Goal: Check status: Check status

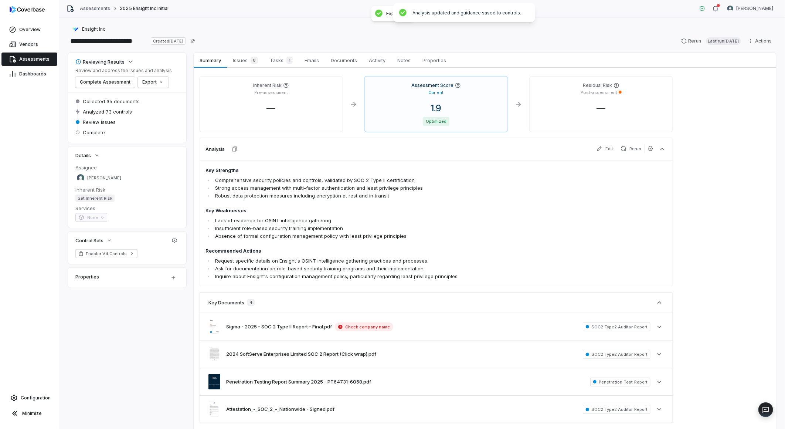
click at [26, 57] on span "Assessments" at bounding box center [34, 59] width 30 height 6
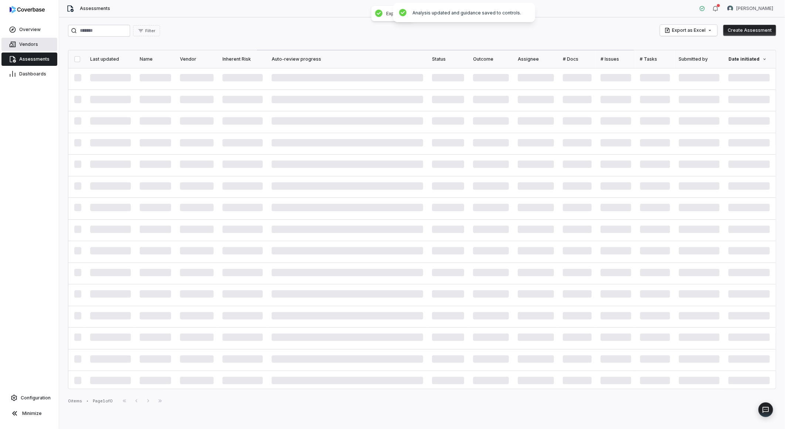
click at [29, 42] on span "Vendors" at bounding box center [28, 44] width 19 height 6
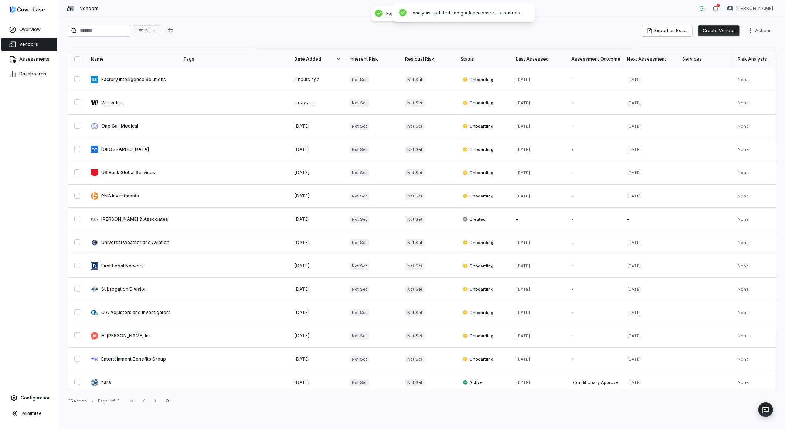
click at [722, 31] on button "Create Vendor" at bounding box center [718, 30] width 41 height 11
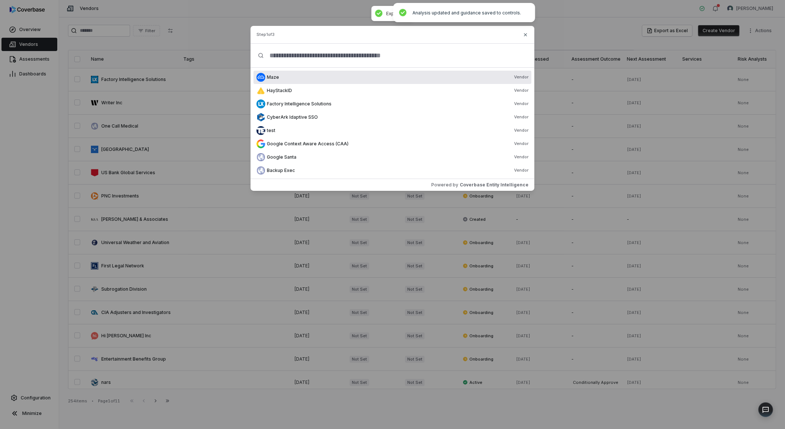
drag, startPoint x: 289, startPoint y: 46, endPoint x: 289, endPoint y: 51, distance: 4.8
click at [289, 47] on input "text" at bounding box center [395, 56] width 263 height 24
paste input "**********"
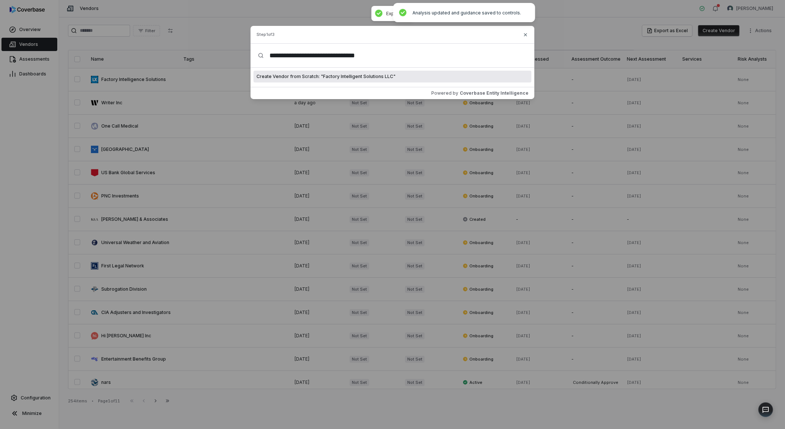
type input "**********"
click at [341, 75] on span "Create Vendor from Scratch: " Factory Intelligent Solutions LLC "" at bounding box center [325, 77] width 139 height 6
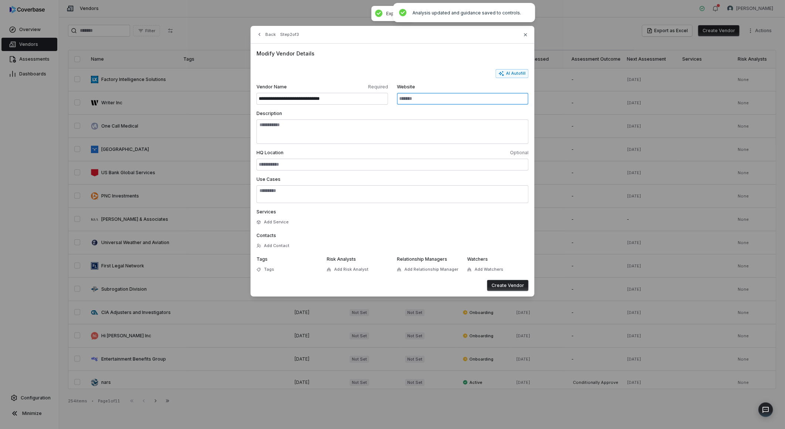
click at [411, 93] on input "Website" at bounding box center [463, 99] width 132 height 12
paste input "**********"
click at [519, 71] on button "AI Autofill" at bounding box center [511, 73] width 33 height 9
type input "**********"
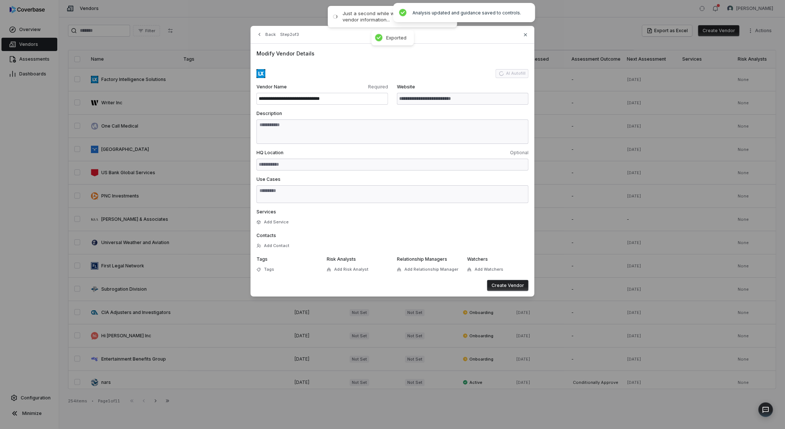
type textarea "**********"
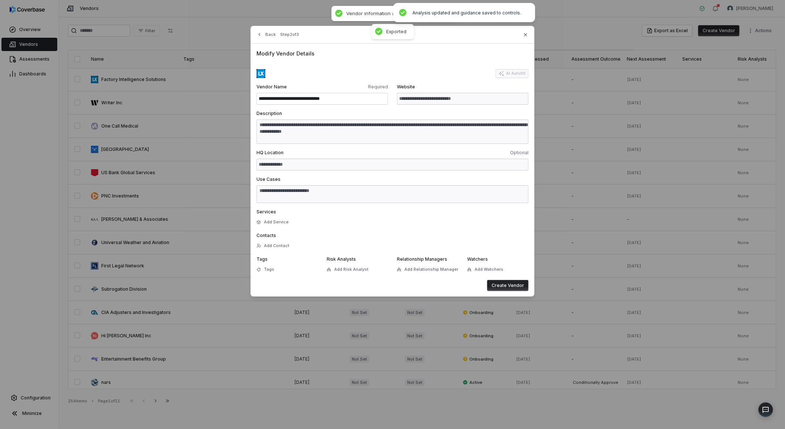
type textarea "**********"
click at [500, 283] on button "Create Vendor" at bounding box center [507, 285] width 41 height 11
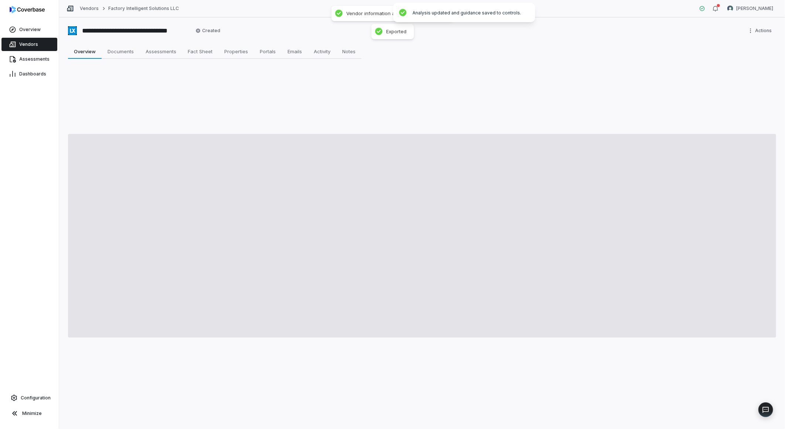
type textarea "*"
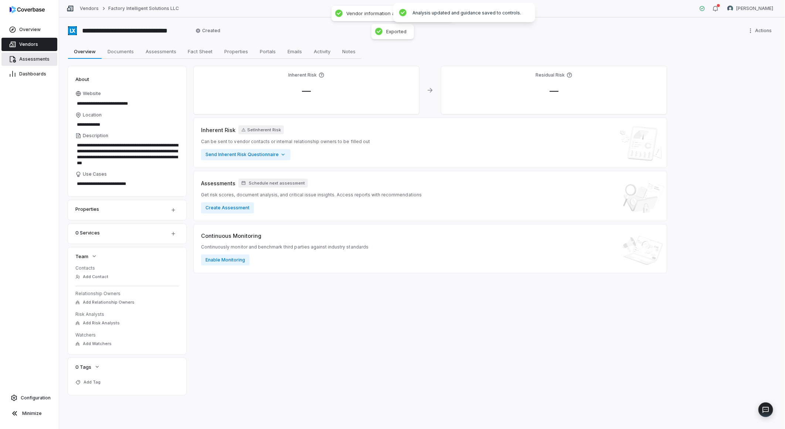
click at [31, 59] on span "Assessments" at bounding box center [34, 59] width 30 height 6
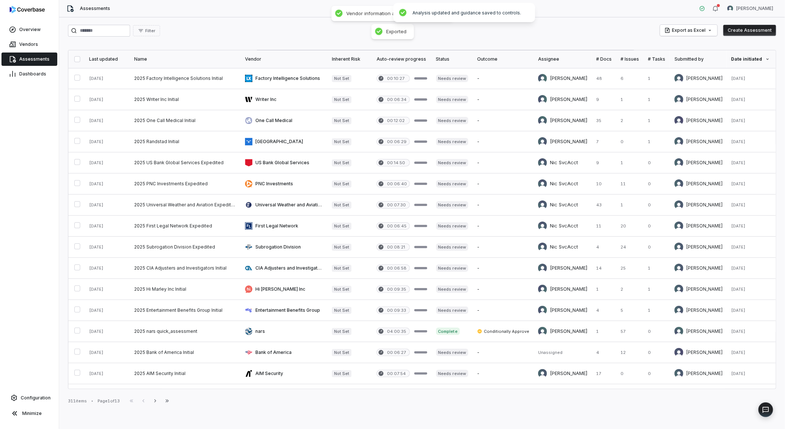
click at [747, 27] on button "Create Assessment" at bounding box center [749, 30] width 53 height 11
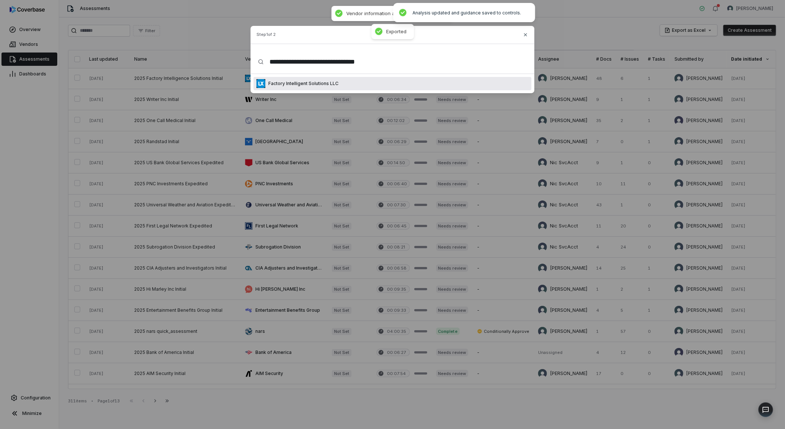
type input "**********"
click at [364, 84] on div "Factory Intelligent Solutions LLC" at bounding box center [392, 83] width 278 height 13
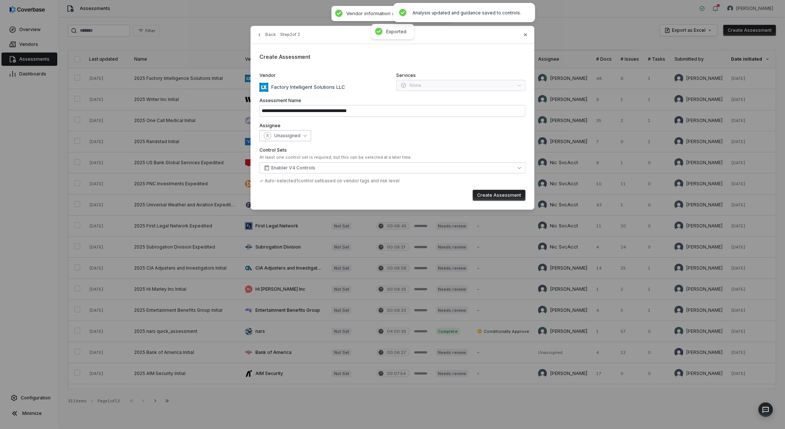
click at [275, 130] on button "Unassigned" at bounding box center [285, 135] width 52 height 11
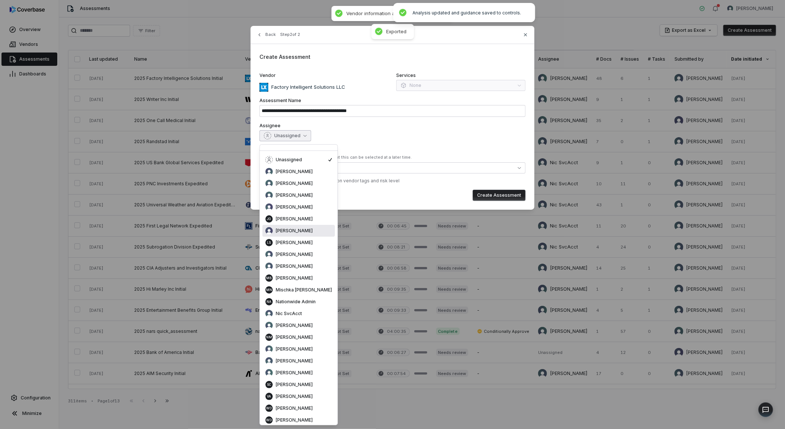
scroll to position [13, 0]
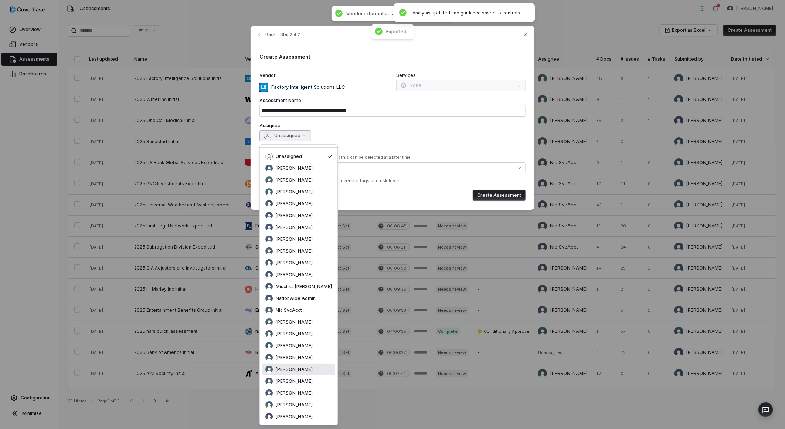
click at [296, 369] on span "[PERSON_NAME]" at bounding box center [294, 369] width 37 height 6
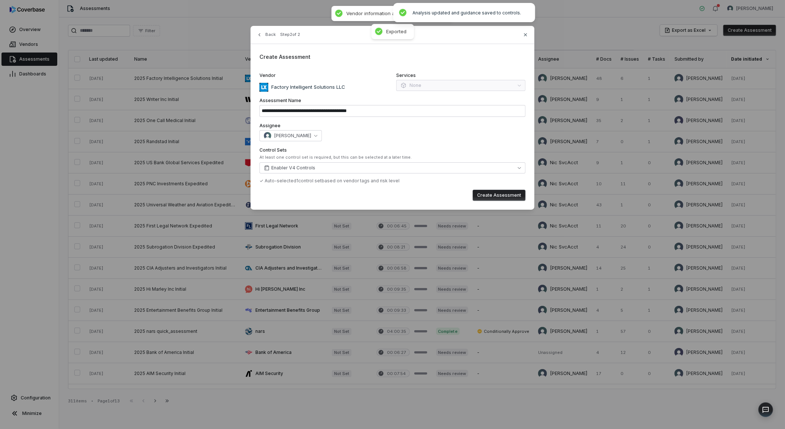
click at [501, 194] on button "Create Assessment" at bounding box center [499, 195] width 53 height 11
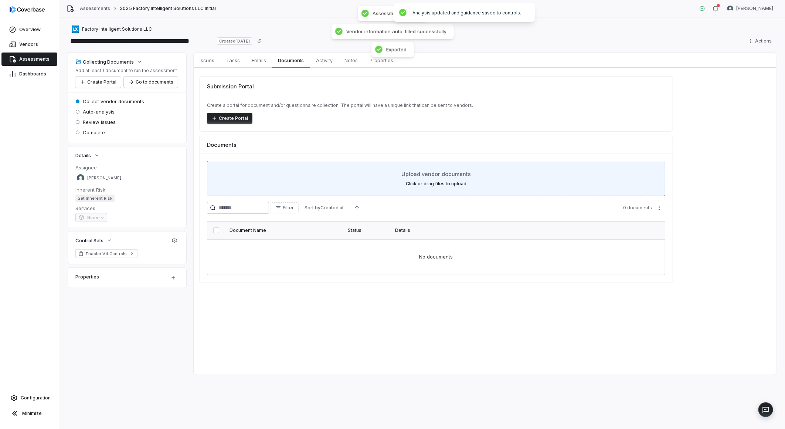
click at [458, 179] on div "Upload vendor documents Click or drag files to upload" at bounding box center [436, 178] width 440 height 17
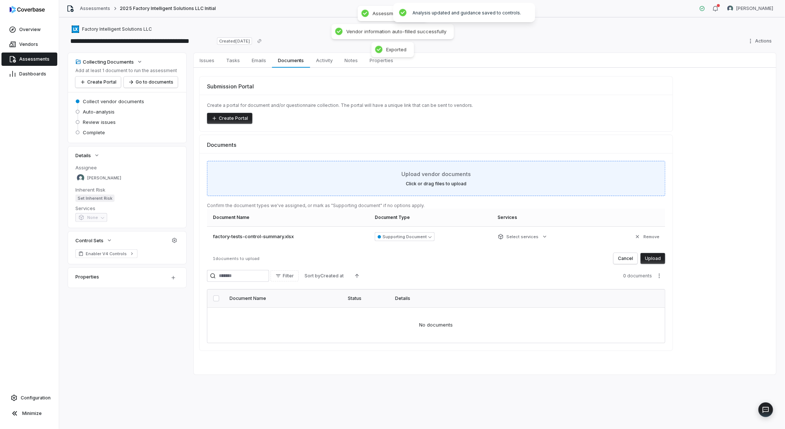
click at [361, 184] on div "Upload vendor documents Click or drag files to upload" at bounding box center [436, 178] width 440 height 17
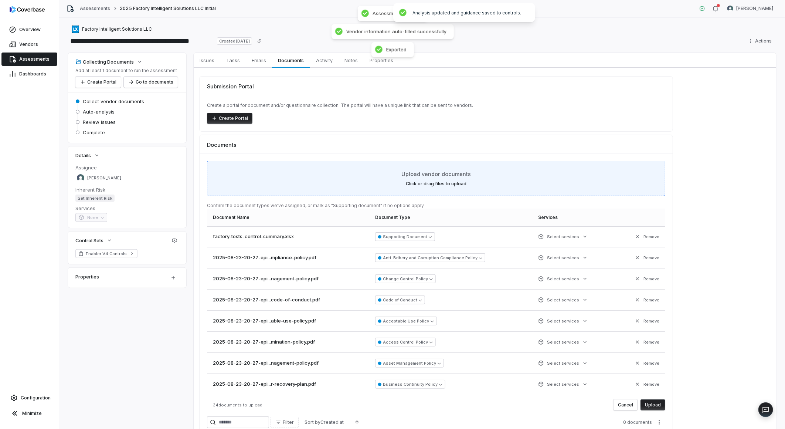
click at [446, 173] on span "Upload vendor documents" at bounding box center [435, 174] width 69 height 8
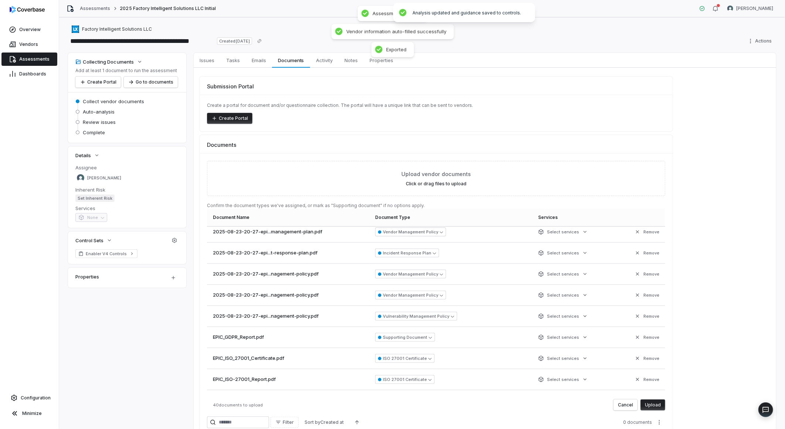
scroll to position [676, 0]
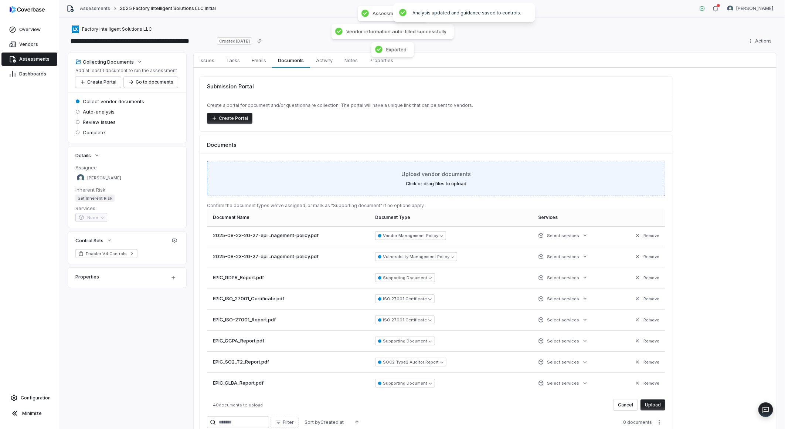
click at [445, 184] on label "Click or drag files to upload" at bounding box center [436, 184] width 61 height 6
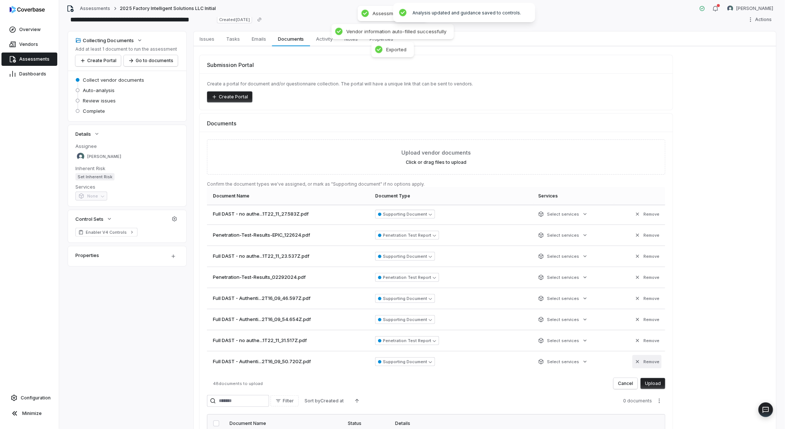
scroll to position [18, 0]
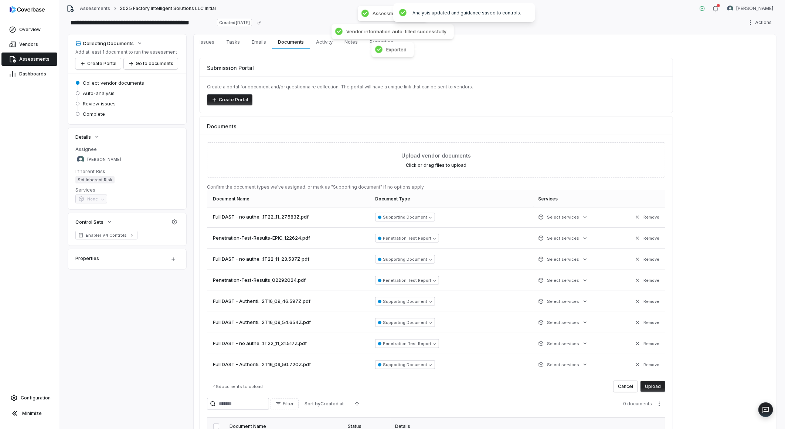
click at [650, 386] on button "Upload" at bounding box center [652, 386] width 25 height 11
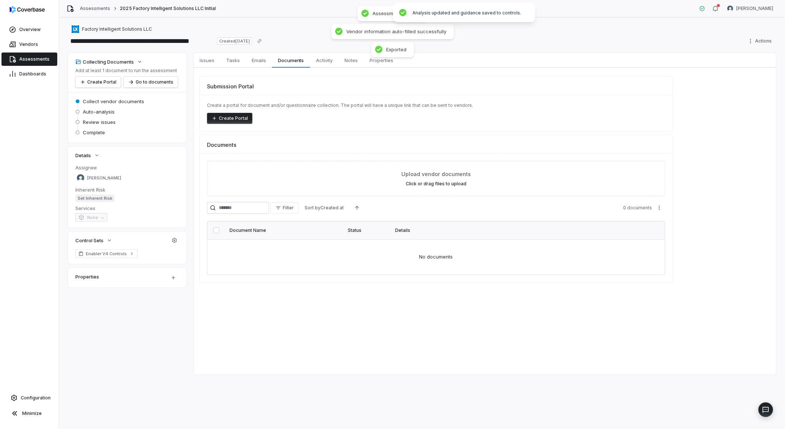
scroll to position [0, 0]
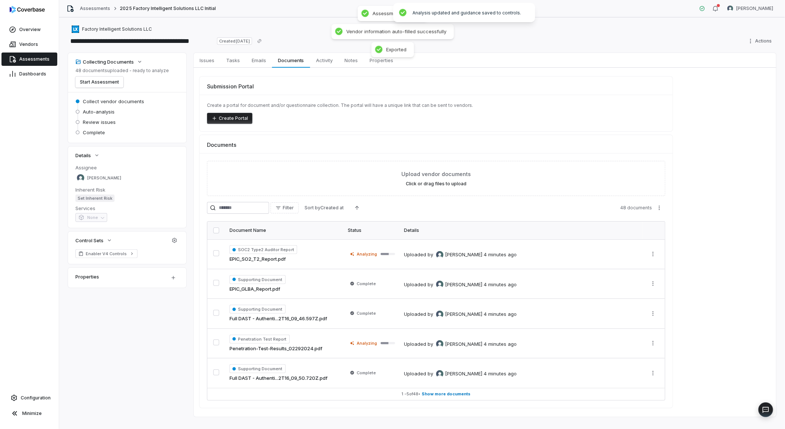
click at [489, 32] on div "Factory Intelligent Solutions LLC" at bounding box center [422, 29] width 708 height 9
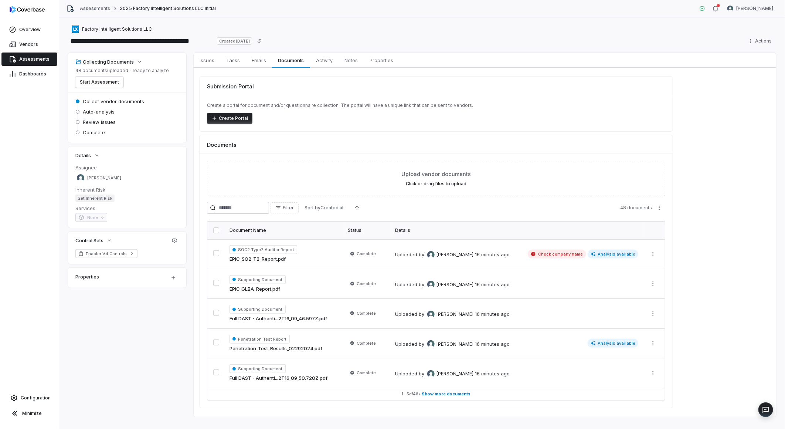
click at [34, 57] on span "Assessments" at bounding box center [34, 59] width 30 height 6
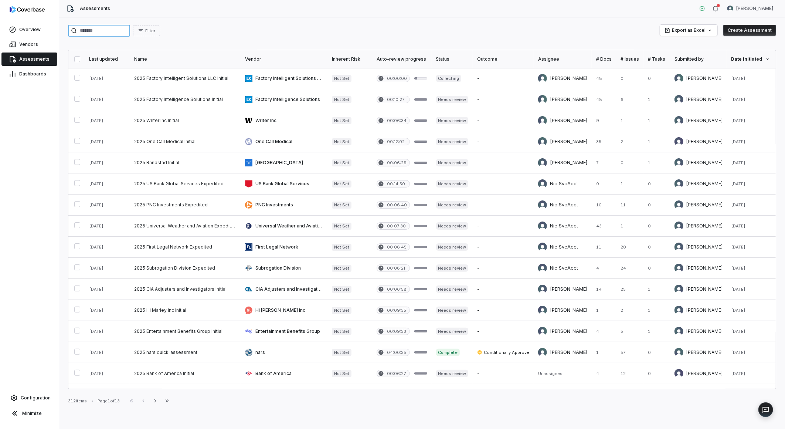
click at [130, 31] on input "search" at bounding box center [99, 31] width 62 height 12
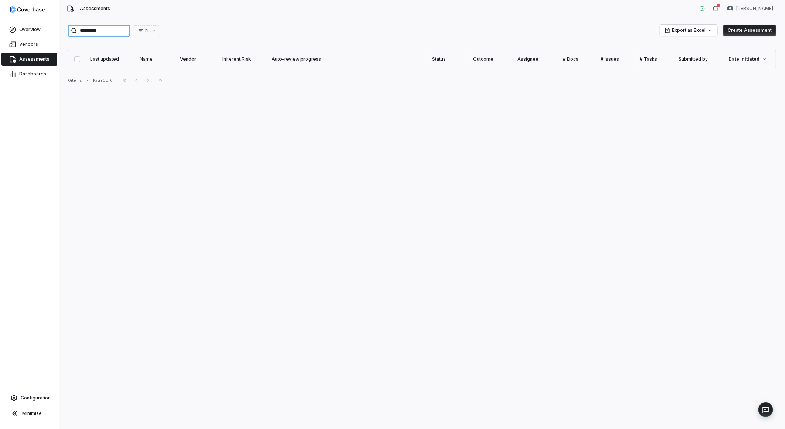
type input "**********"
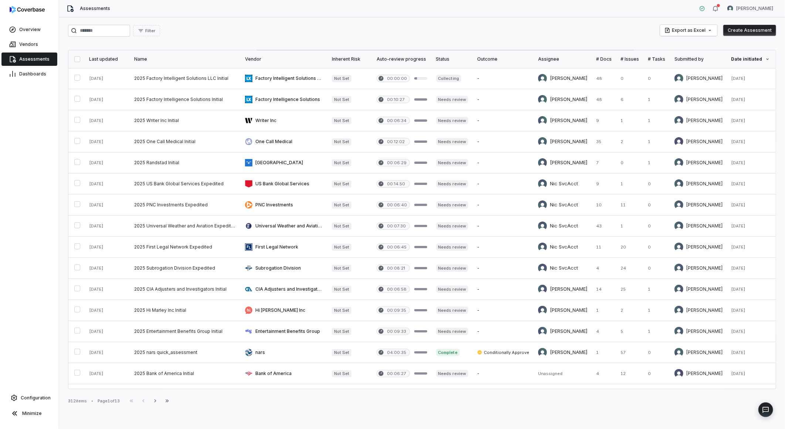
click at [18, 57] on link "Assessments" at bounding box center [29, 58] width 56 height 13
click at [155, 30] on span "Filter" at bounding box center [150, 31] width 10 height 6
click at [174, 72] on div "Assignee" at bounding box center [189, 77] width 71 height 12
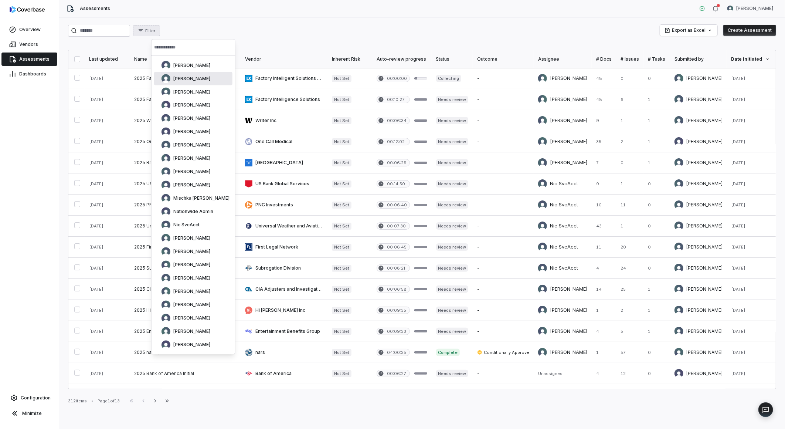
click at [184, 73] on div "[PERSON_NAME]" at bounding box center [193, 78] width 78 height 13
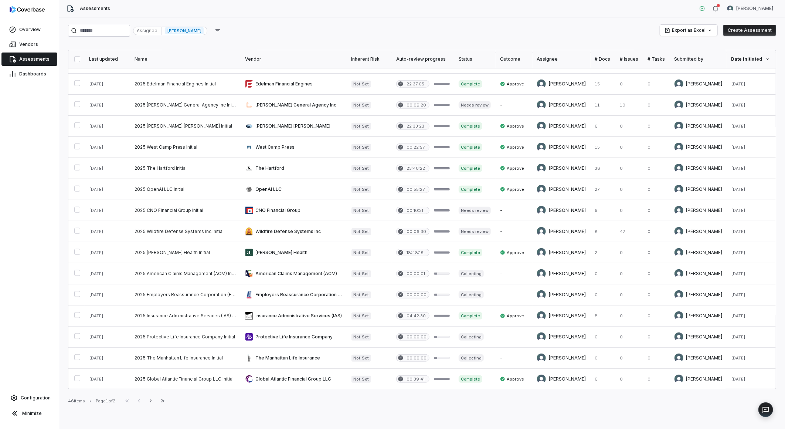
scroll to position [206, 0]
click at [101, 25] on input "search" at bounding box center [99, 31] width 62 height 12
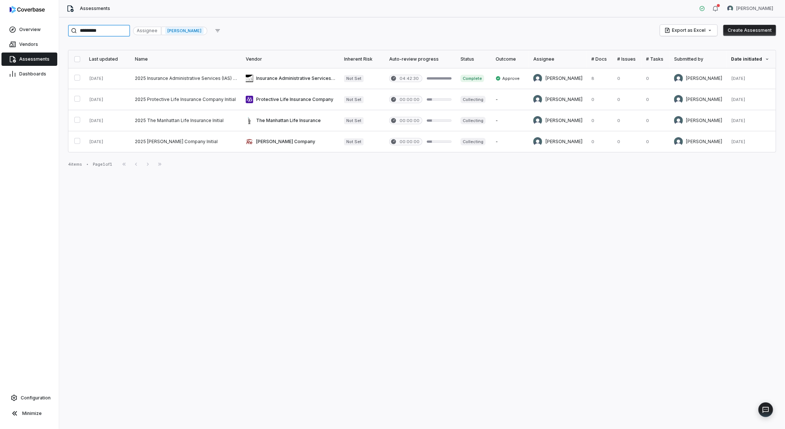
type input "**********"
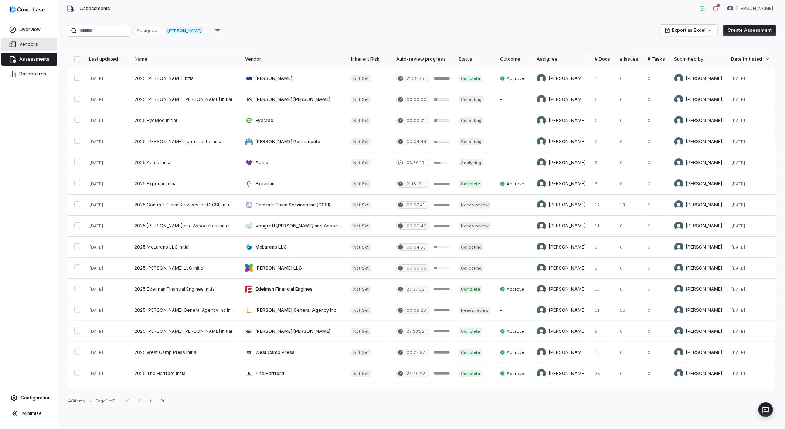
click at [20, 39] on link "Vendors" at bounding box center [29, 44] width 56 height 13
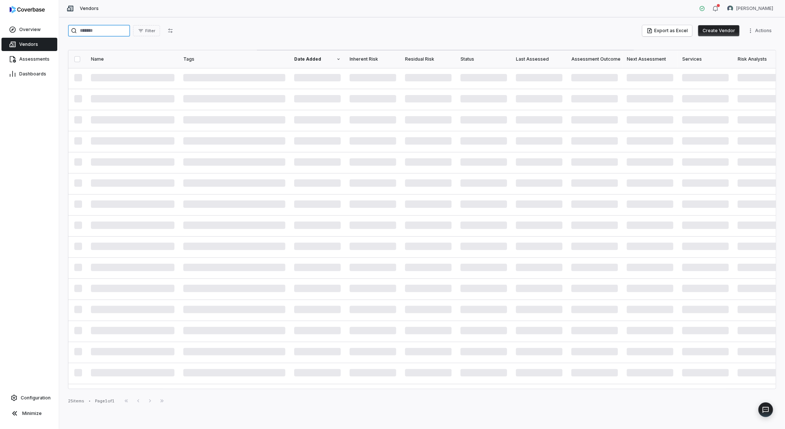
click at [98, 30] on input "search" at bounding box center [99, 31] width 62 height 12
paste input "**********"
type input "**********"
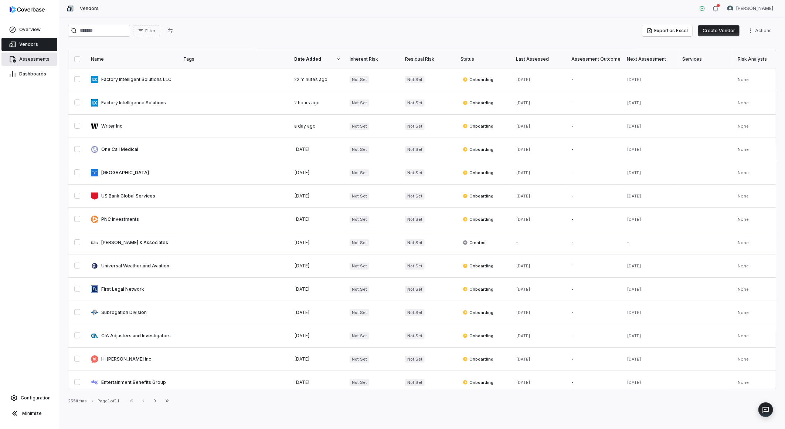
click at [23, 61] on span "Assessments" at bounding box center [34, 59] width 30 height 6
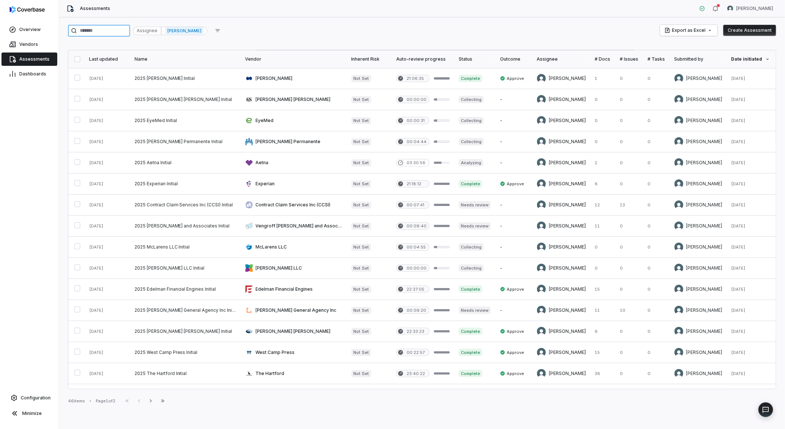
click at [97, 30] on input "search" at bounding box center [99, 31] width 62 height 12
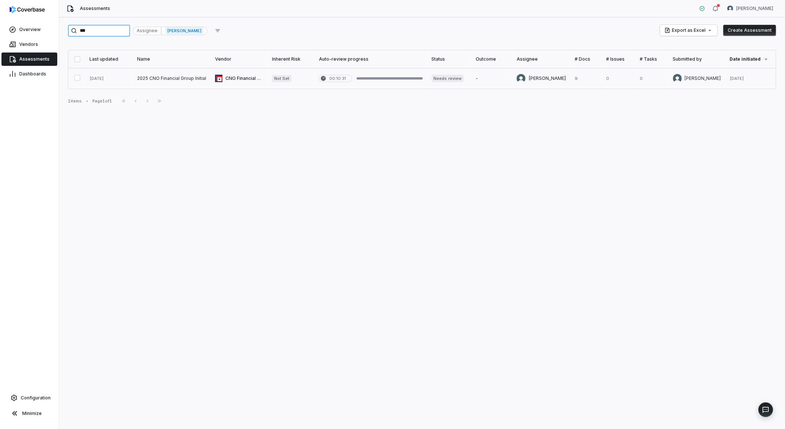
type input "***"
click at [175, 79] on link at bounding box center [172, 78] width 78 height 21
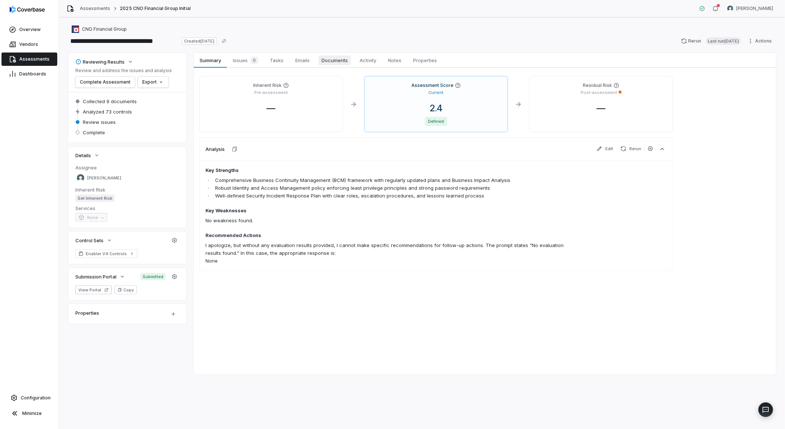
click at [342, 61] on span "Documents" at bounding box center [334, 60] width 32 height 10
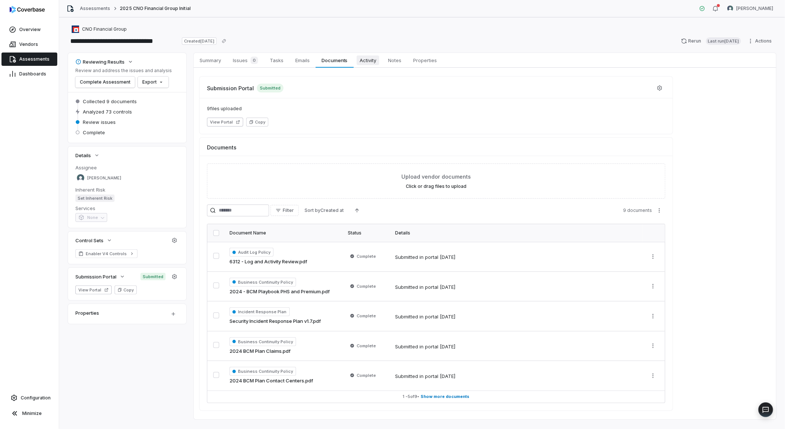
click at [374, 61] on span "Activity" at bounding box center [368, 60] width 23 height 10
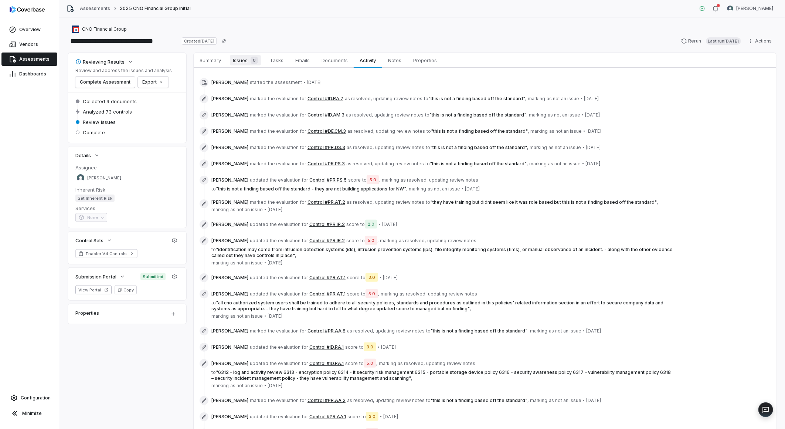
click at [249, 62] on div "0" at bounding box center [253, 60] width 10 height 7
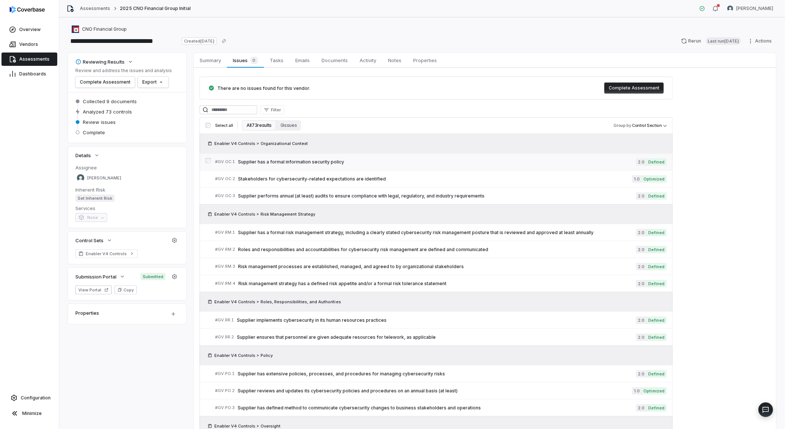
click at [297, 158] on div "# GV.OC.1 Supplier has a formal information security policy" at bounding box center [425, 162] width 421 height 8
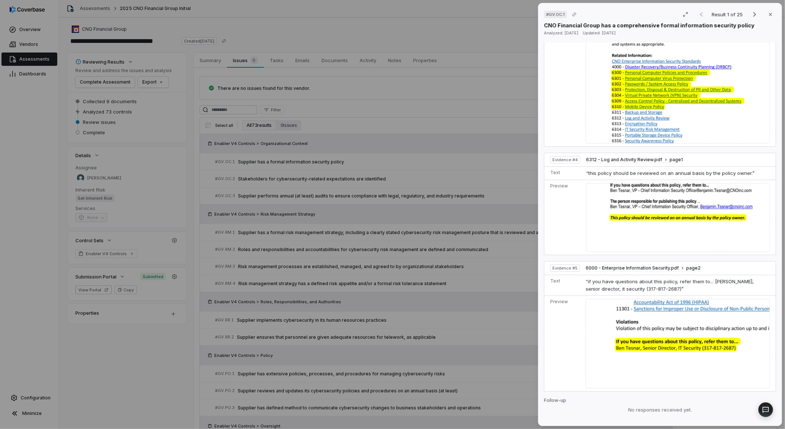
scroll to position [930, 0]
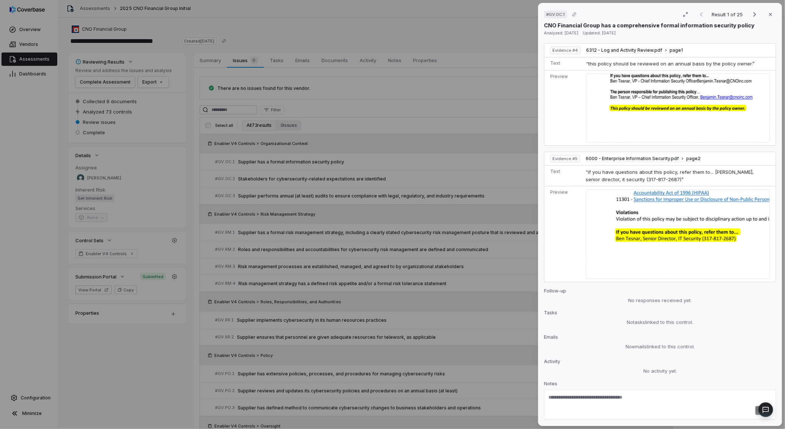
click at [365, 271] on div "# GV.OC.1 Result 1 of 25 Close CNO Financial Group has a comprehensive formal i…" at bounding box center [392, 214] width 785 height 429
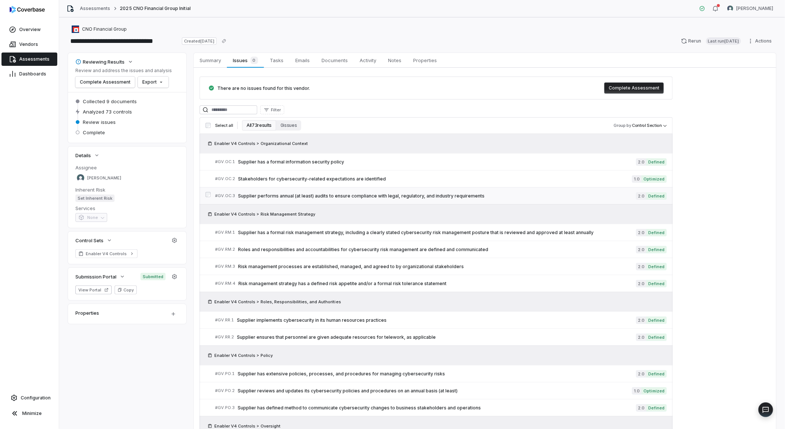
click at [359, 194] on span "Supplier performs annual (at least) audits to ensure compliance with legal, reg…" at bounding box center [437, 196] width 398 height 6
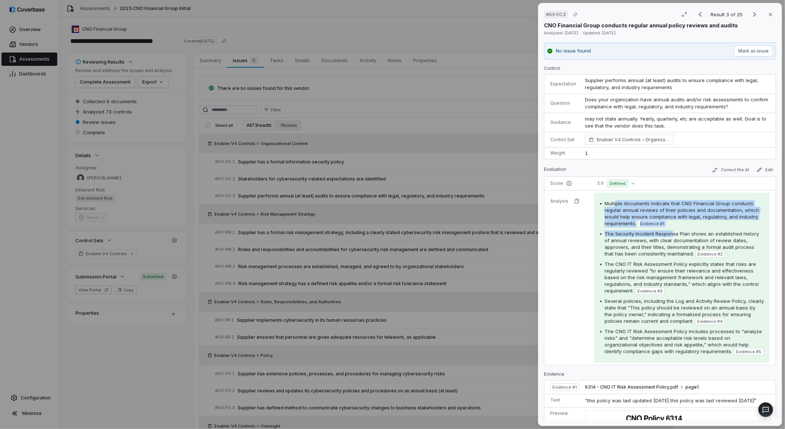
drag, startPoint x: 616, startPoint y: 205, endPoint x: 670, endPoint y: 229, distance: 58.9
click at [670, 229] on div "Multiple documents indicate that CNO Financial Group conducts regular annual re…" at bounding box center [682, 277] width 164 height 155
drag, startPoint x: 670, startPoint y: 229, endPoint x: 643, endPoint y: 250, distance: 34.5
click at [643, 250] on div "The Security Incident Response Plan shows an established history of annual revi…" at bounding box center [683, 243] width 159 height 27
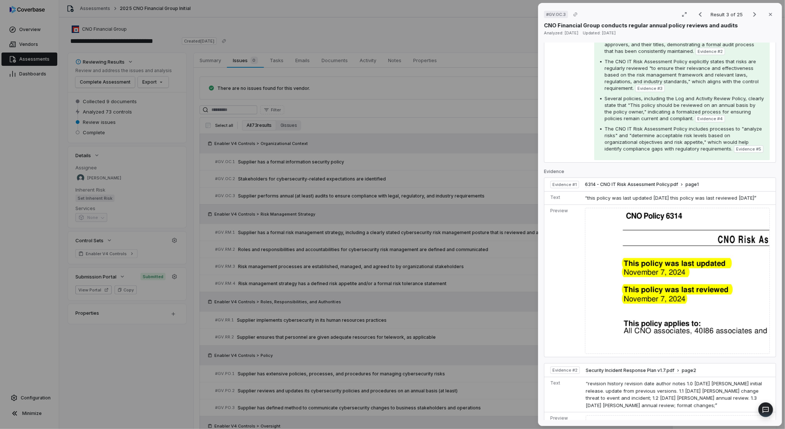
scroll to position [205, 0]
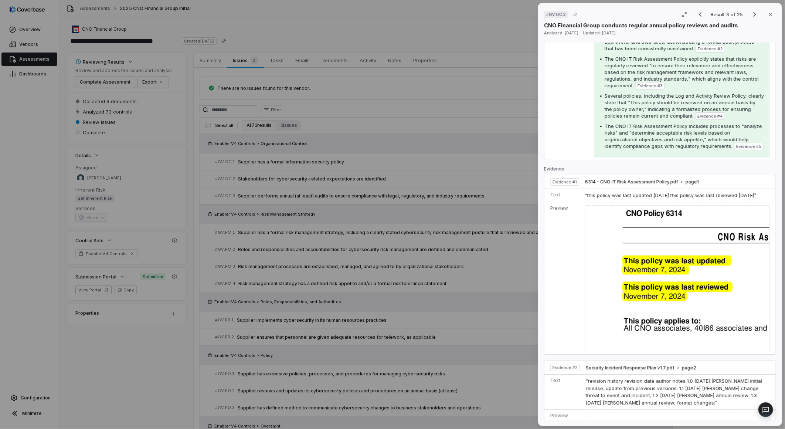
click at [478, 264] on div "# GV.OC.3 Result 3 of 25 Close CNO Financial Group conducts regular annual poli…" at bounding box center [392, 214] width 785 height 429
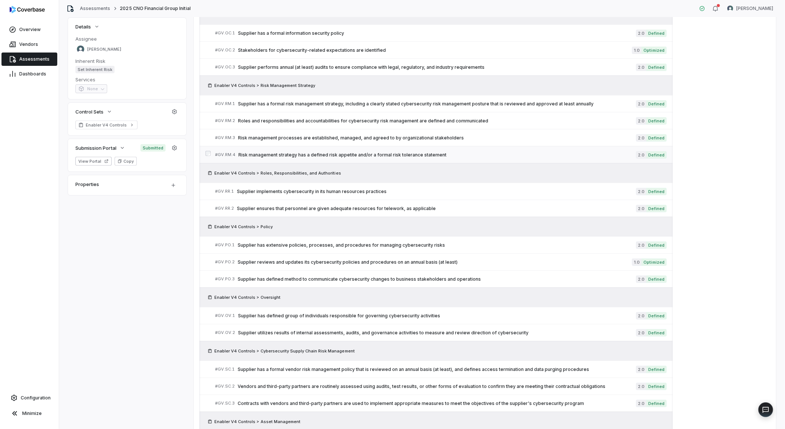
scroll to position [164, 0]
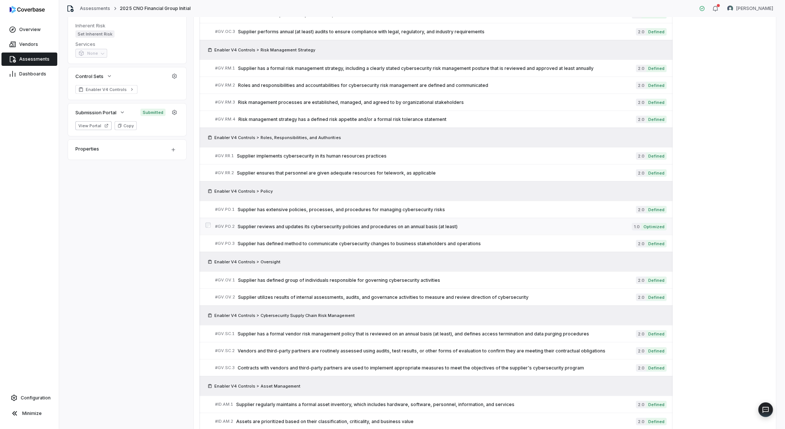
click at [420, 225] on span "Supplier reviews and updates its cybersecurity policies and procedures on an an…" at bounding box center [435, 227] width 394 height 6
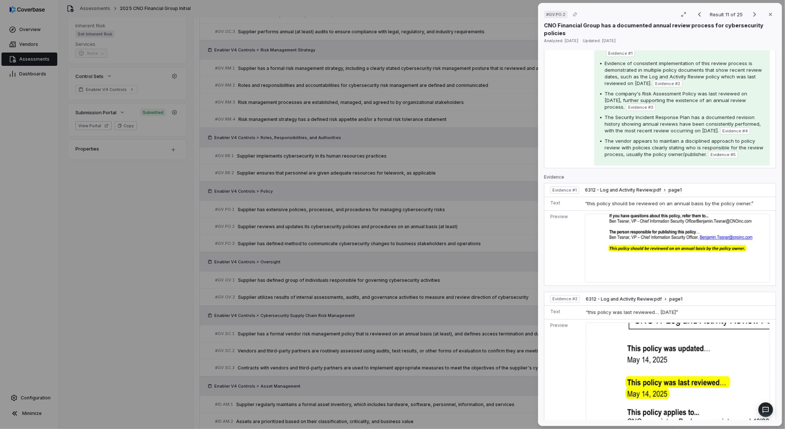
scroll to position [410, 0]
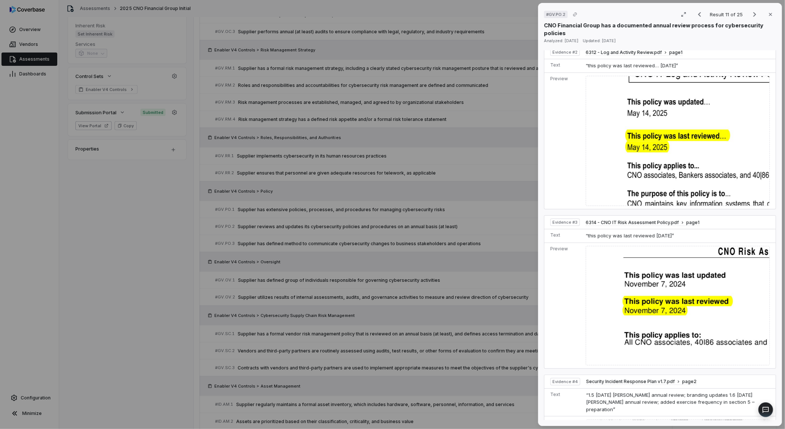
click at [415, 301] on div "# GV.PO.2 Result 11 of 25 Close CNO Financial Group has a documented annual rev…" at bounding box center [392, 214] width 785 height 429
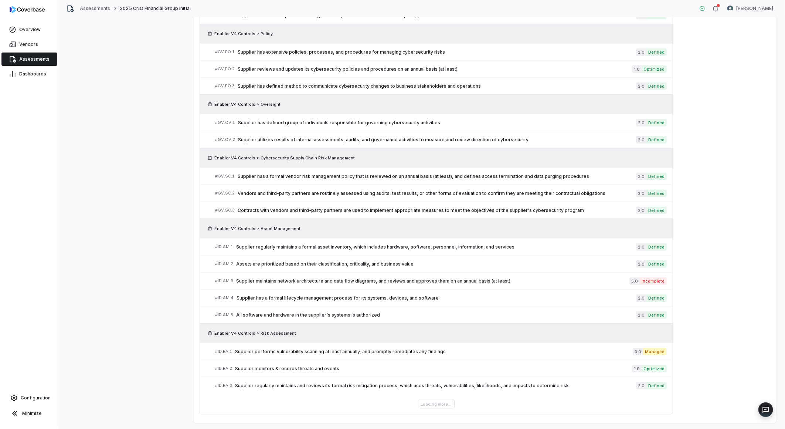
scroll to position [328, 0]
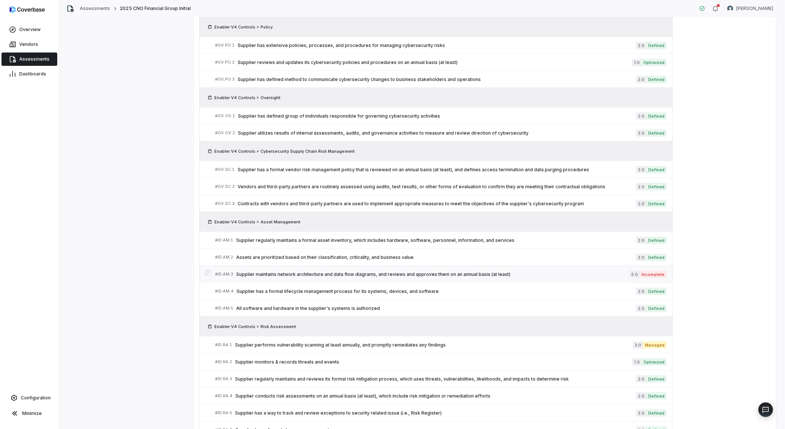
click at [422, 272] on span "Supplier maintains network architecture and data flow diagrams, and reviews and…" at bounding box center [432, 274] width 393 height 6
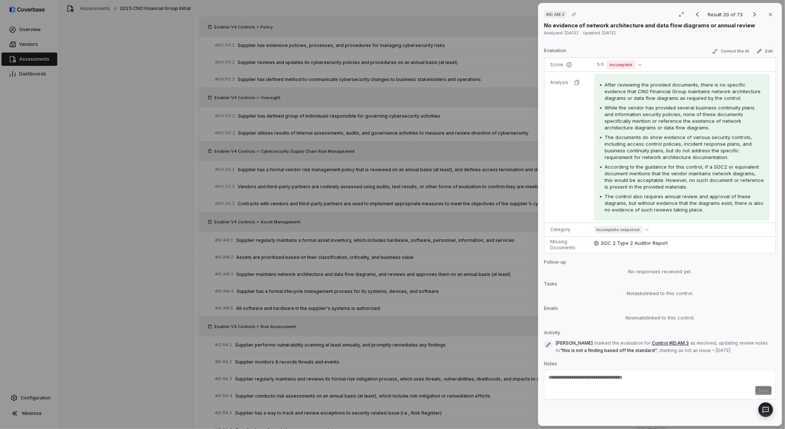
scroll to position [37, 0]
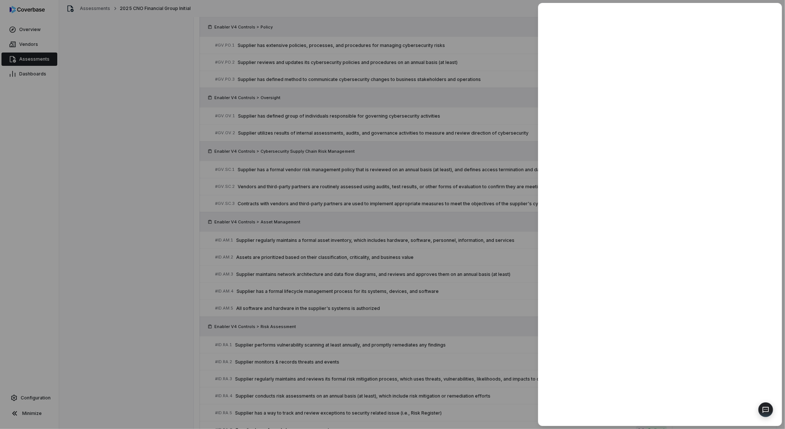
click at [440, 289] on div at bounding box center [392, 214] width 785 height 429
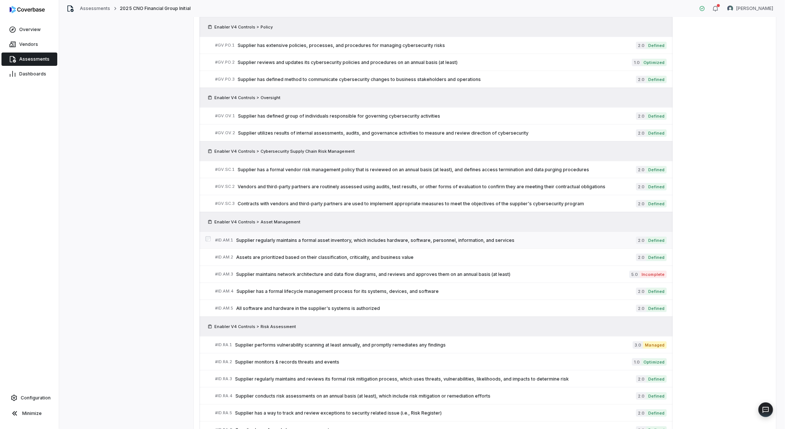
click at [396, 241] on span "Supplier regularly maintains a formal asset inventory, which includes hardware,…" at bounding box center [436, 240] width 400 height 6
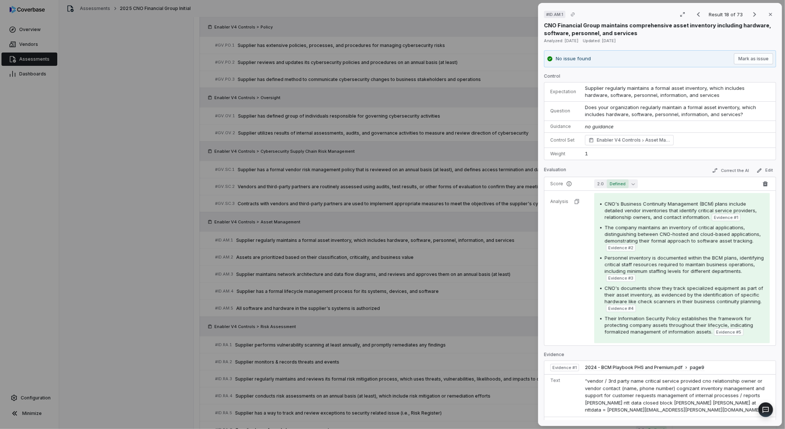
click at [632, 183] on icon "button" at bounding box center [632, 183] width 3 height 3
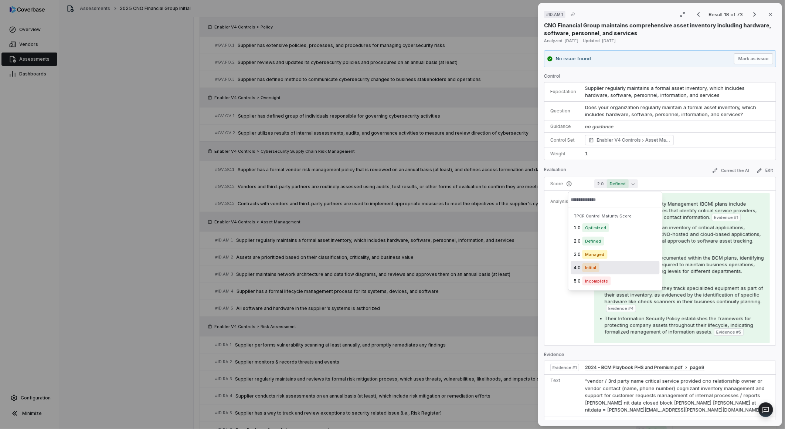
click at [599, 264] on div "4.0 Initial" at bounding box center [615, 267] width 89 height 13
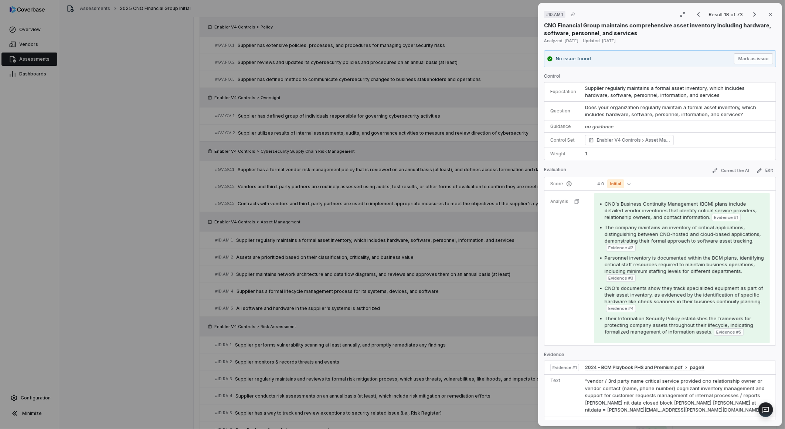
click at [485, 234] on div "# ID.AM.1 Result 18 of 73 Close CNO Financial Group maintains comprehensive ass…" at bounding box center [392, 214] width 785 height 429
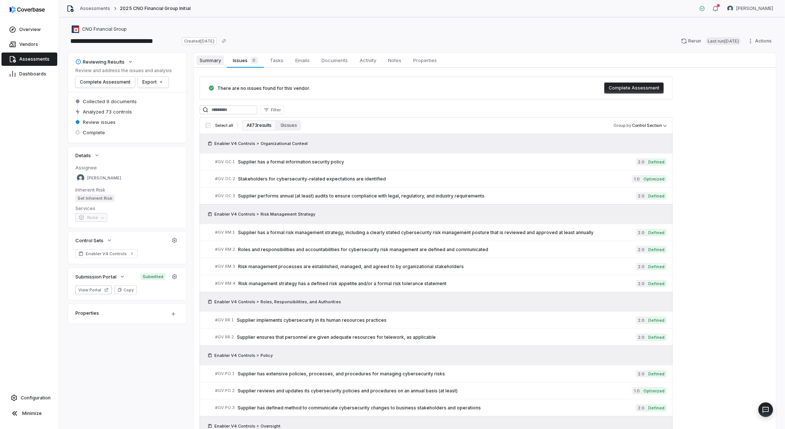
click at [215, 58] on span "Summary" at bounding box center [210, 60] width 27 height 10
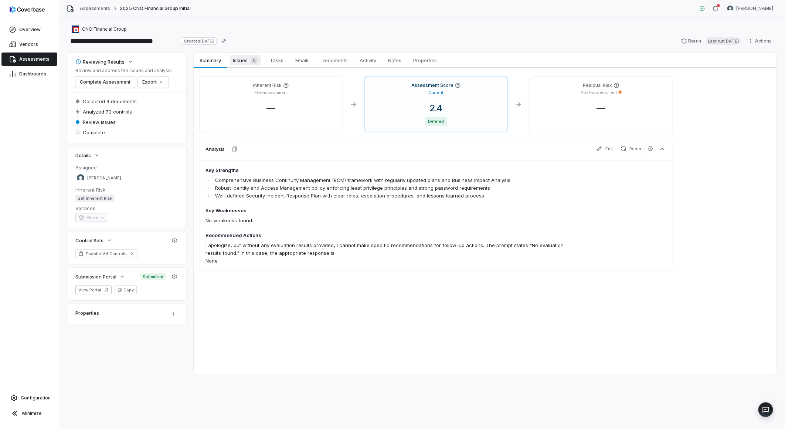
click at [242, 63] on span "Issues 0" at bounding box center [245, 60] width 31 height 10
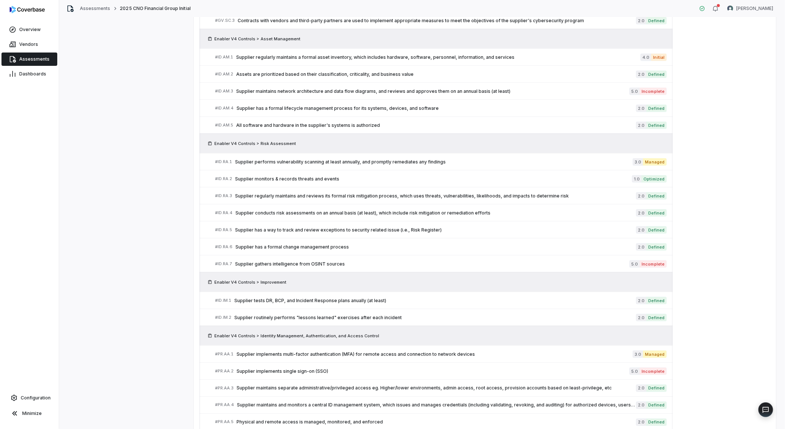
scroll to position [533, 0]
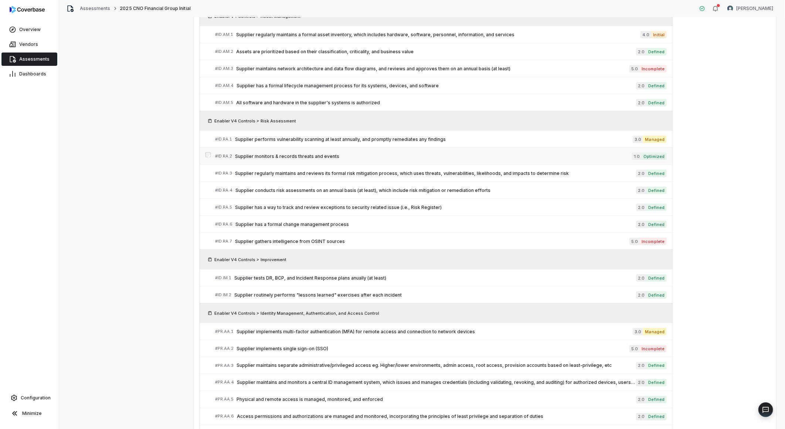
click at [302, 157] on span "Supplier monitors & records threats and events" at bounding box center [433, 156] width 397 height 6
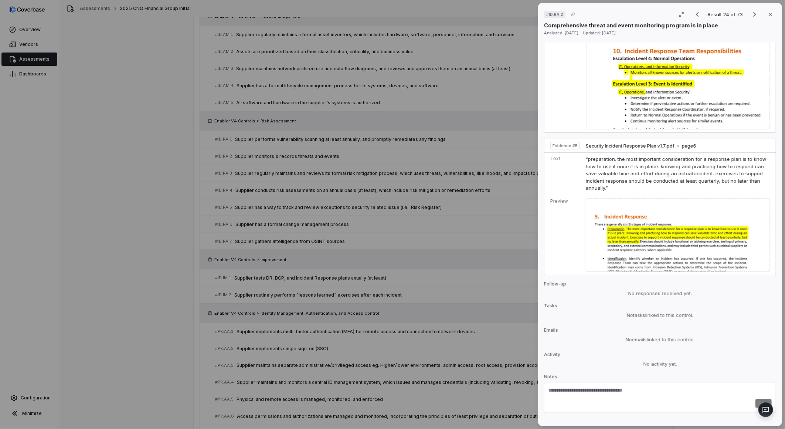
scroll to position [837, 0]
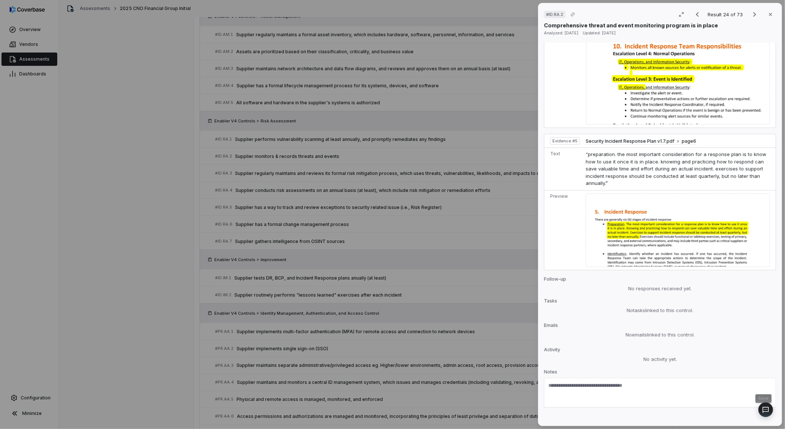
click at [382, 300] on div "# ID.RA.2 Result 24 of 73 Close Comprehensive threat and event monitoring progr…" at bounding box center [392, 214] width 785 height 429
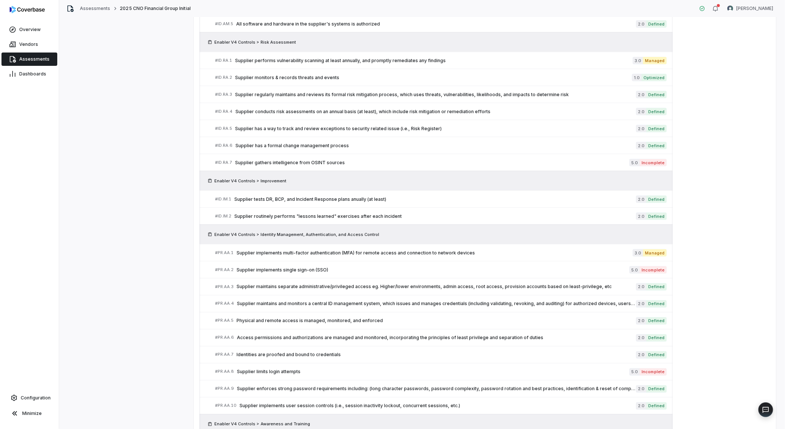
scroll to position [616, 0]
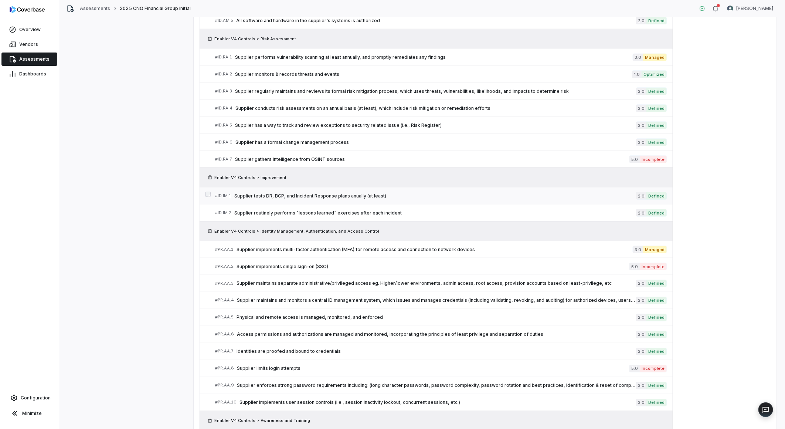
click at [258, 197] on span "Supplier tests DR, BCP, and Incident Response plans anually (at least)" at bounding box center [435, 196] width 402 height 6
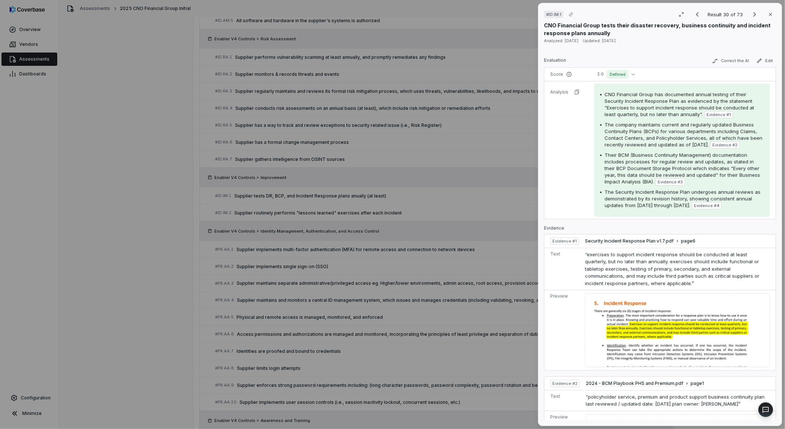
scroll to position [123, 0]
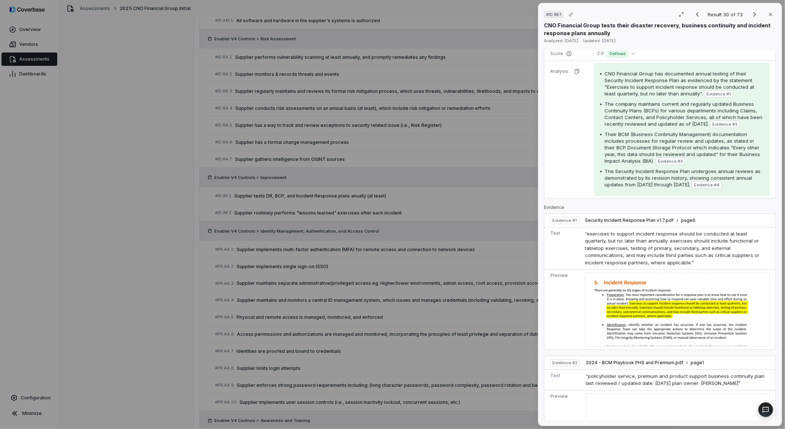
click at [369, 359] on div "# ID.IM.1 Result 30 of 73 Close CNO Financial Group tests their disaster recove…" at bounding box center [392, 214] width 785 height 429
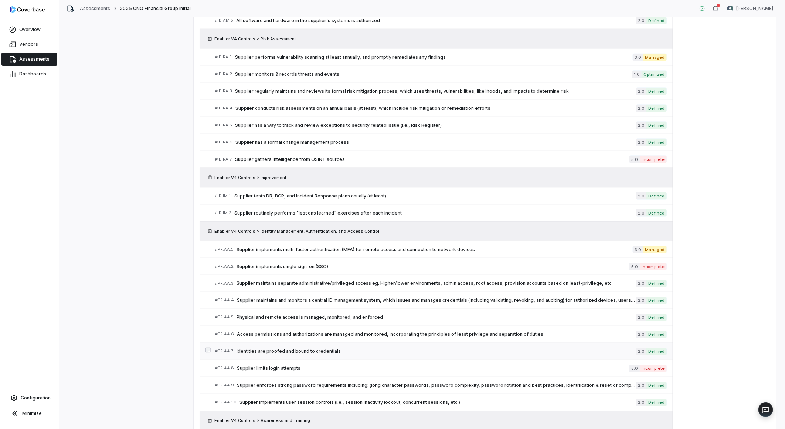
click at [308, 352] on span "Identities are proofed and bound to credentials" at bounding box center [435, 351] width 399 height 6
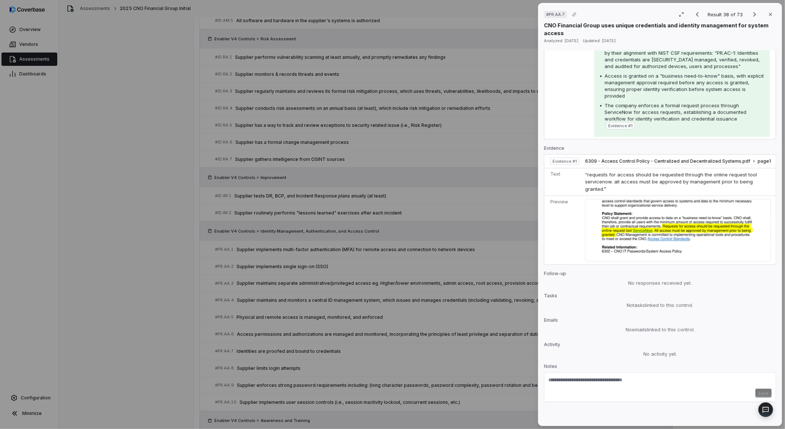
scroll to position [200, 0]
click at [449, 337] on div "# PR.AA.7 Result 38 of 73 Close CNO Financial Group uses unique credentials and…" at bounding box center [392, 214] width 785 height 429
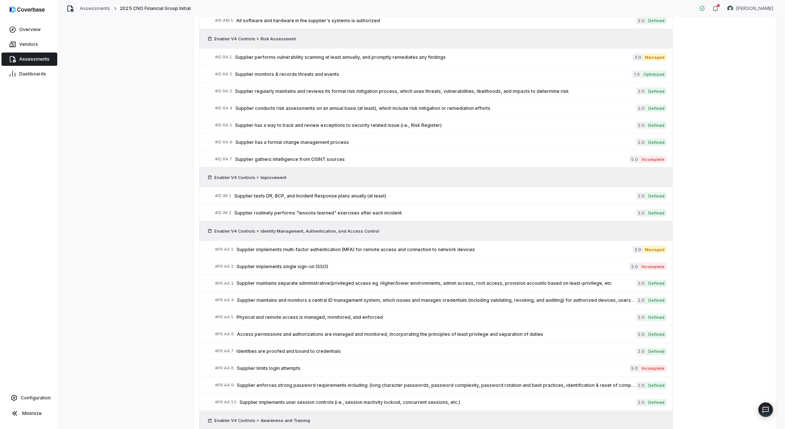
scroll to position [903, 0]
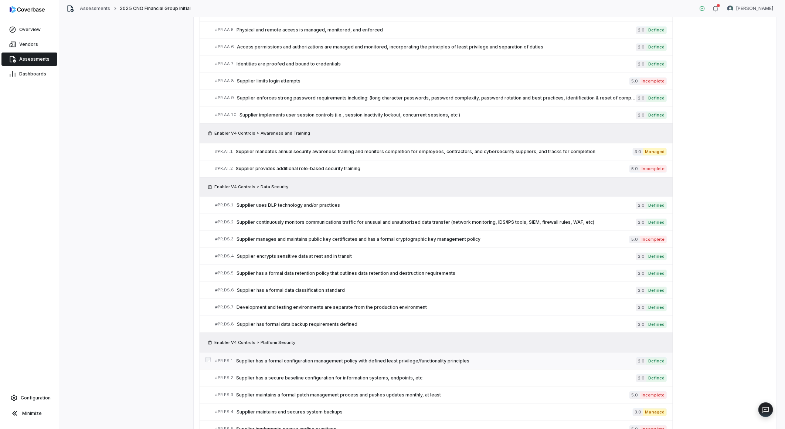
click at [349, 363] on span "Supplier has a formal configuration management policy with defined least privil…" at bounding box center [436, 361] width 400 height 6
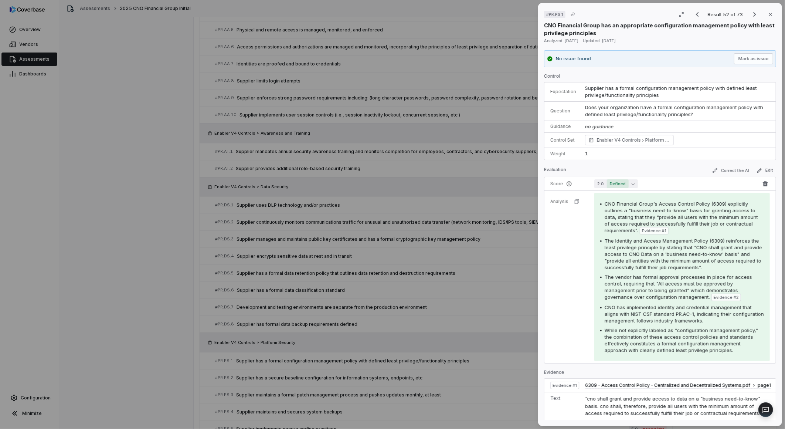
click at [605, 184] on button "2.0 Defined" at bounding box center [616, 183] width 44 height 9
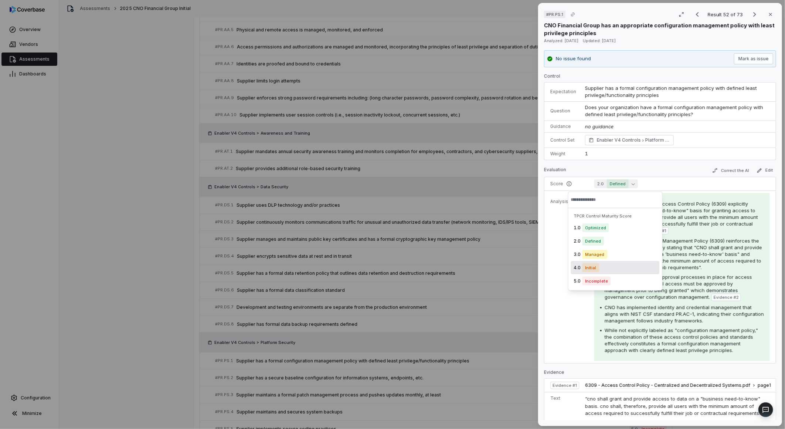
click at [583, 271] on span "Initial" at bounding box center [590, 267] width 17 height 9
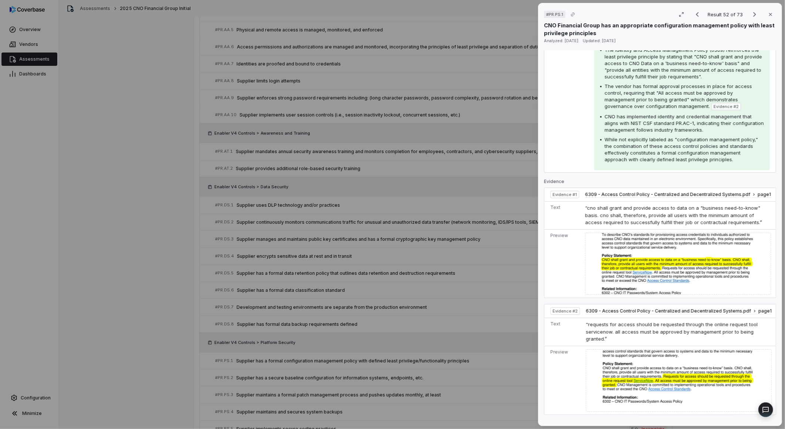
scroll to position [205, 0]
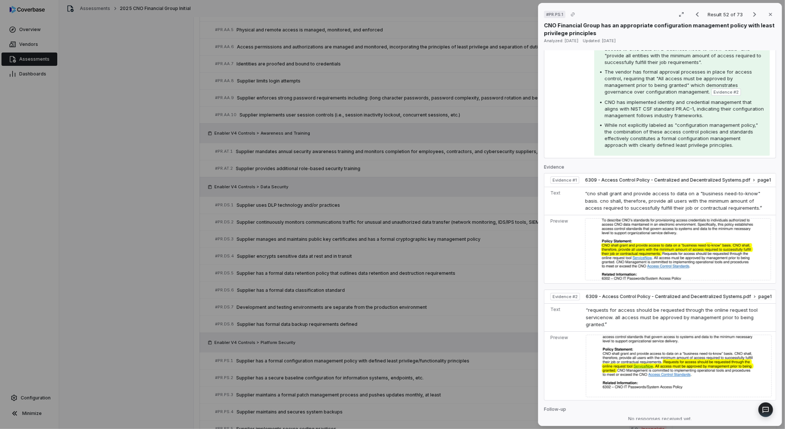
click at [452, 332] on div "# PR.PS.1 Result 52 of 73 Close CNO Financial Group has an appropriate configur…" at bounding box center [392, 214] width 785 height 429
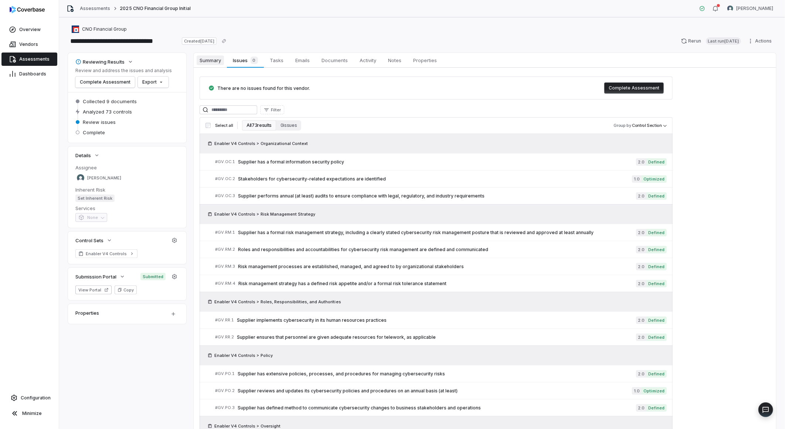
click at [199, 57] on span "Summary" at bounding box center [210, 60] width 27 height 10
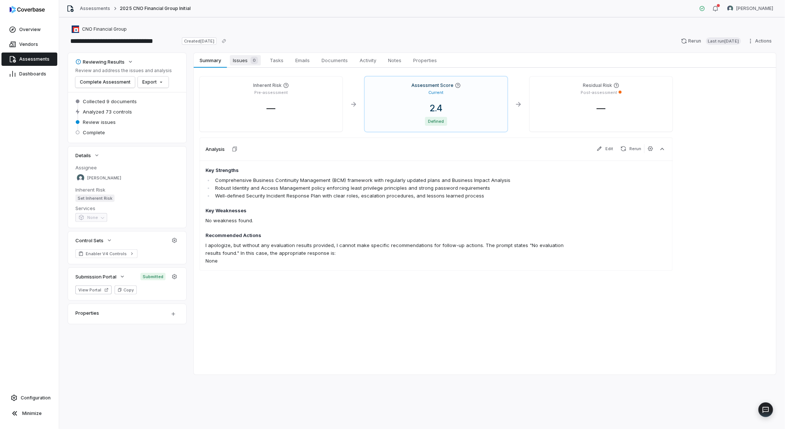
click at [234, 61] on span "Issues 0" at bounding box center [245, 60] width 31 height 10
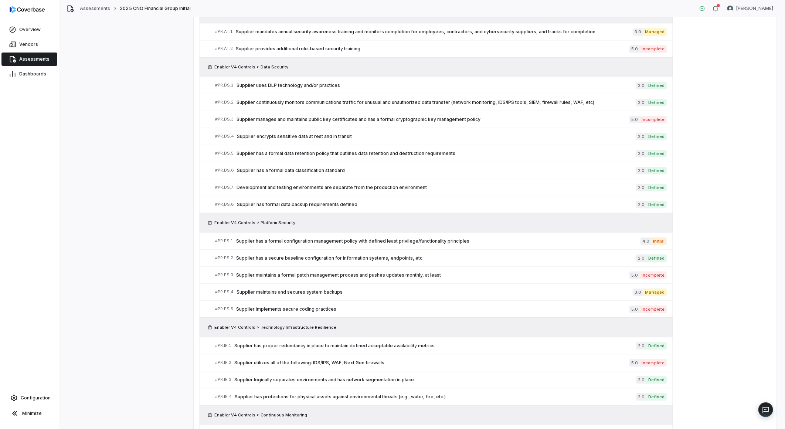
scroll to position [1026, 0]
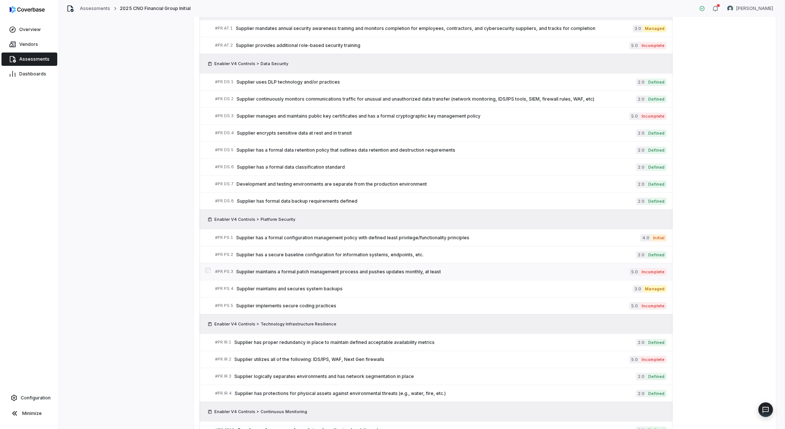
click at [383, 272] on span "Supplier maintains a formal patch management process and pushes updates monthly…" at bounding box center [432, 272] width 393 height 6
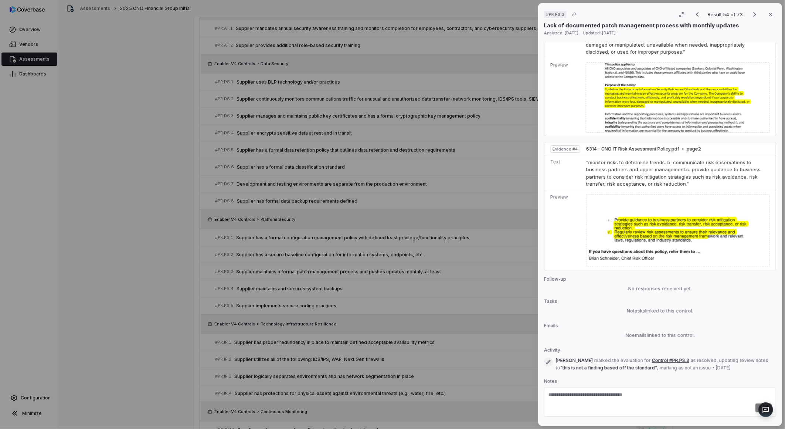
scroll to position [770, 0]
click at [416, 308] on div "# PR.PS.3 Result 54 of 73 Close Lack of documented patch management process wit…" at bounding box center [392, 214] width 785 height 429
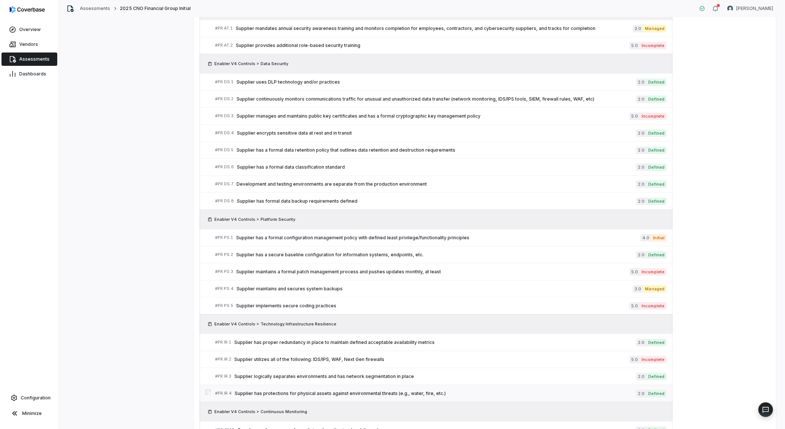
scroll to position [1313, 0]
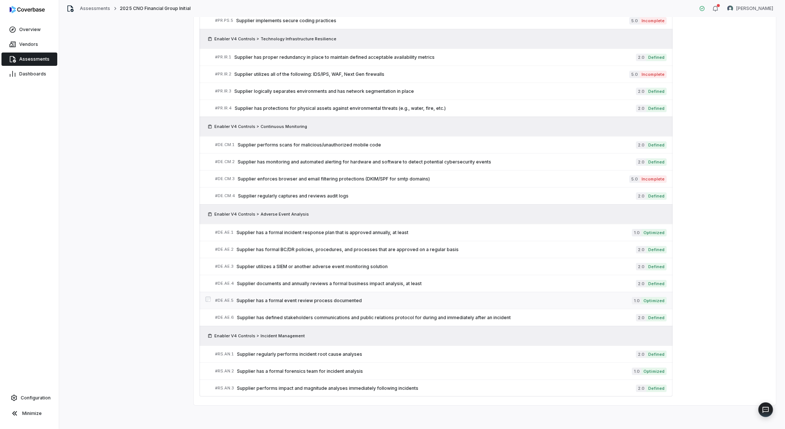
click at [330, 298] on span "Supplier has a formal event review process documented" at bounding box center [433, 300] width 395 height 6
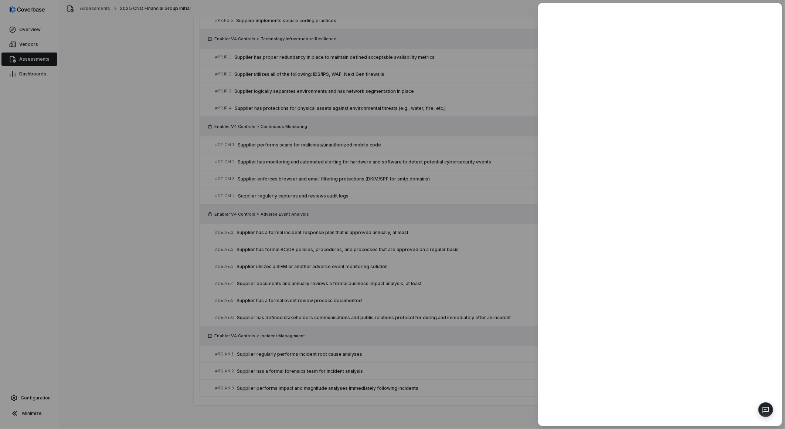
click at [462, 286] on div at bounding box center [392, 214] width 785 height 429
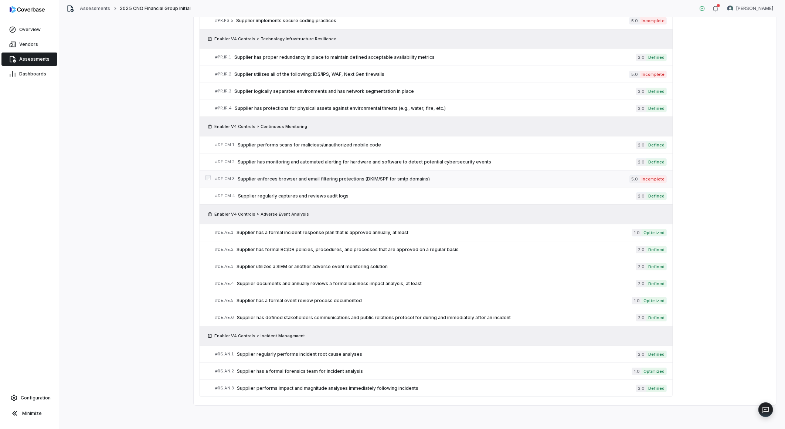
click at [374, 179] on span "Supplier enforces browser and email filtering protections (DKIM/SPF for smtp do…" at bounding box center [434, 179] width 392 height 6
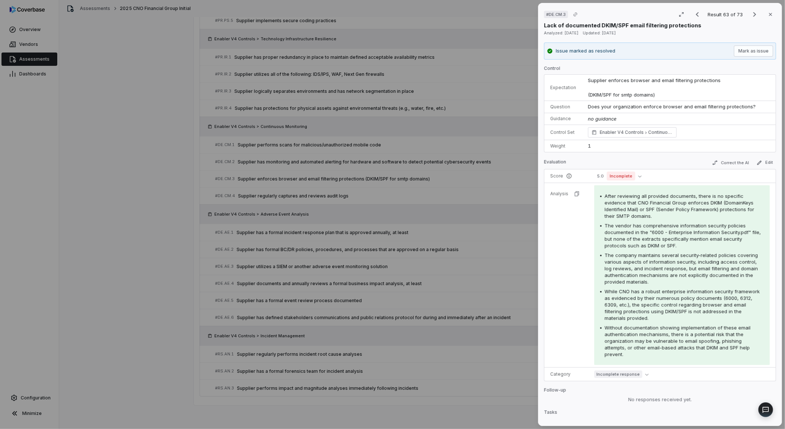
click at [275, 288] on div "# DE.CM.3 Result 63 of 73 Close Lack of documented DKIM/SPF email filtering pro…" at bounding box center [392, 214] width 785 height 429
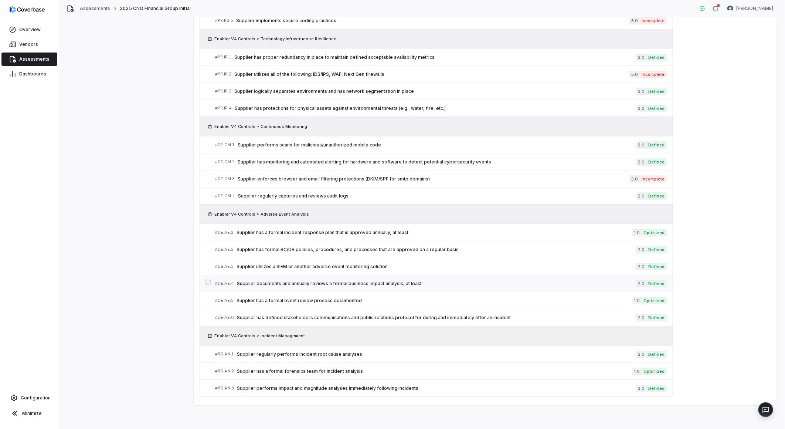
click at [351, 284] on span "Supplier documents and annually reviews a formal business impact analysis, at l…" at bounding box center [436, 283] width 399 height 6
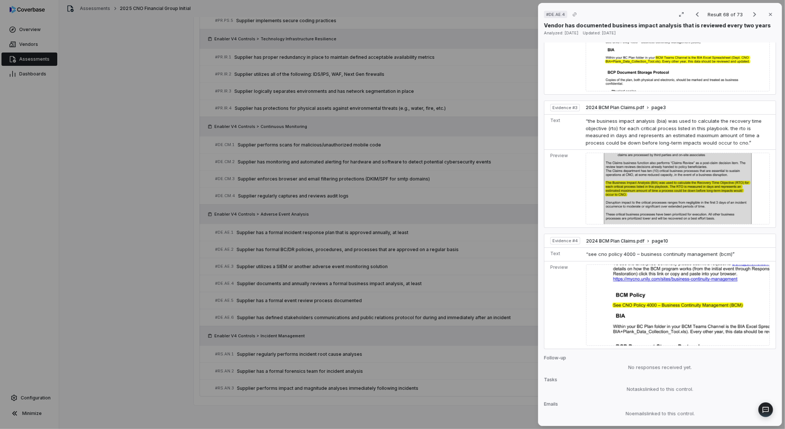
scroll to position [492, 0]
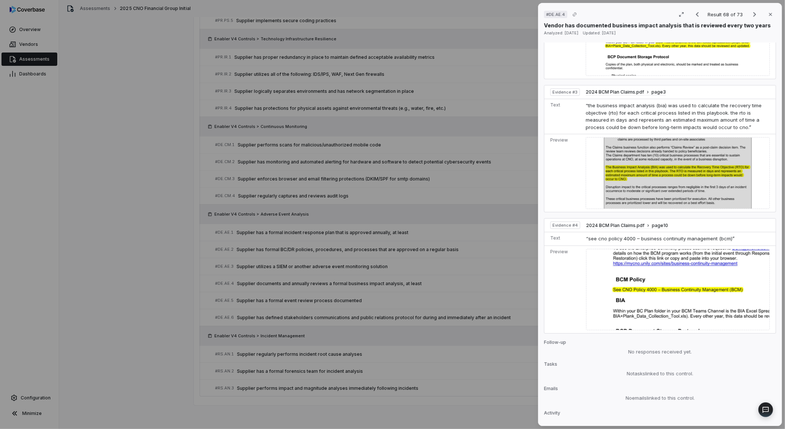
click at [441, 343] on div "# DE.AE.4 Result 68 of 73 Close Vendor has documented business impact analysis …" at bounding box center [392, 214] width 785 height 429
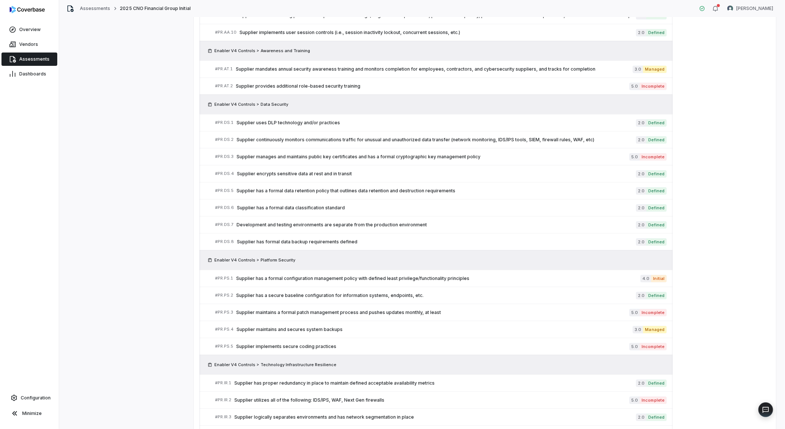
scroll to position [985, 0]
click at [374, 296] on span "Supplier has a secure baseline configuration for information systems, endpoints…" at bounding box center [436, 296] width 400 height 6
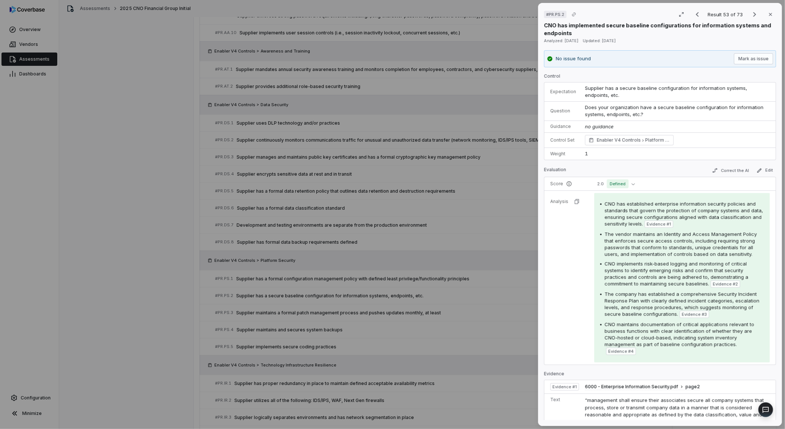
click at [381, 297] on div "# PR.PS.2 Result 53 of 73 Close CNO has implemented secure baseline configurati…" at bounding box center [392, 214] width 785 height 429
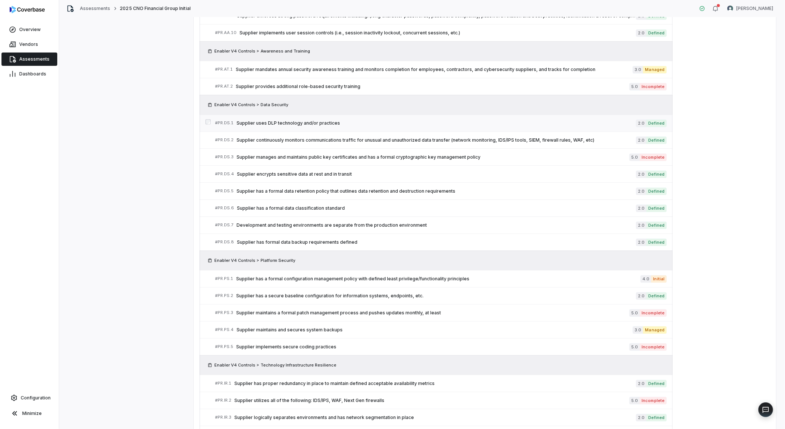
click at [324, 126] on span "Supplier uses DLP technology and/or practices" at bounding box center [435, 123] width 399 height 6
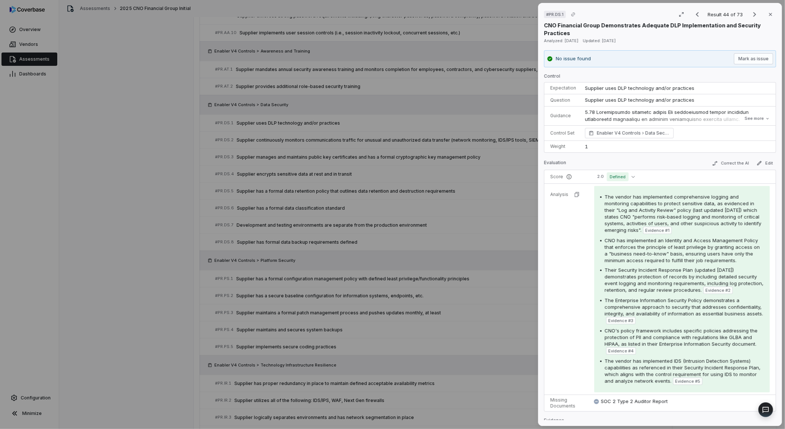
scroll to position [821, 0]
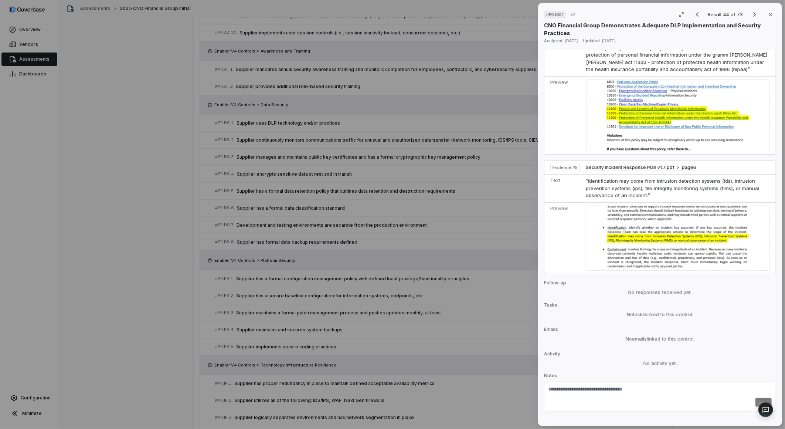
click at [470, 299] on div "# PR.DS.1 Result 44 of 73 Close CNO Financial Group Demonstrates Adequate DLP I…" at bounding box center [392, 214] width 785 height 429
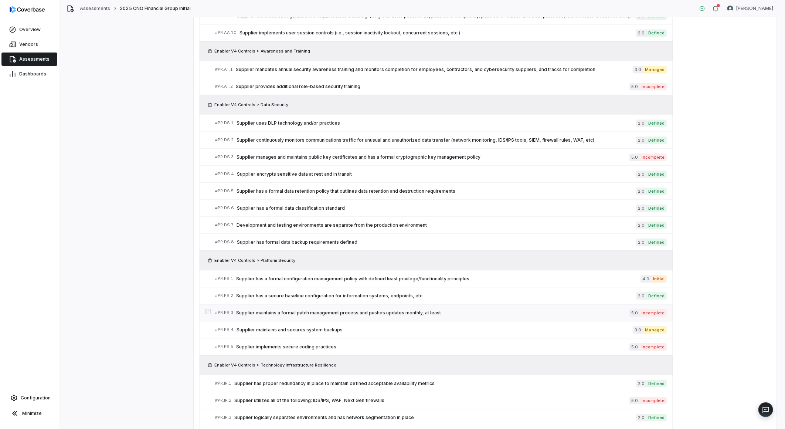
click at [422, 312] on span "Supplier maintains a formal patch management process and pushes updates monthly…" at bounding box center [432, 313] width 393 height 6
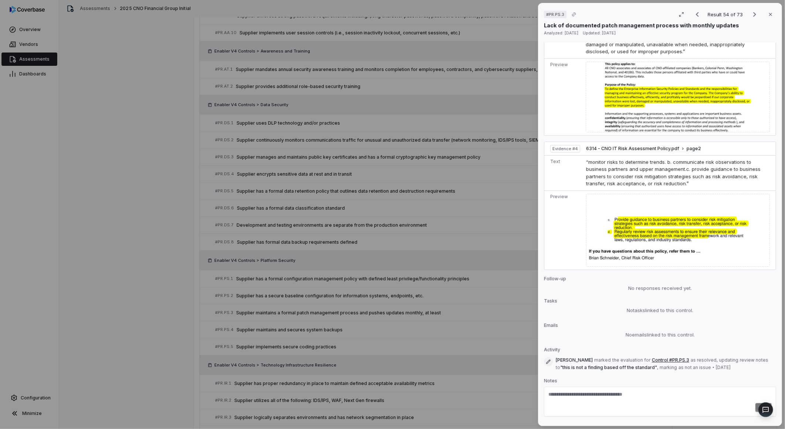
scroll to position [770, 0]
click at [453, 249] on div "# PR.PS.3 Result 54 of 73 Close Lack of documented patch management process wit…" at bounding box center [392, 214] width 785 height 429
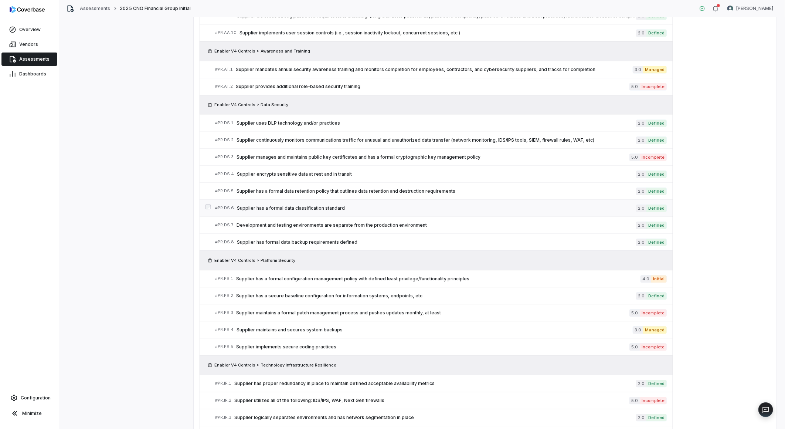
click at [329, 208] on span "Supplier has a formal data classification standard" at bounding box center [436, 208] width 399 height 6
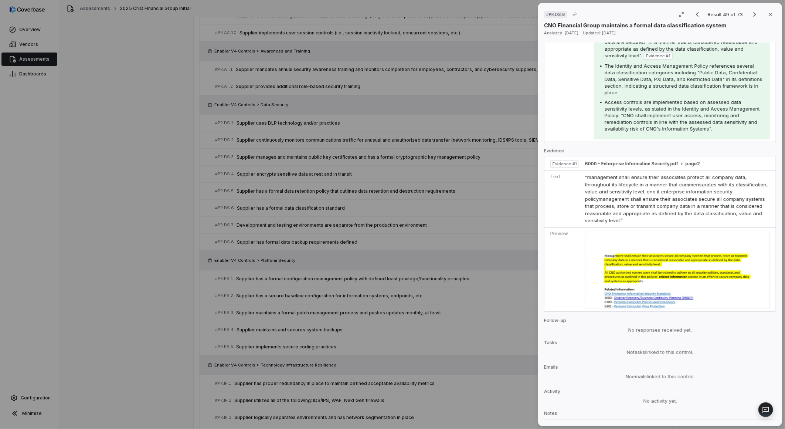
scroll to position [230, 0]
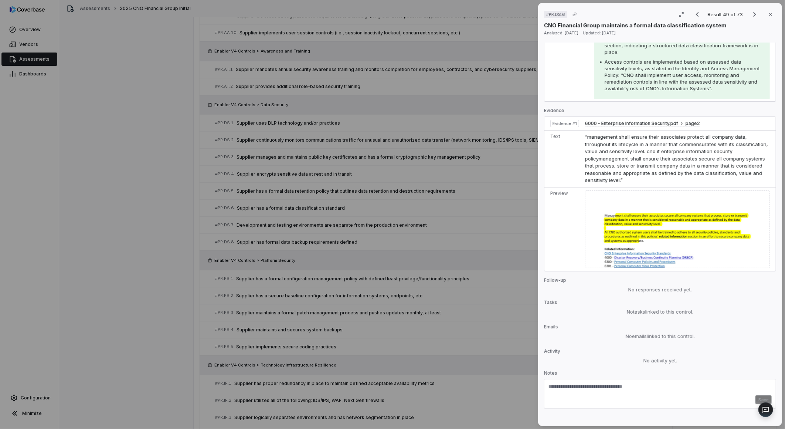
click at [451, 311] on div "# PR.DS.6 Result 49 of 73 Close CNO Financial Group maintains a formal data cla…" at bounding box center [392, 214] width 785 height 429
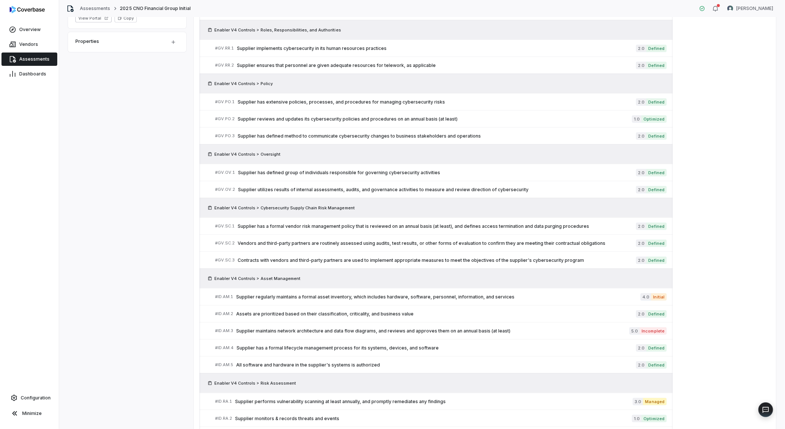
scroll to position [205, 0]
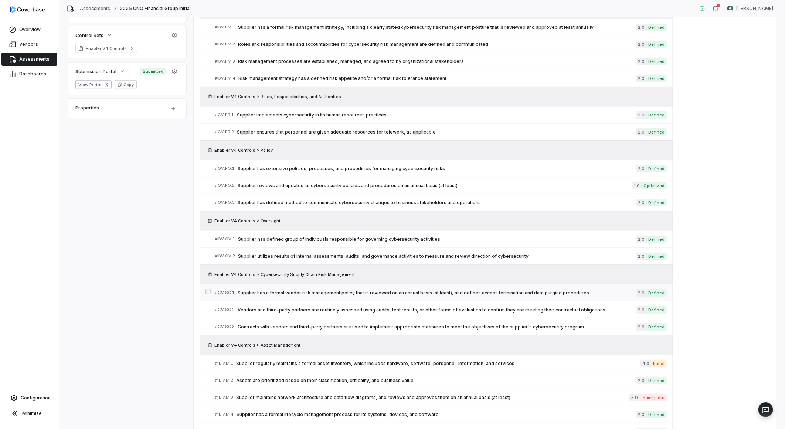
click at [378, 289] on div "# GV.SC.1 Supplier has a formal vendor risk management policy that is reviewed …" at bounding box center [425, 293] width 421 height 8
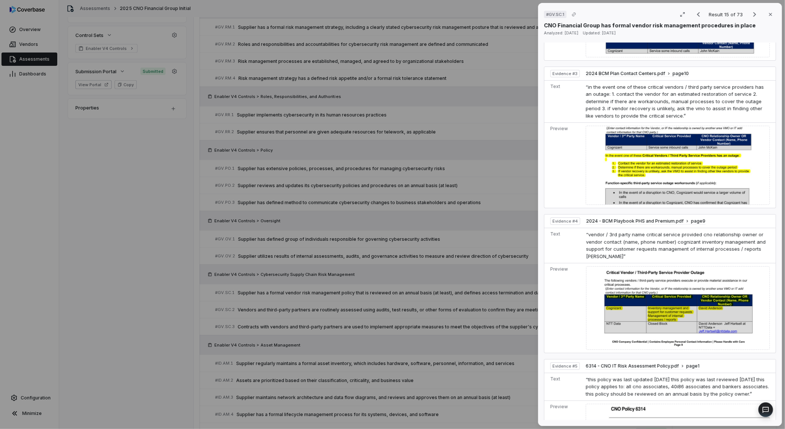
scroll to position [616, 0]
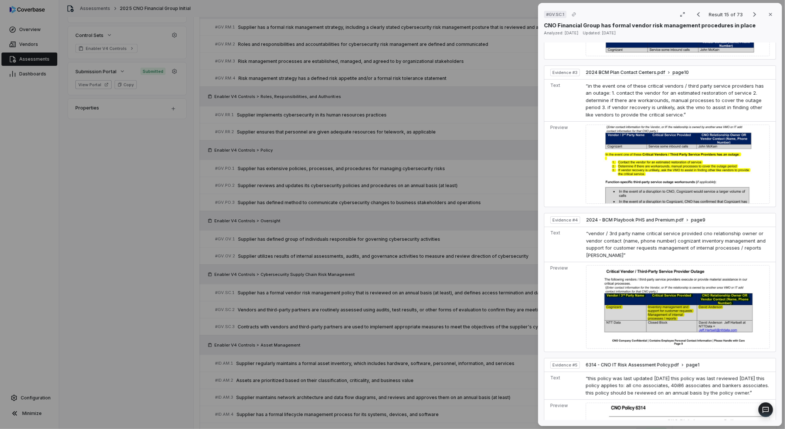
click at [469, 333] on div "# GV.SC.1 Result 15 of 73 Close CNO Financial Group has formal vendor risk mana…" at bounding box center [392, 214] width 785 height 429
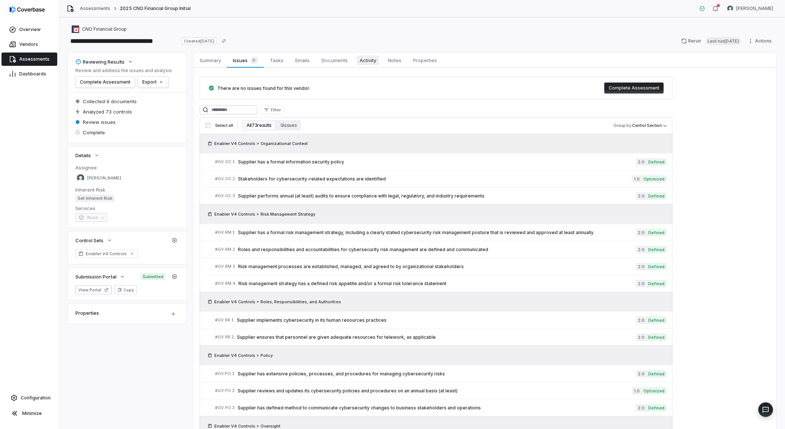
click at [376, 62] on span "Activity" at bounding box center [368, 60] width 23 height 10
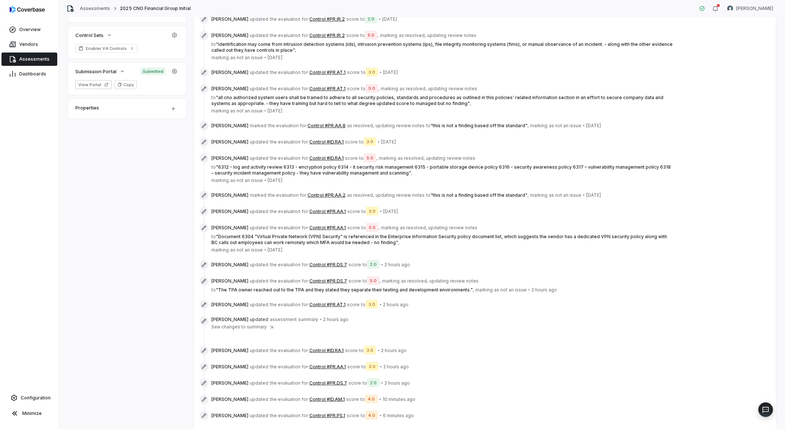
scroll to position [230, 0]
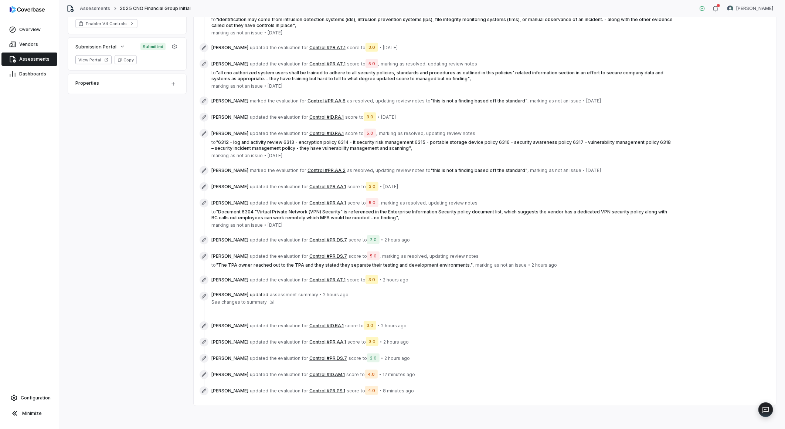
click at [311, 374] on button "Control #ID.AM.1" at bounding box center [326, 374] width 35 height 6
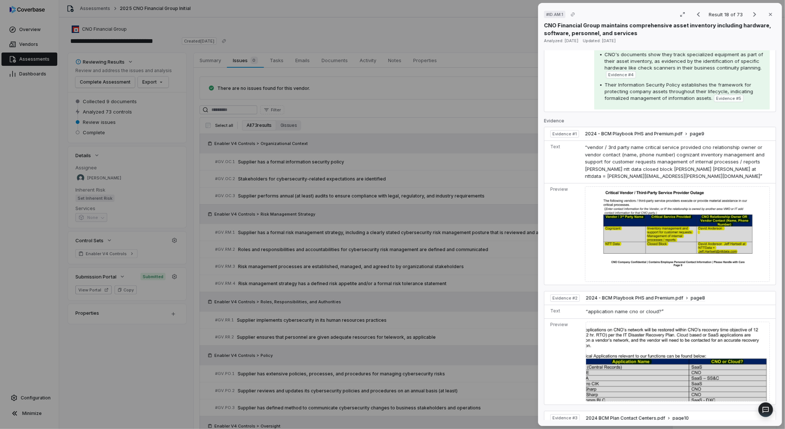
scroll to position [287, 0]
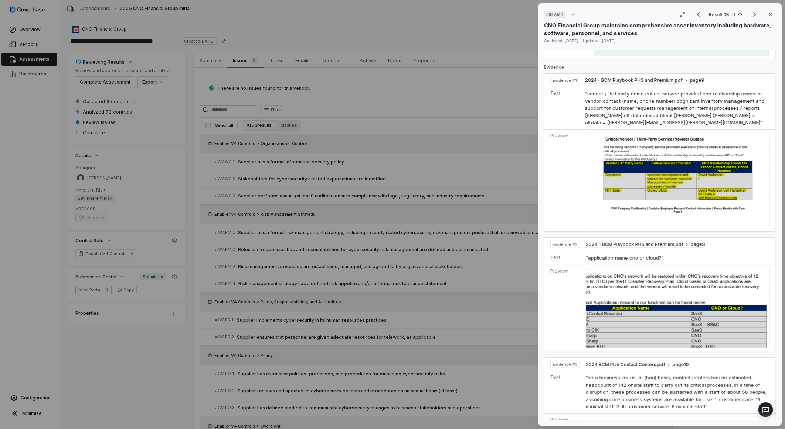
click at [626, 314] on img at bounding box center [678, 308] width 184 height 80
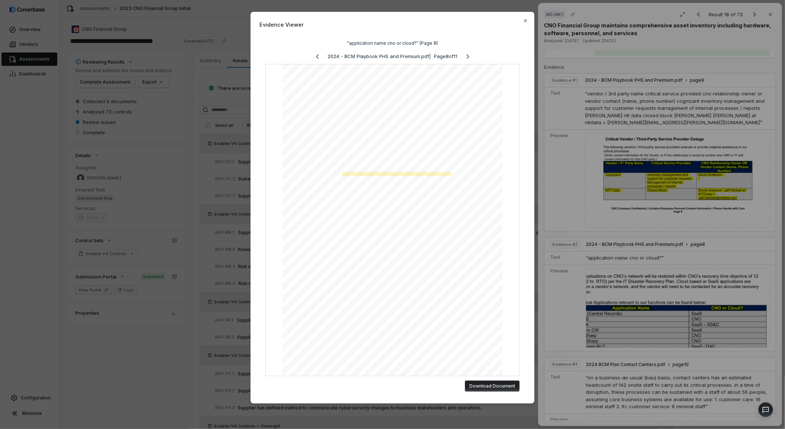
click at [590, 326] on div "Evidence Viewer "application name cno or cloud?" (Page 8) 2024 - BCM Playbook P…" at bounding box center [392, 214] width 785 height 429
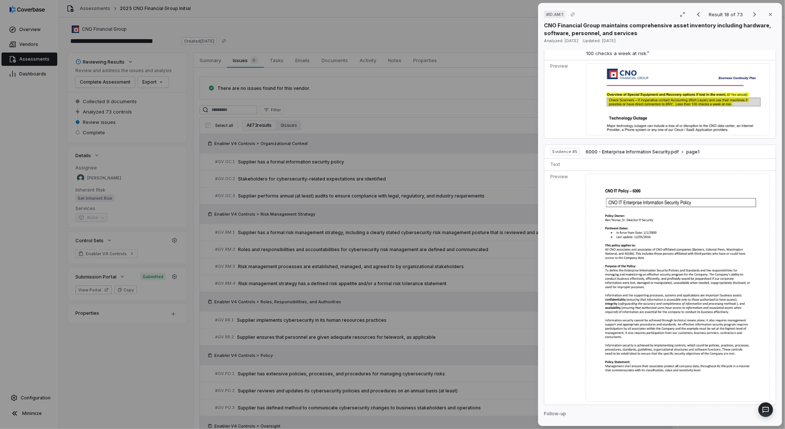
scroll to position [907, 0]
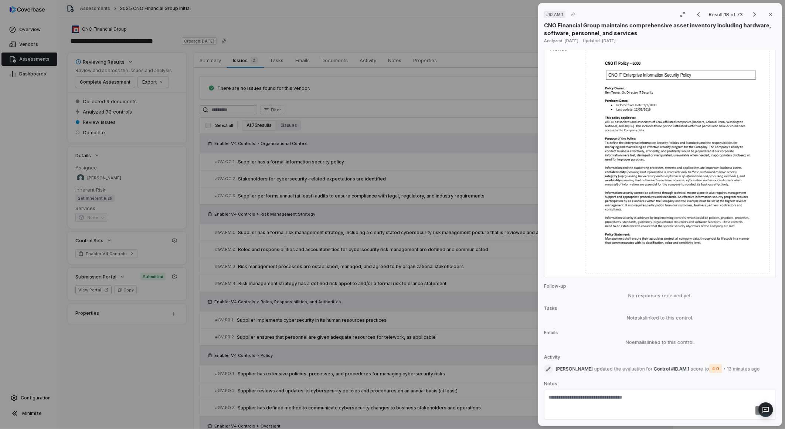
click at [230, 316] on div "# ID.AM.1 Result 18 of 73 Close CNO Financial Group maintains comprehensive ass…" at bounding box center [392, 214] width 785 height 429
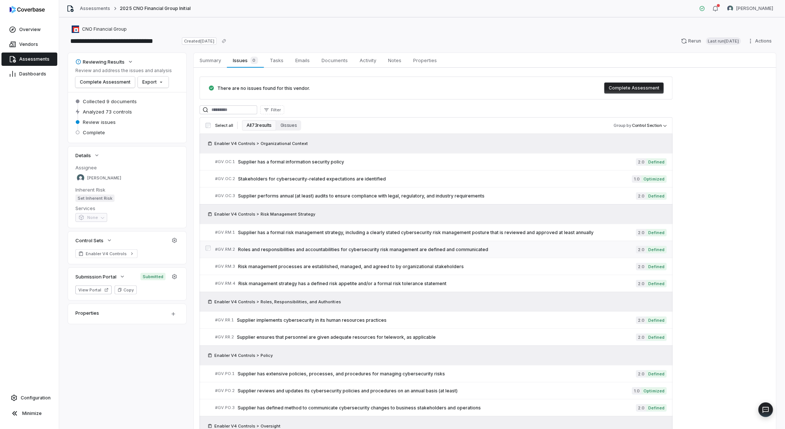
click at [282, 247] on span "Roles and responsibilities and accountabilities for cybersecurity risk manageme…" at bounding box center [437, 249] width 398 height 6
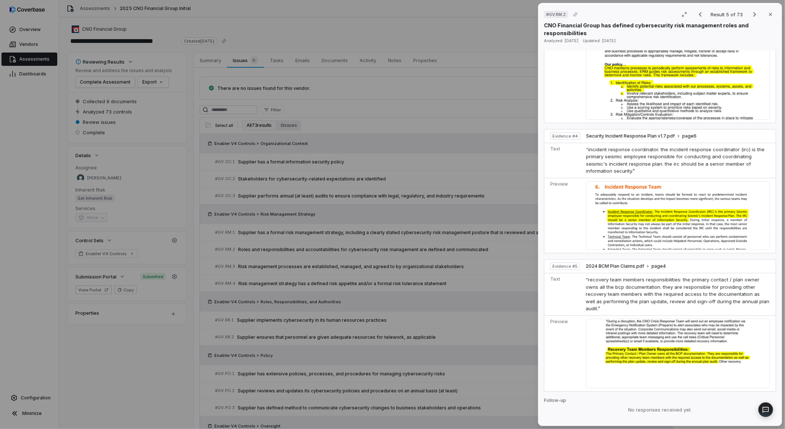
scroll to position [930, 0]
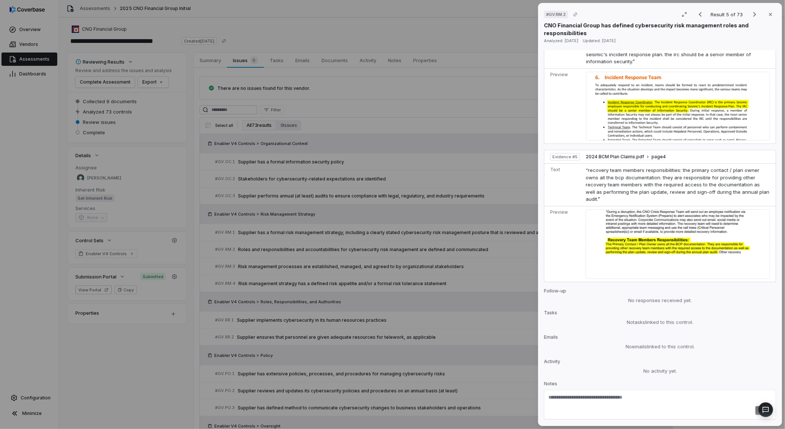
click at [431, 320] on div "# GV.RM.2 Result 5 of 73 Close CNO Financial Group has defined cybersecurity ri…" at bounding box center [392, 214] width 785 height 429
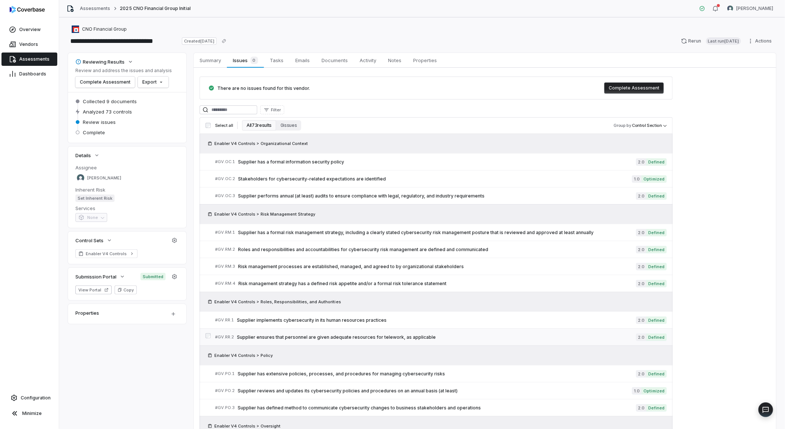
scroll to position [246, 0]
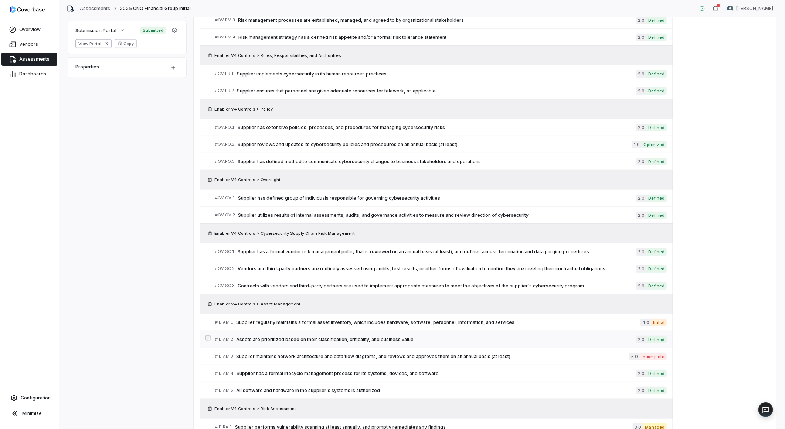
click at [390, 339] on span "Assets are prioritized based on their classification, criticality, and business…" at bounding box center [436, 339] width 400 height 6
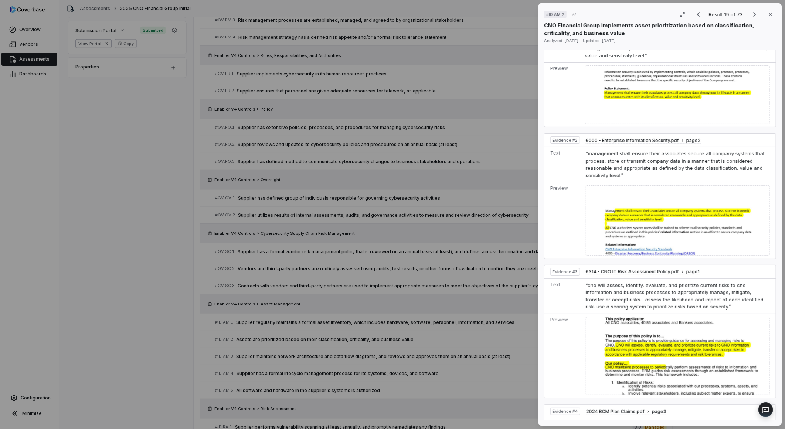
scroll to position [410, 0]
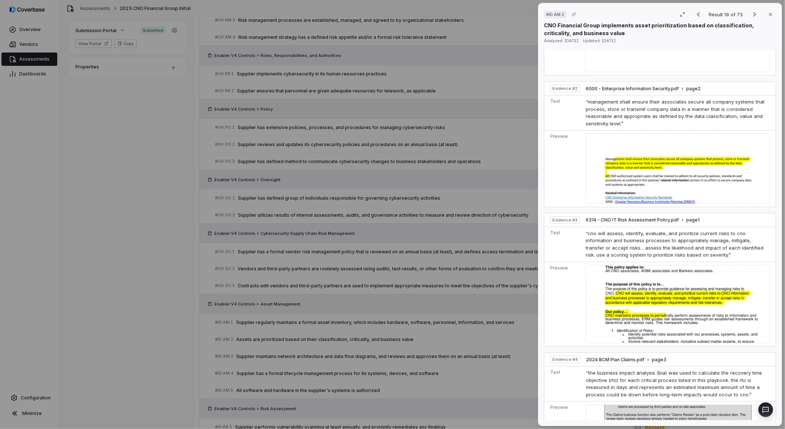
click at [434, 333] on div "# ID.AM.2 Result 19 of 73 Close CNO Financial Group implements asset prioritiza…" at bounding box center [392, 214] width 785 height 429
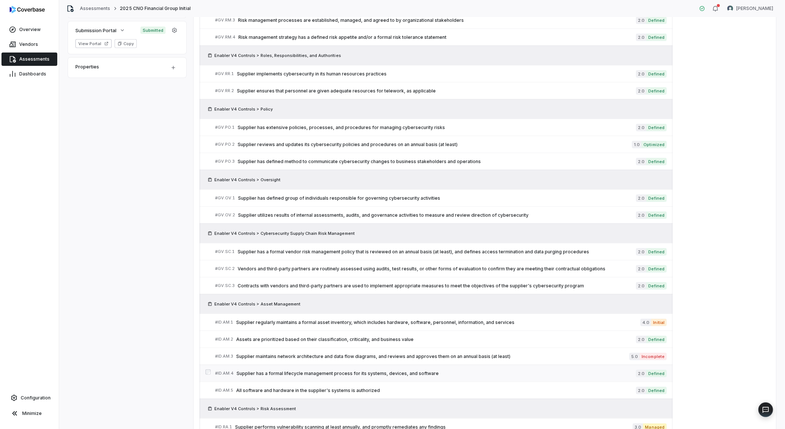
click at [367, 375] on span "Supplier has a formal lifecycle management process for its systems, devices, an…" at bounding box center [435, 373] width 399 height 6
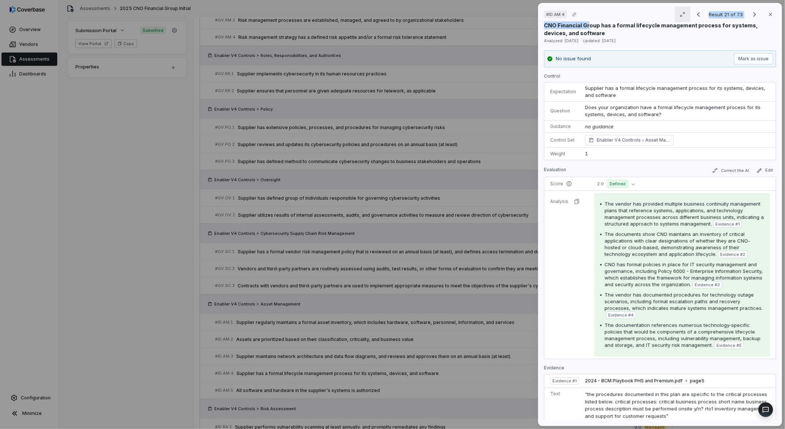
drag, startPoint x: 588, startPoint y: 27, endPoint x: 686, endPoint y: 18, distance: 97.9
click at [686, 18] on div "# ID.AM.4 Result 21 of 73 Close CNO Financial Group has a formal lifecycle mana…" at bounding box center [660, 23] width 232 height 28
click at [296, 250] on div "# ID.AM.4 Result 21 of 73 Close CNO Financial Group has a formal lifecycle mana…" at bounding box center [392, 214] width 785 height 429
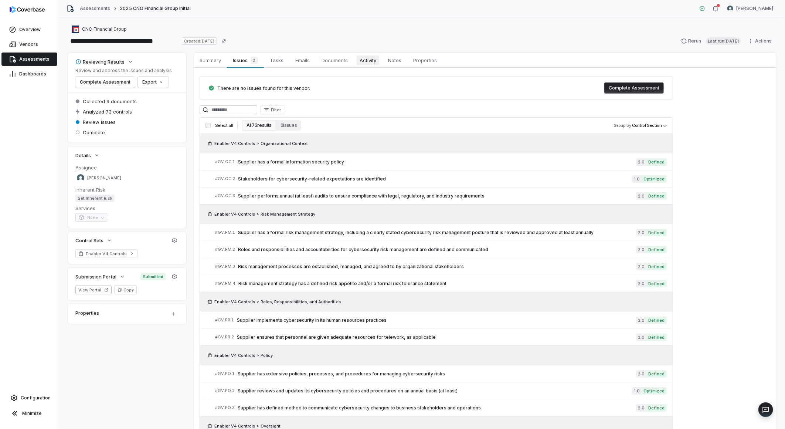
click at [366, 60] on span "Activity" at bounding box center [368, 60] width 23 height 10
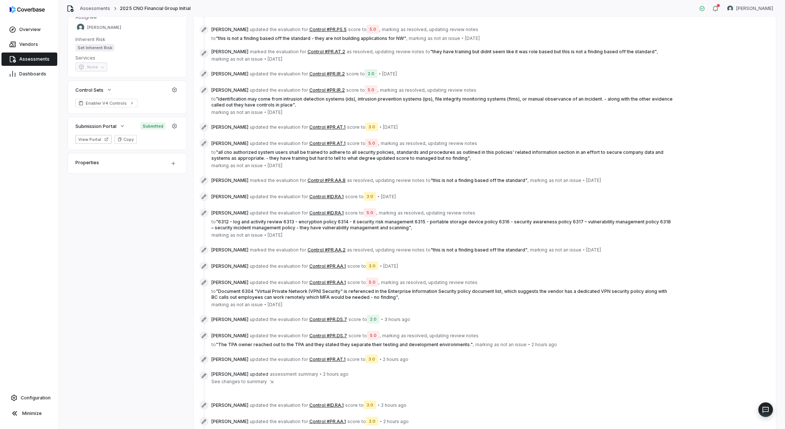
scroll to position [230, 0]
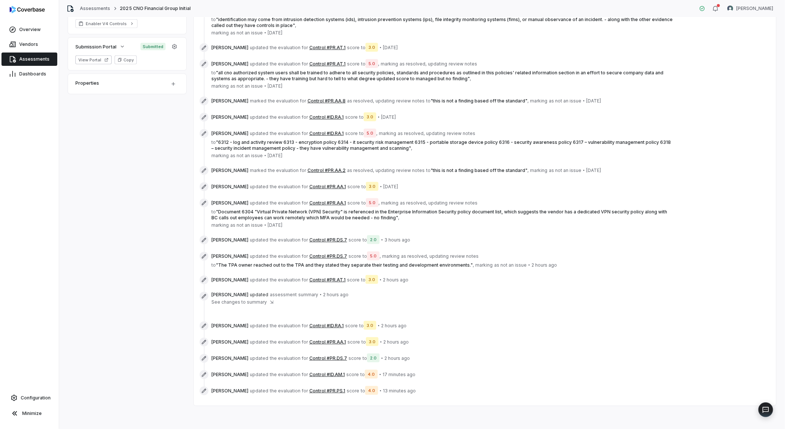
click at [316, 372] on button "Control #ID.AM.1" at bounding box center [326, 374] width 35 height 6
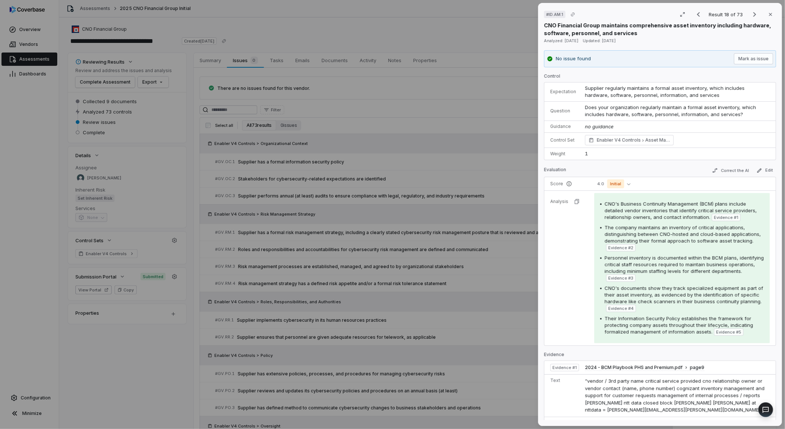
click at [344, 250] on div "# ID.AM.1 Result 18 of 73 Close CNO Financial Group maintains comprehensive ass…" at bounding box center [392, 214] width 785 height 429
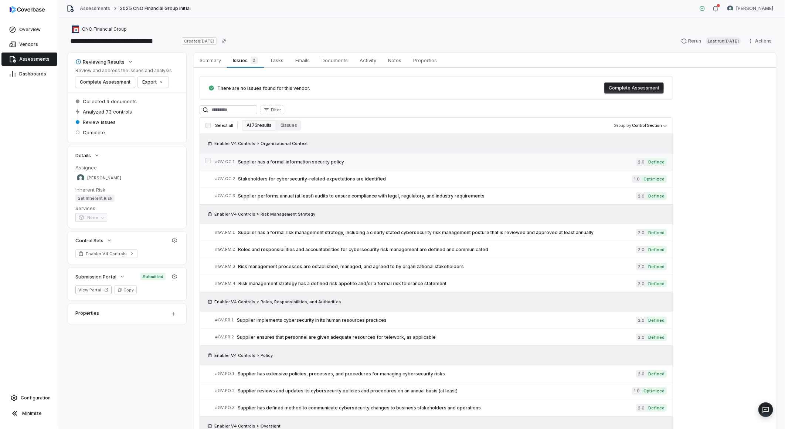
click at [299, 162] on span "Supplier has a formal information security policy" at bounding box center [437, 162] width 398 height 6
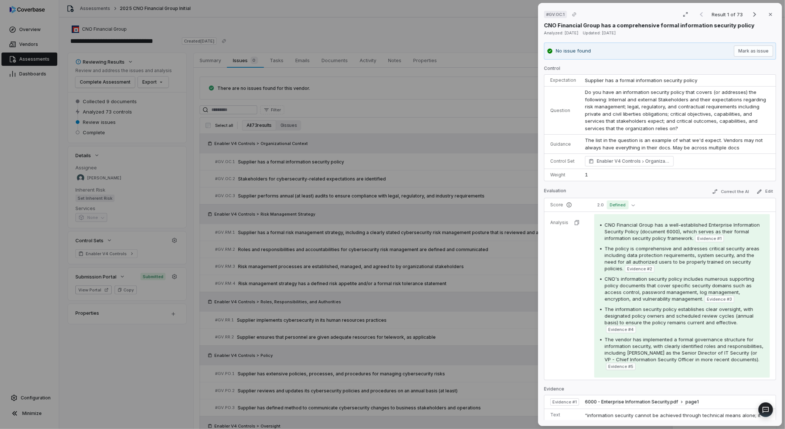
click at [426, 314] on div "# GV.OC.1 Result 1 of 73 Close CNO Financial Group has a comprehensive formal i…" at bounding box center [392, 214] width 785 height 429
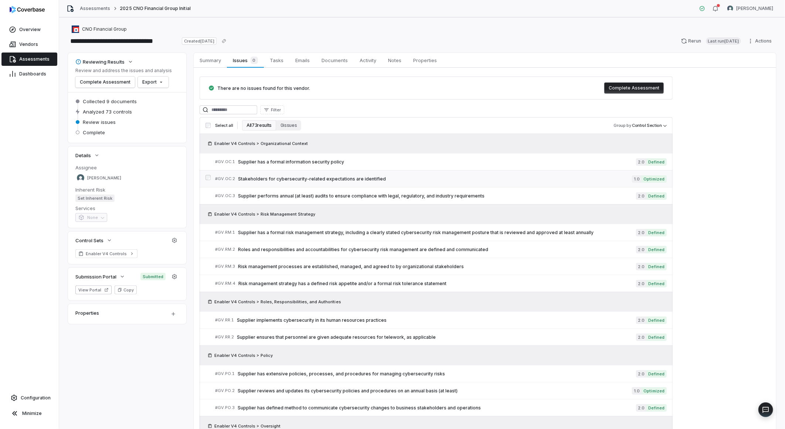
click at [342, 177] on span "Stakeholders for cybersecurity-related expectations are identified" at bounding box center [435, 179] width 394 height 6
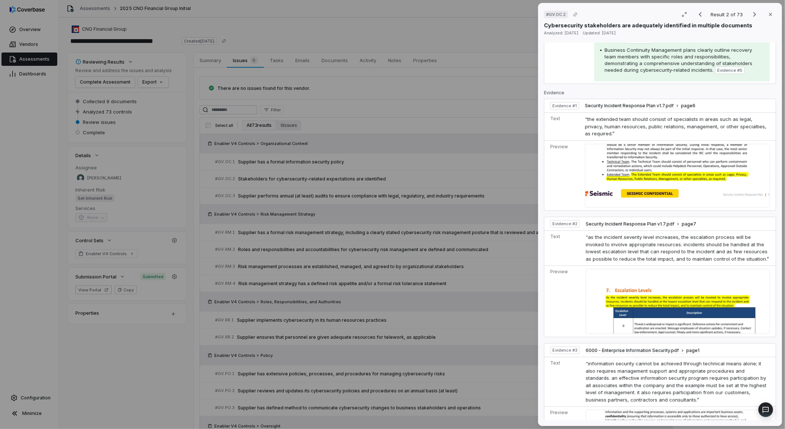
scroll to position [287, 0]
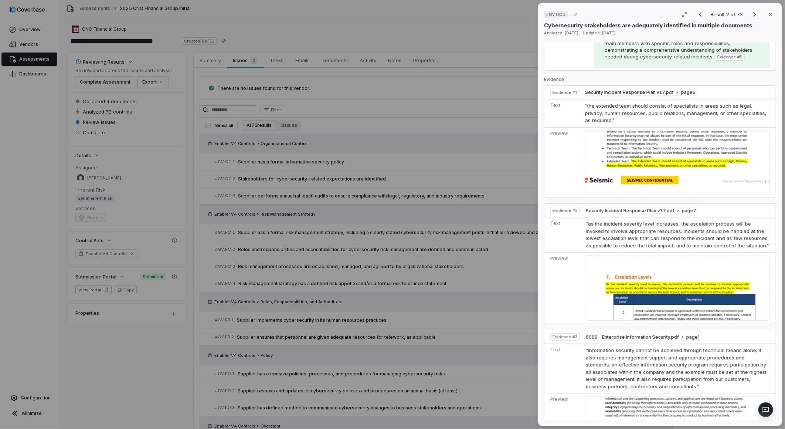
click at [406, 293] on div "# GV.OC.2 Result 2 of 73 Close Cybersecurity stakeholders are adequately identi…" at bounding box center [392, 214] width 785 height 429
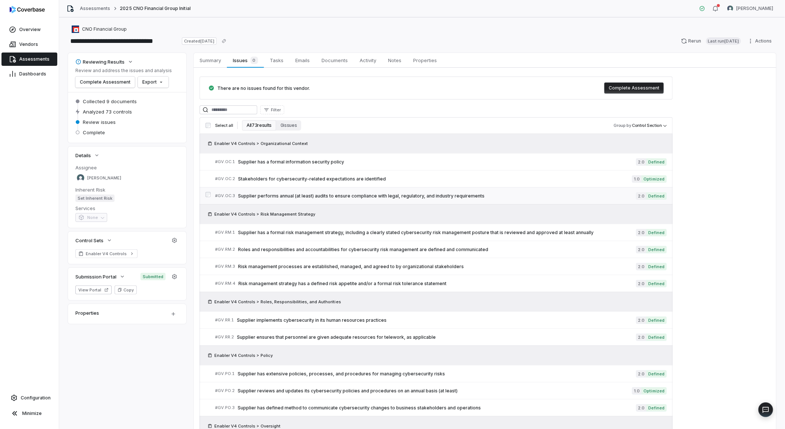
click at [374, 194] on span "Supplier performs annual (at least) audits to ensure compliance with legal, reg…" at bounding box center [437, 196] width 398 height 6
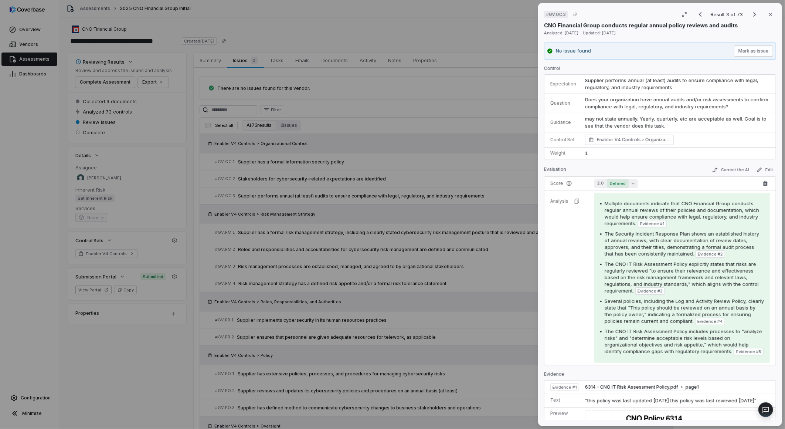
click at [624, 186] on span "Defined" at bounding box center [618, 183] width 22 height 9
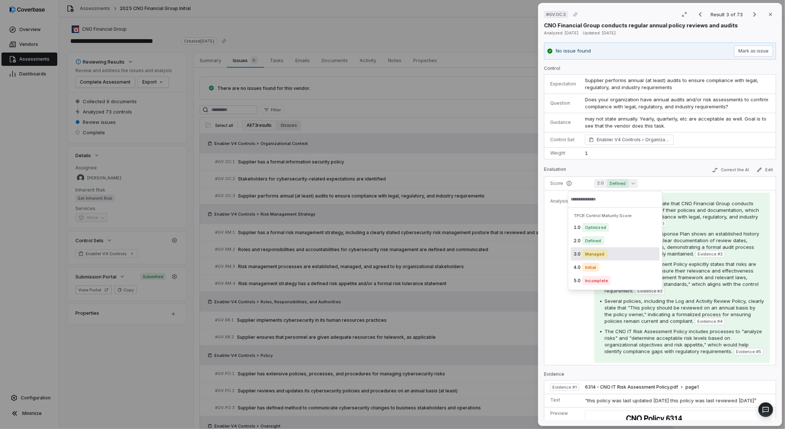
click at [599, 255] on span "Managed" at bounding box center [594, 253] width 25 height 9
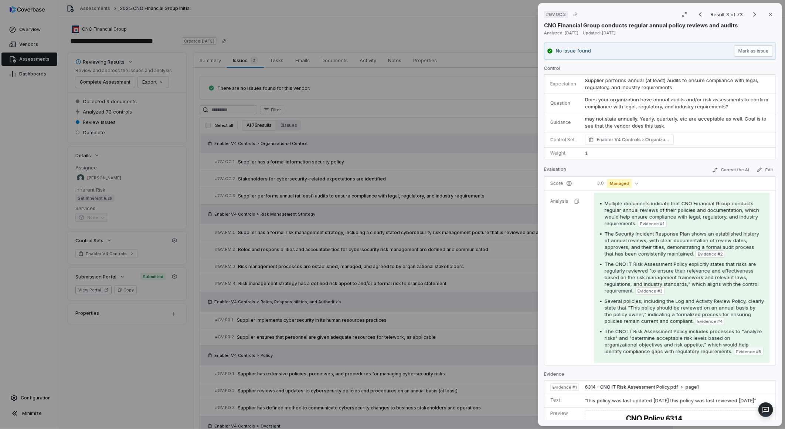
click at [434, 259] on div "# GV.OC.3 Result 3 of 73 Close CNO Financial Group conducts regular annual poli…" at bounding box center [392, 214] width 785 height 429
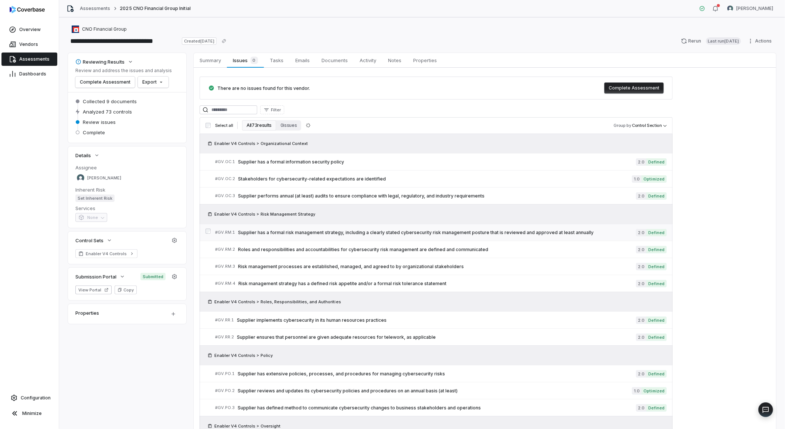
click at [445, 230] on span "Supplier has a formal risk management strategy, including a clearly stated cybe…" at bounding box center [437, 232] width 398 height 6
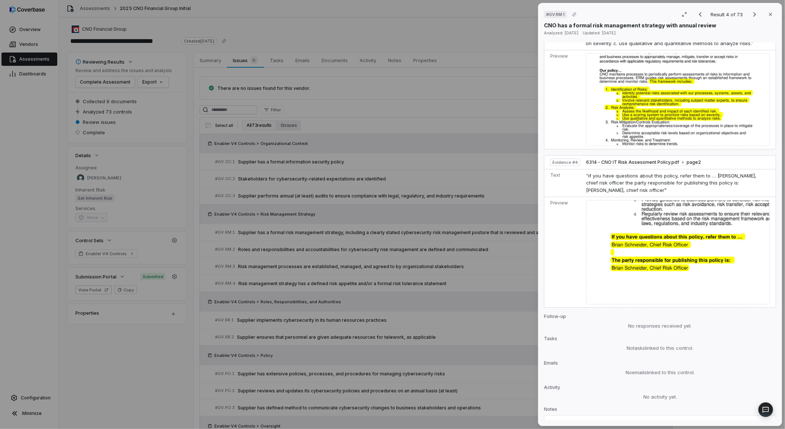
scroll to position [733, 0]
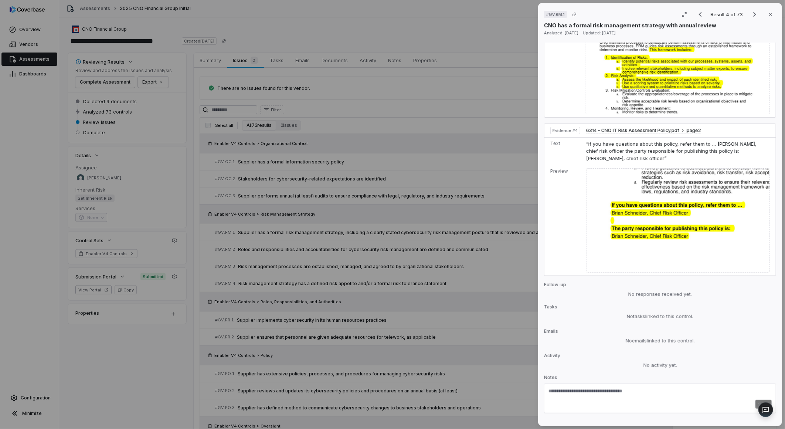
click at [394, 285] on div "# GV.RM.1 Result 4 of 73 Close CNO has a formal risk management strategy with a…" at bounding box center [392, 214] width 785 height 429
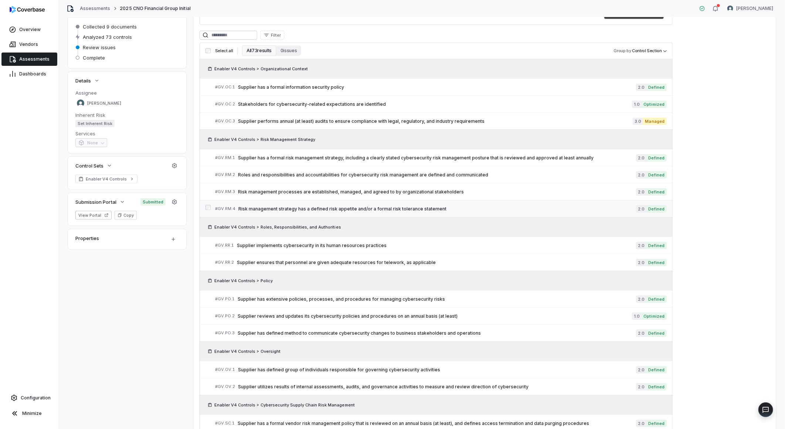
scroll to position [123, 0]
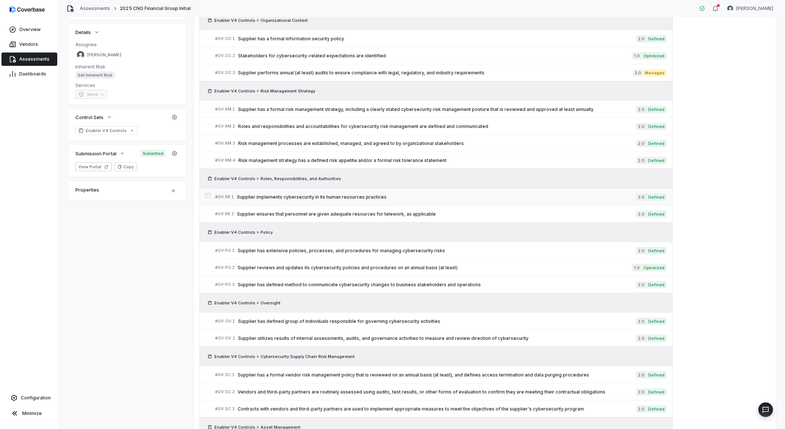
click at [352, 197] on span "Supplier implements cybersecurity in its human resources practices" at bounding box center [436, 197] width 399 height 6
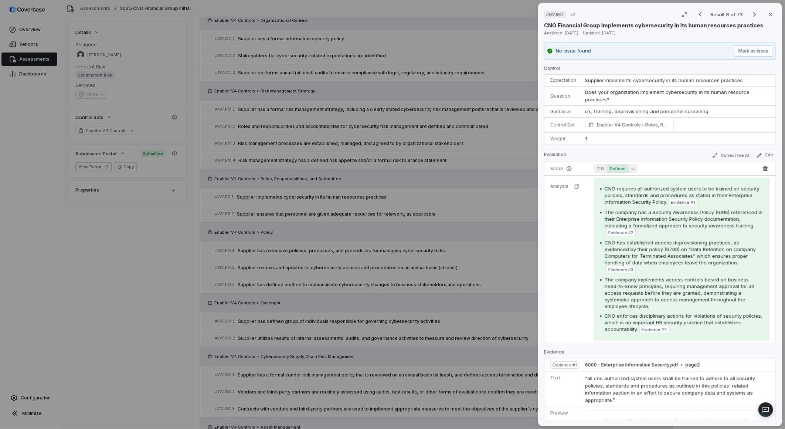
click at [608, 167] on span "Defined" at bounding box center [618, 168] width 22 height 9
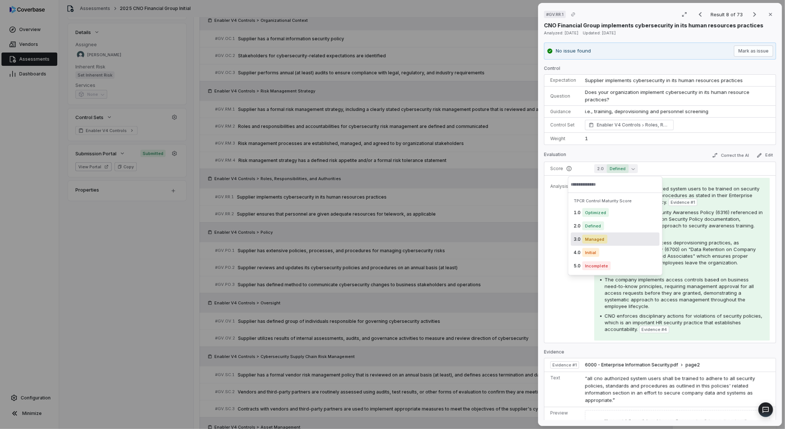
click at [589, 236] on span "Managed" at bounding box center [594, 239] width 25 height 9
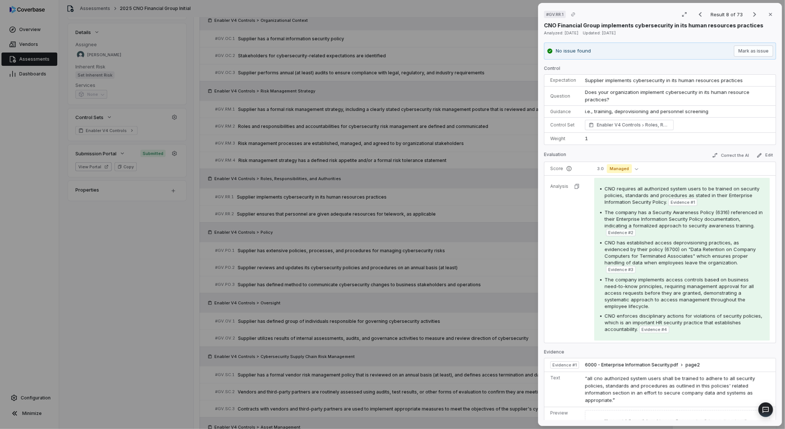
click at [441, 282] on div "# GV.RR.1 Result 8 of 73 Close CNO Financial Group implements cybersecurity in …" at bounding box center [392, 214] width 785 height 429
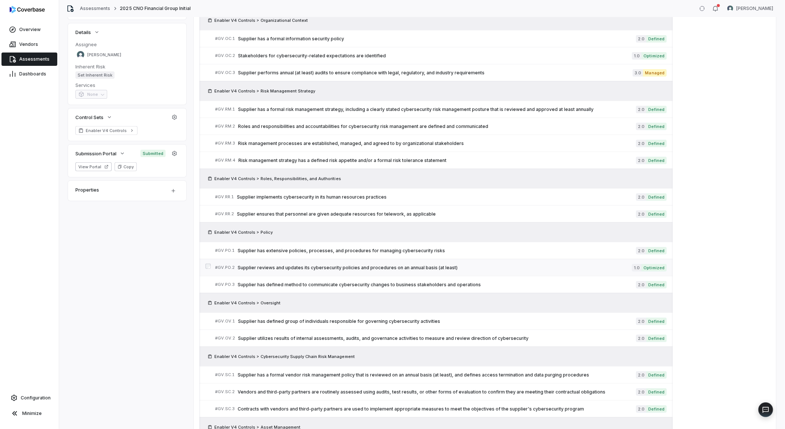
click at [423, 265] on span "Supplier reviews and updates its cybersecurity policies and procedures on an an…" at bounding box center [435, 268] width 394 height 6
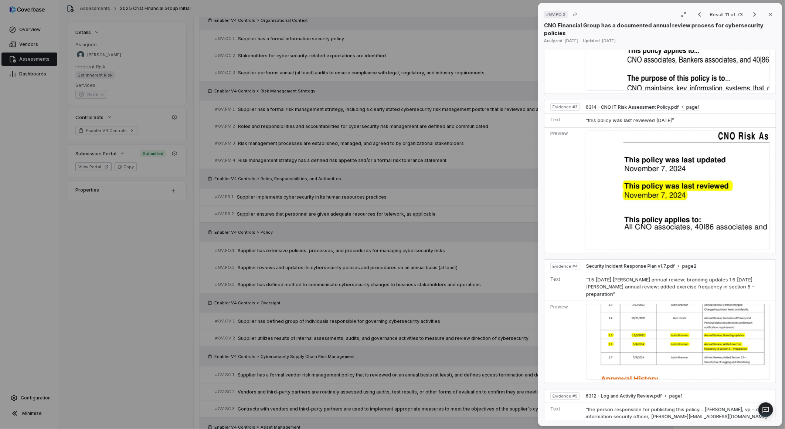
scroll to position [533, 0]
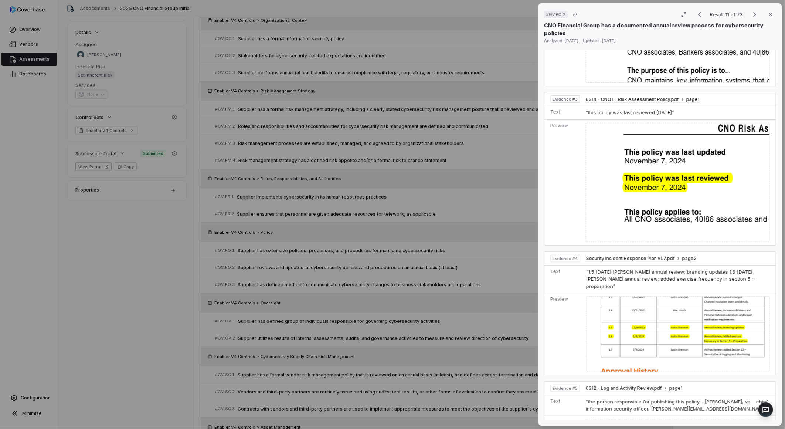
click at [389, 305] on div "# GV.PO.2 Result 11 of 73 Close CNO Financial Group has a documented annual rev…" at bounding box center [392, 214] width 785 height 429
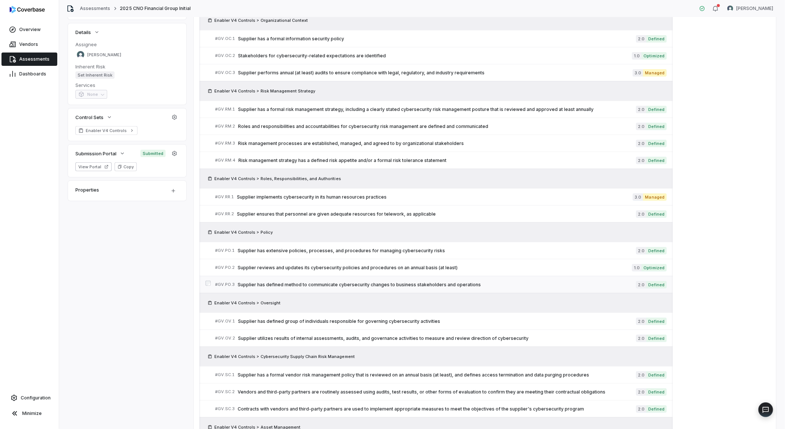
click at [406, 284] on span "Supplier has defined method to communicate cybersecurity changes to business st…" at bounding box center [437, 285] width 398 height 6
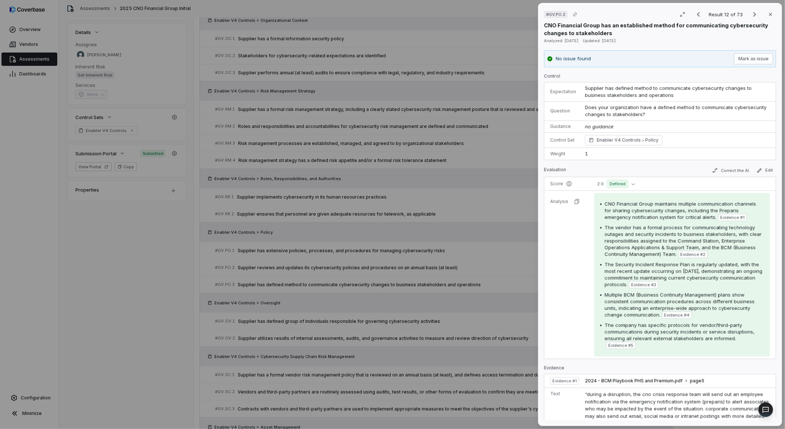
click at [422, 258] on div "# GV.PO.3 Result 12 of 73 Close CNO Financial Group has an established method f…" at bounding box center [392, 214] width 785 height 429
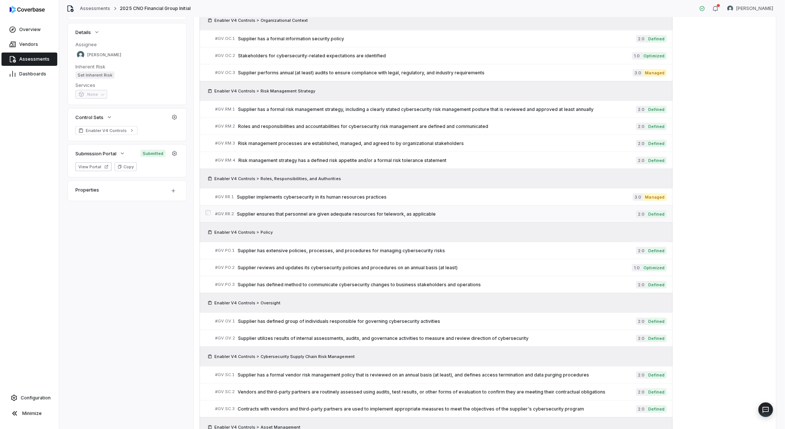
click at [359, 210] on div "# GV.RR.2 Supplier ensures that personnel are given adequate resources for tele…" at bounding box center [425, 214] width 421 height 8
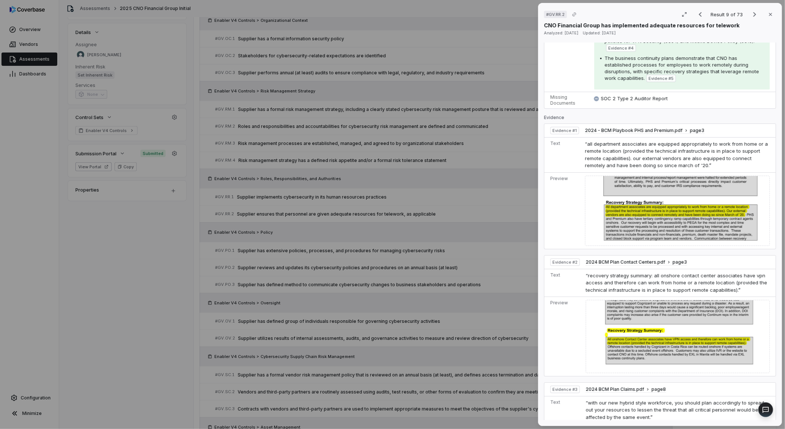
scroll to position [287, 0]
click at [470, 294] on div "# GV.RR.2 Result 9 of 73 Close CNO Financial Group has implemented adequate res…" at bounding box center [392, 214] width 785 height 429
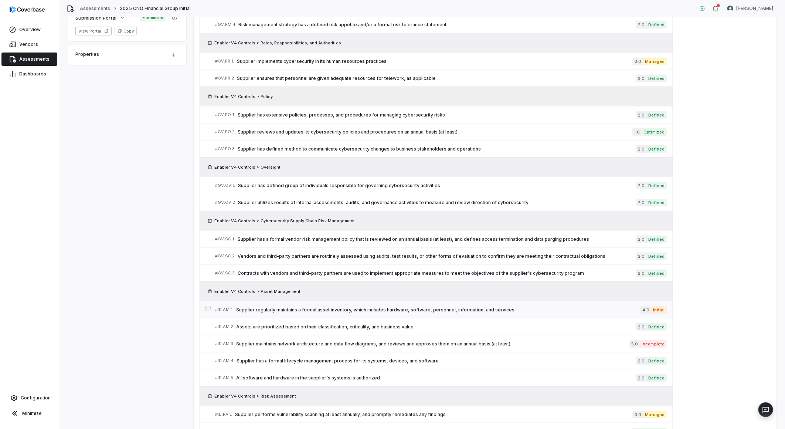
scroll to position [287, 0]
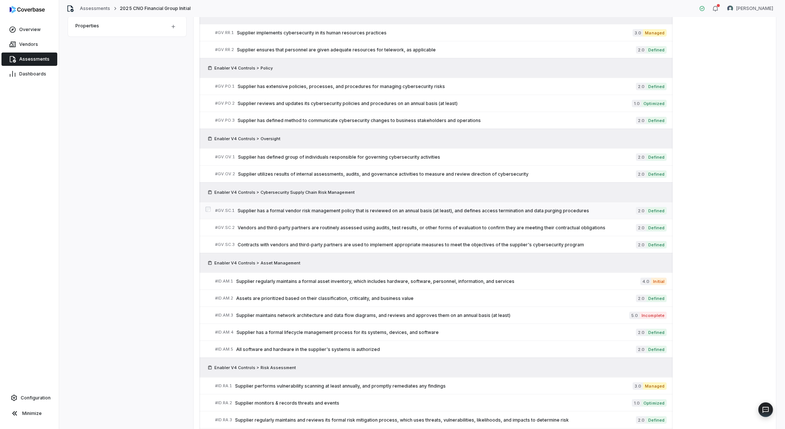
click at [403, 211] on span "Supplier has a formal vendor risk management policy that is reviewed on an annu…" at bounding box center [437, 211] width 398 height 6
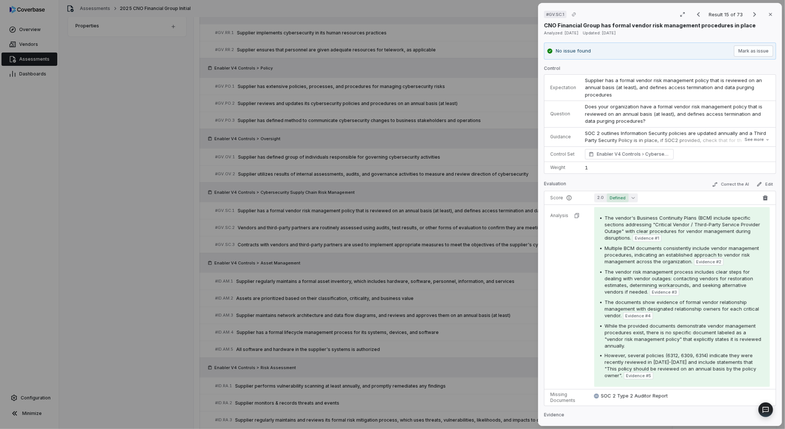
click at [614, 199] on span "Defined" at bounding box center [618, 197] width 22 height 9
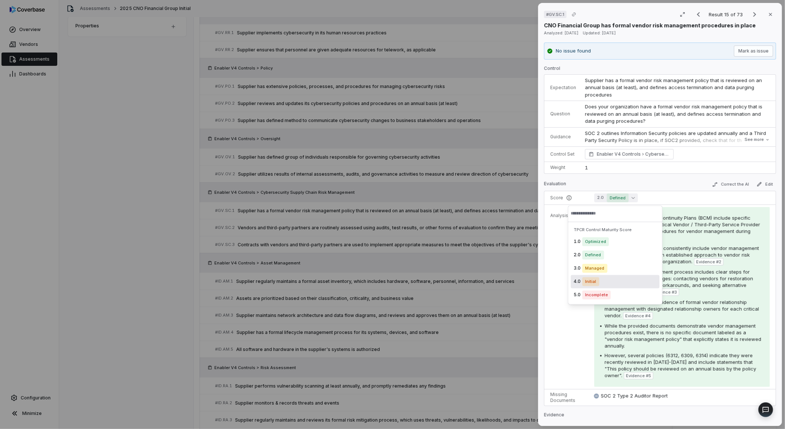
click at [596, 286] on div "4.0 Initial" at bounding box center [615, 281] width 89 height 13
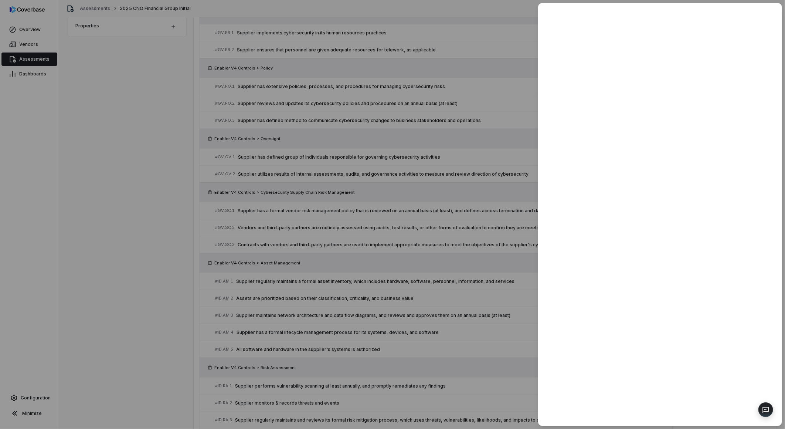
click at [476, 281] on div at bounding box center [392, 214] width 785 height 429
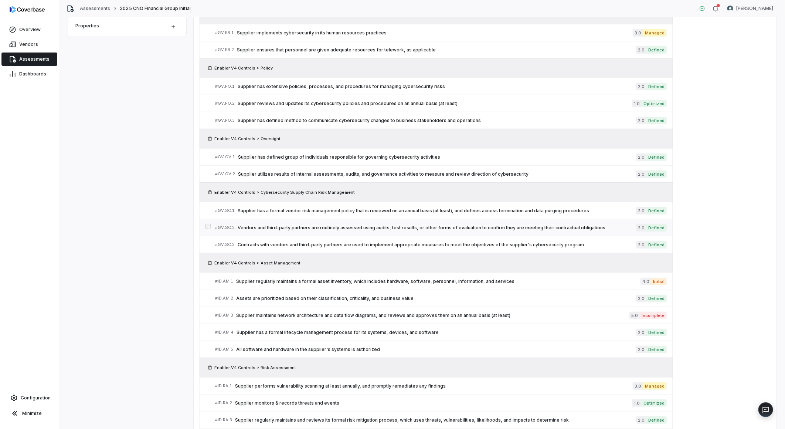
click at [391, 228] on span "Vendors and third-party partners are routinely assessed using audits, test resu…" at bounding box center [437, 228] width 398 height 6
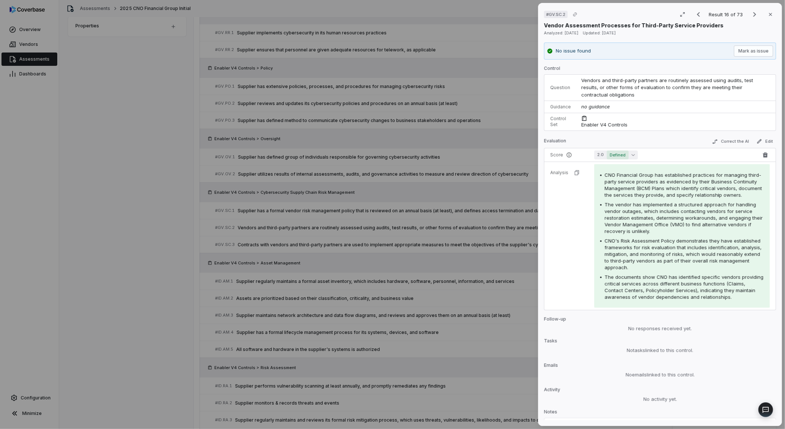
click at [611, 154] on span "Defined" at bounding box center [618, 154] width 22 height 9
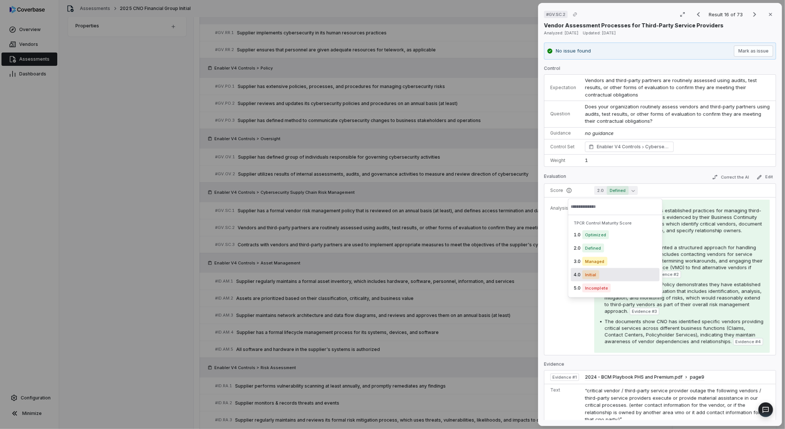
click at [589, 274] on span "Initial" at bounding box center [590, 274] width 17 height 9
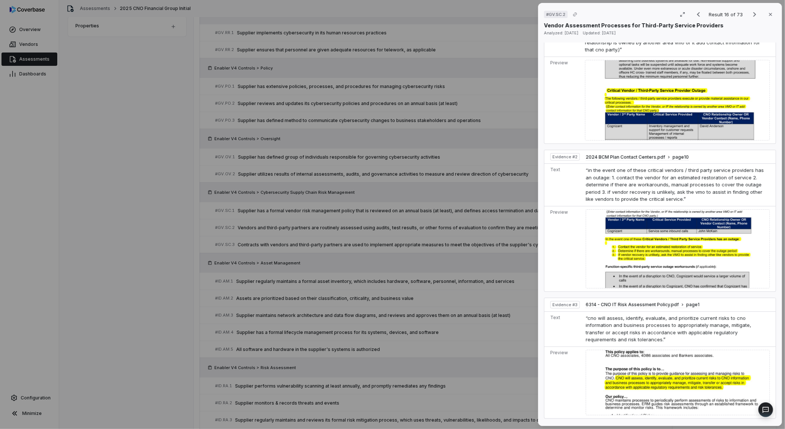
scroll to position [82, 0]
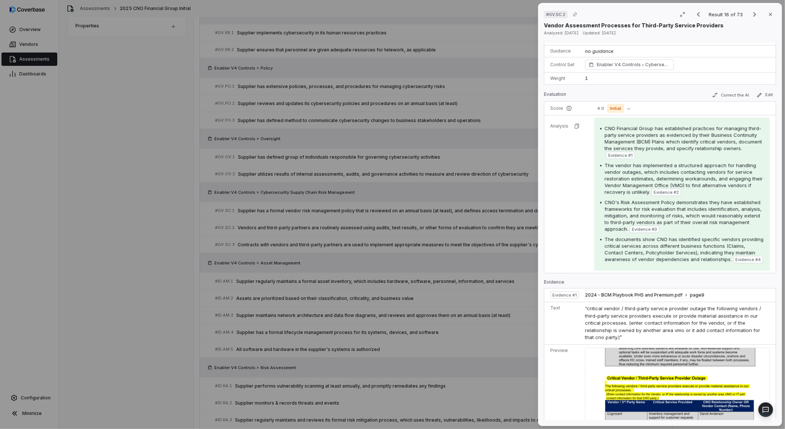
click at [479, 324] on div "# GV.SC.2 Result 16 of 73 Close Vendor Assessment Processes for Third-Party Ser…" at bounding box center [392, 214] width 785 height 429
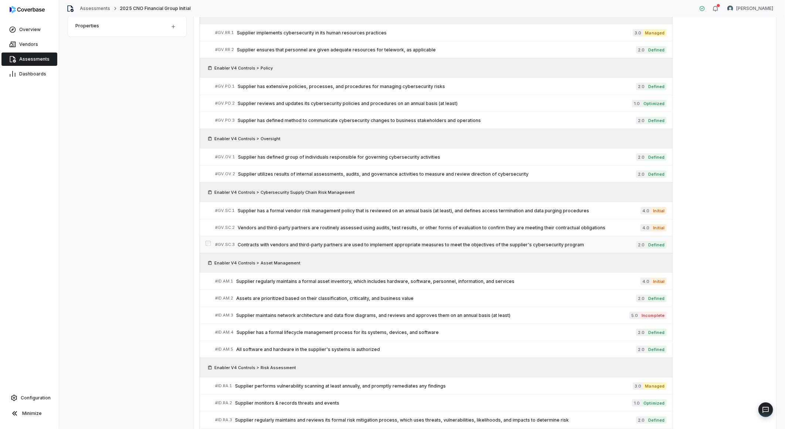
click at [351, 243] on span "Contracts with vendors and third-party partners are used to implement appropria…" at bounding box center [437, 245] width 398 height 6
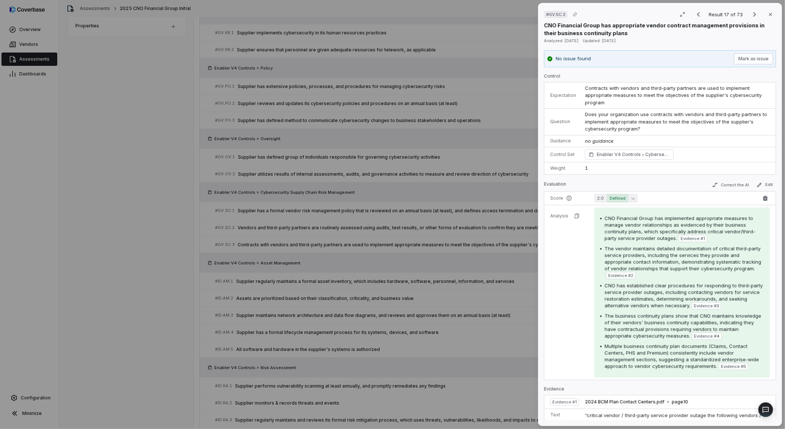
click at [616, 202] on span "Defined" at bounding box center [618, 198] width 22 height 9
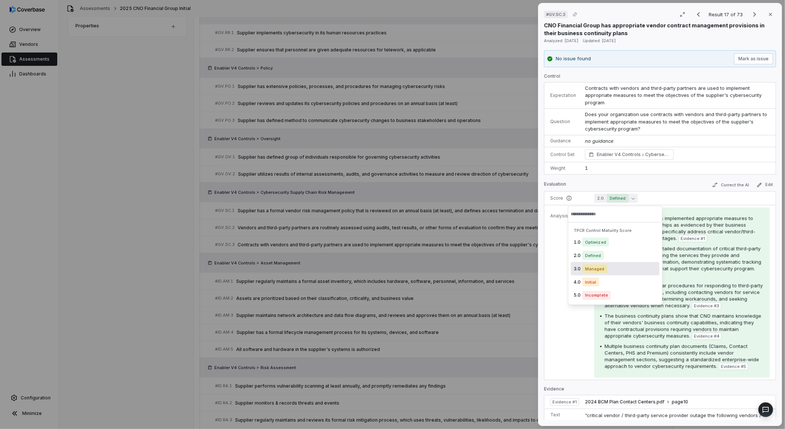
click at [590, 268] on span "Managed" at bounding box center [594, 268] width 25 height 9
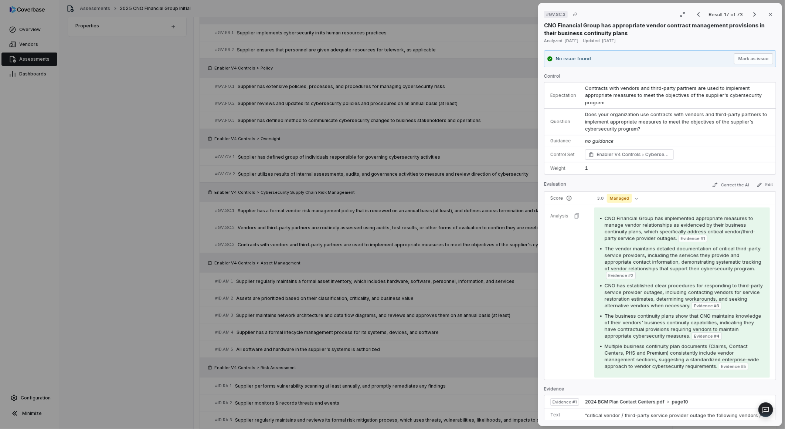
click at [494, 301] on div "# GV.SC.3 Result 17 of 73 Close CNO Financial Group has appropriate vendor cont…" at bounding box center [392, 214] width 785 height 429
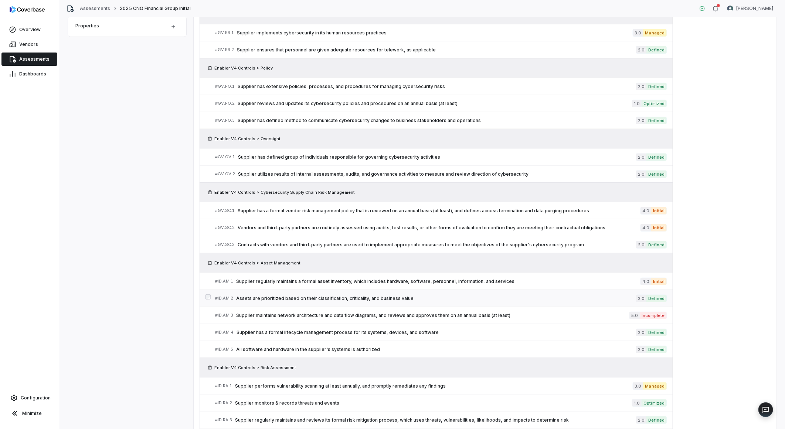
click at [367, 297] on span "Assets are prioritized based on their classification, criticality, and business…" at bounding box center [436, 298] width 400 height 6
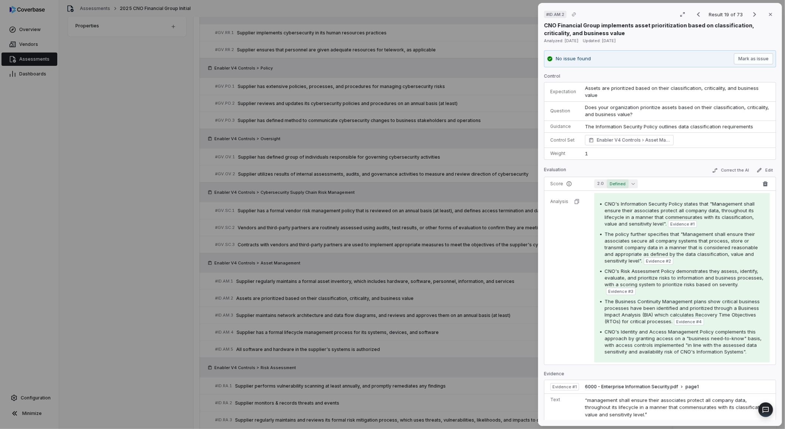
click at [608, 186] on span "Defined" at bounding box center [618, 183] width 22 height 9
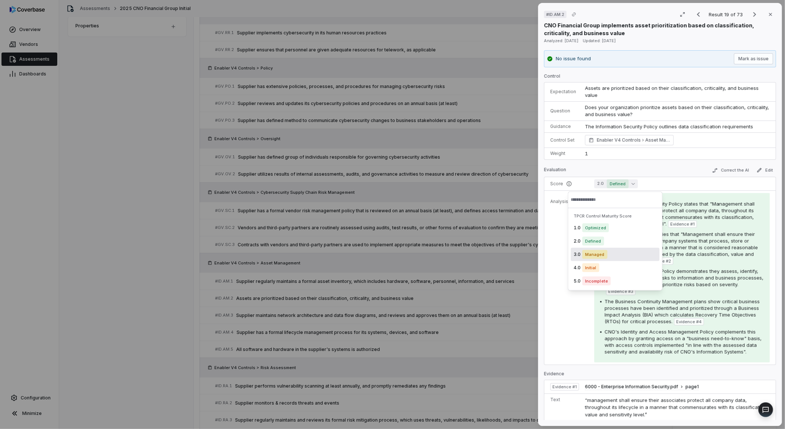
click at [596, 250] on span "Managed" at bounding box center [594, 254] width 25 height 9
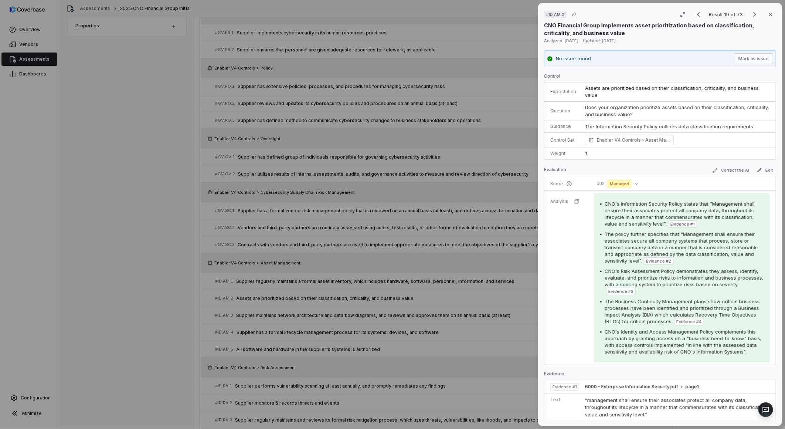
click at [481, 313] on div "# ID.AM.2 Result 19 of 73 Close CNO Financial Group implements asset prioritiza…" at bounding box center [392, 214] width 785 height 429
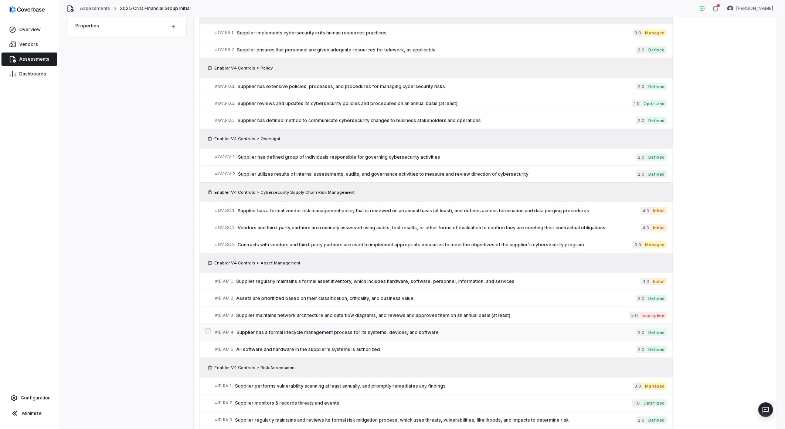
click at [378, 333] on span "Supplier has a formal lifecycle management process for its systems, devices, an…" at bounding box center [435, 332] width 399 height 6
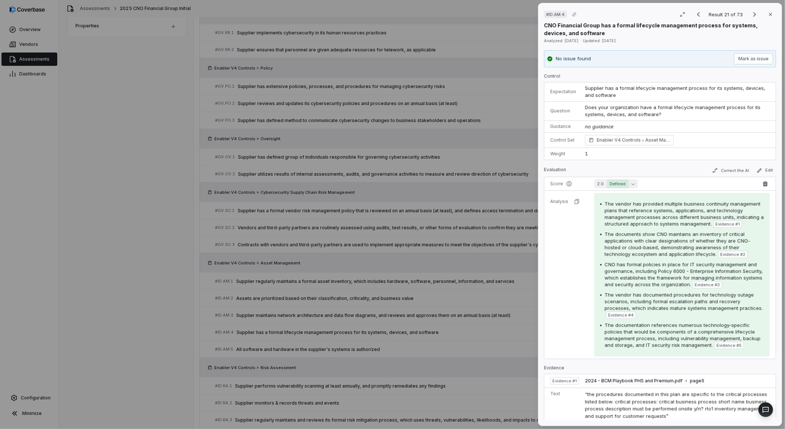
click at [609, 186] on span "Defined" at bounding box center [618, 183] width 22 height 9
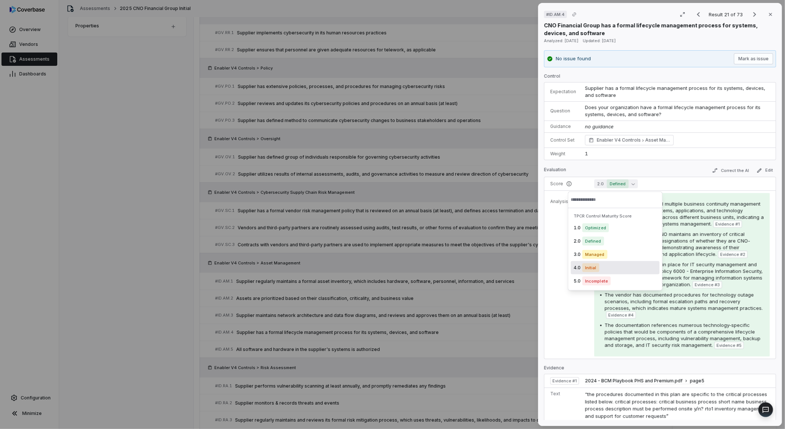
click at [588, 270] on span "Initial" at bounding box center [590, 267] width 17 height 9
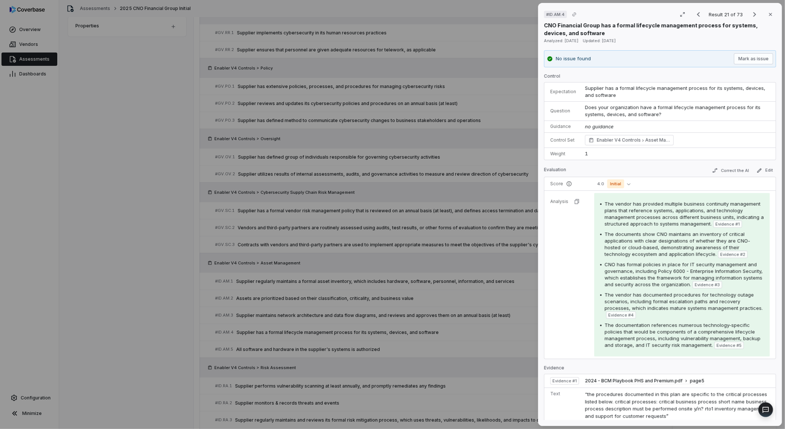
click at [327, 349] on div "# ID.AM.4 Result 21 of 73 Close CNO Financial Group has a formal lifecycle mana…" at bounding box center [392, 214] width 785 height 429
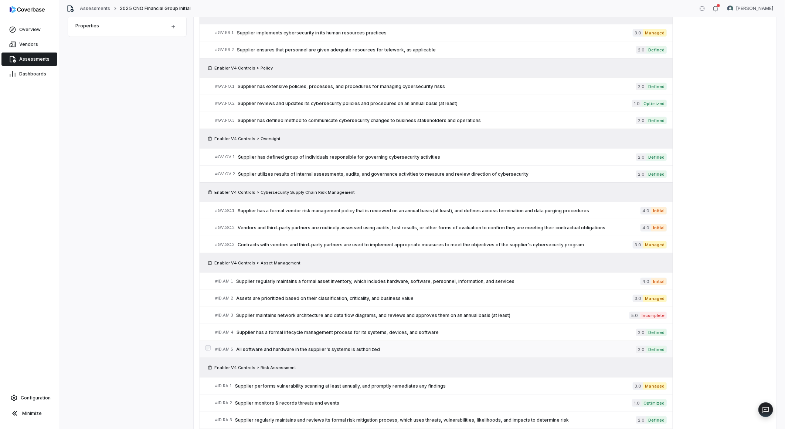
click at [316, 350] on span "All software and hardware in the supplier's systems is authorized" at bounding box center [436, 349] width 400 height 6
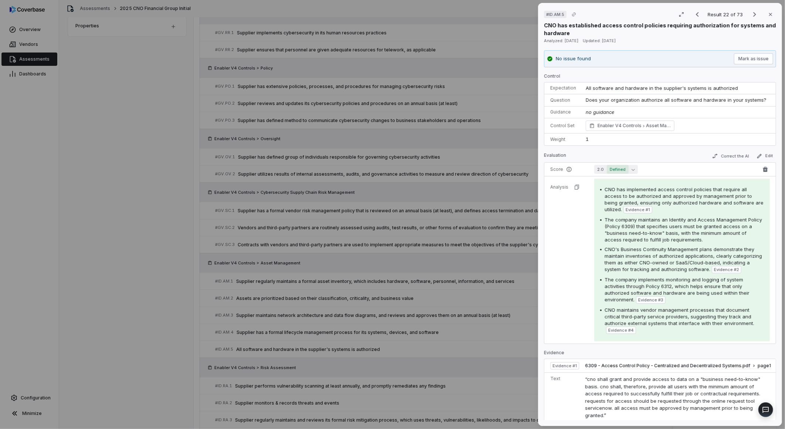
click at [617, 168] on span "Defined" at bounding box center [618, 169] width 22 height 9
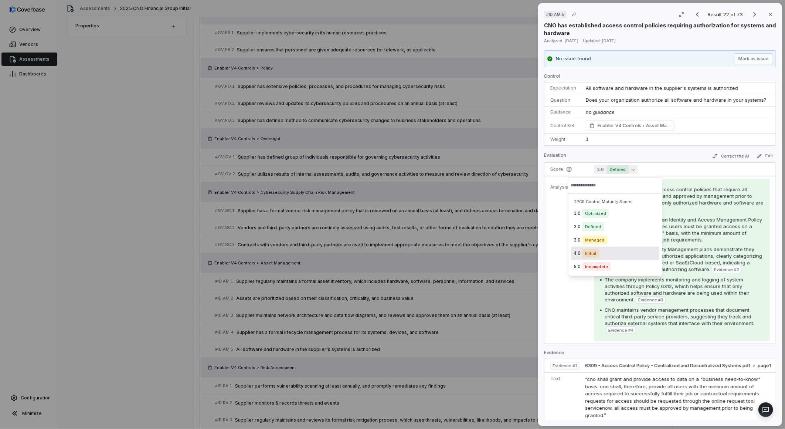
click at [604, 255] on div "4.0 Initial" at bounding box center [615, 252] width 89 height 13
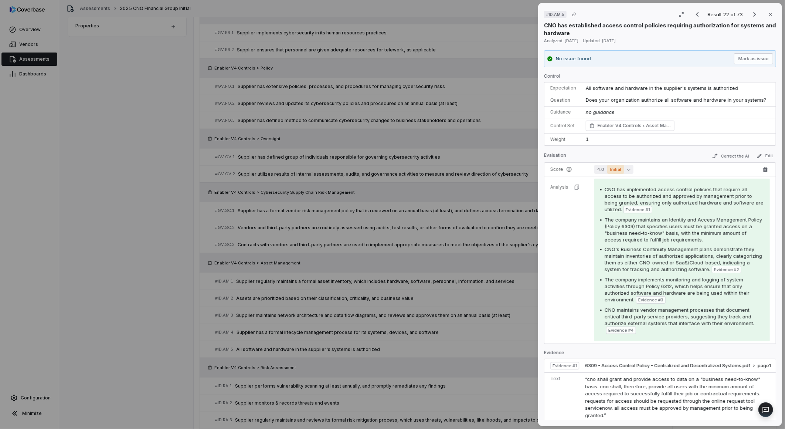
click at [611, 171] on span "Initial" at bounding box center [615, 169] width 17 height 9
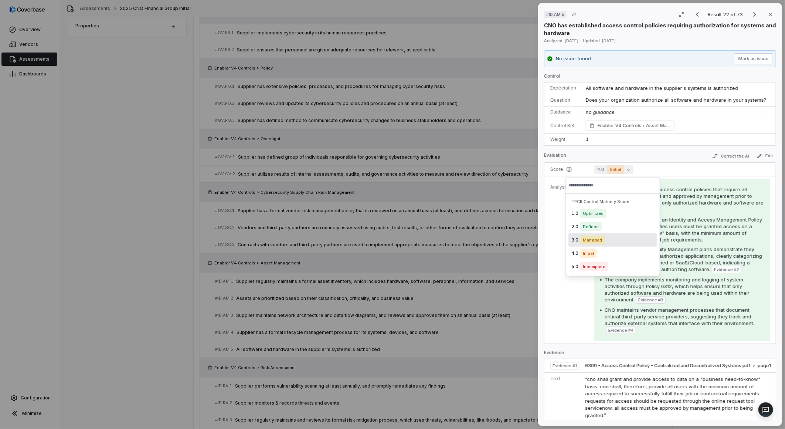
click at [592, 238] on span "Managed" at bounding box center [592, 239] width 25 height 9
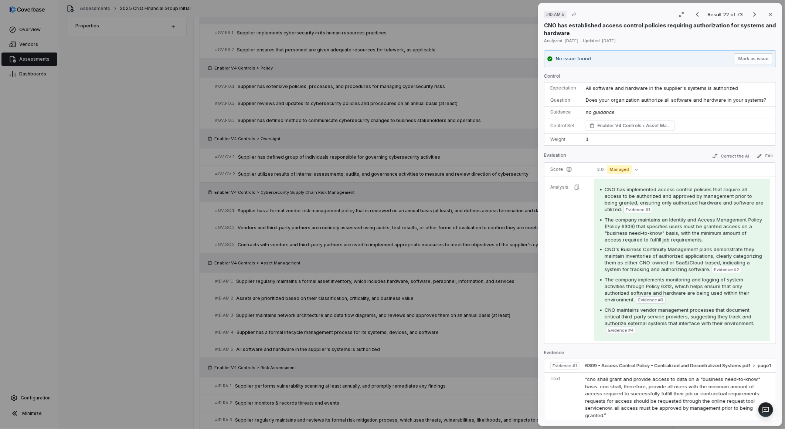
click at [476, 320] on div "# ID.AM.5 Result 22 of 73 Close CNO has established access control policies req…" at bounding box center [392, 214] width 785 height 429
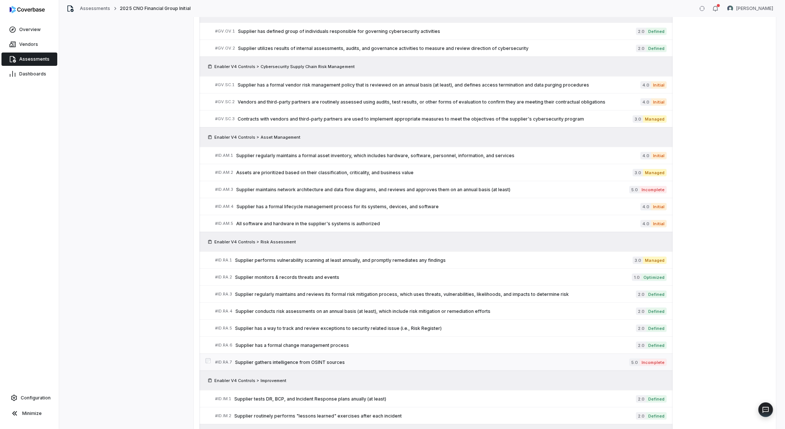
scroll to position [451, 0]
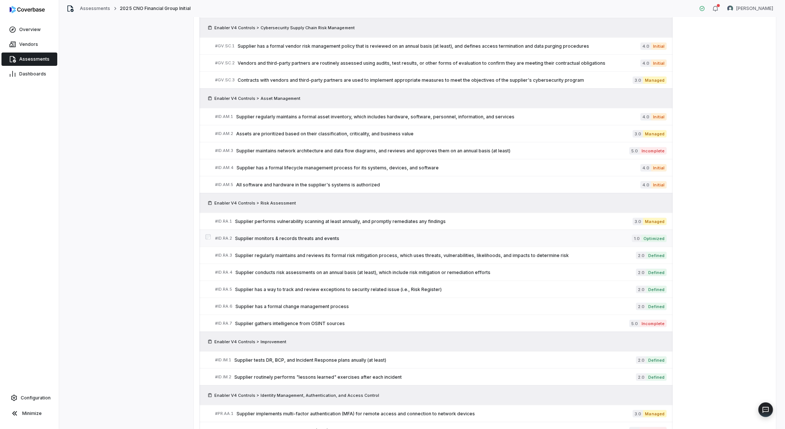
click at [317, 238] on span "Supplier monitors & records threats and events" at bounding box center [433, 238] width 397 height 6
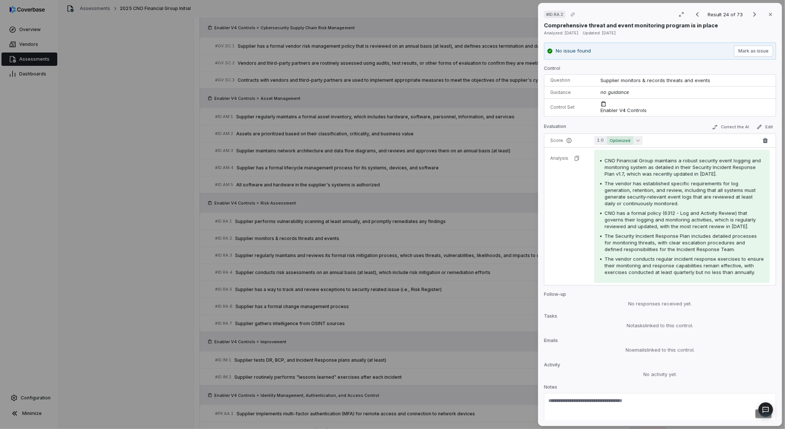
click at [627, 138] on span "Optimized" at bounding box center [620, 140] width 27 height 9
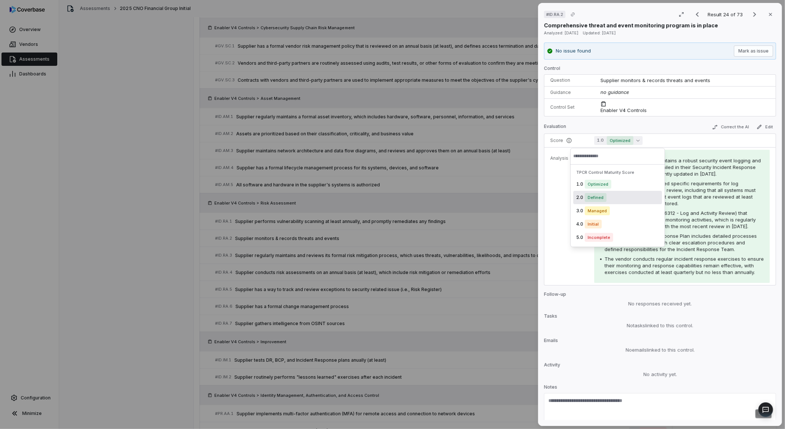
click at [597, 195] on span "Defined" at bounding box center [595, 197] width 22 height 9
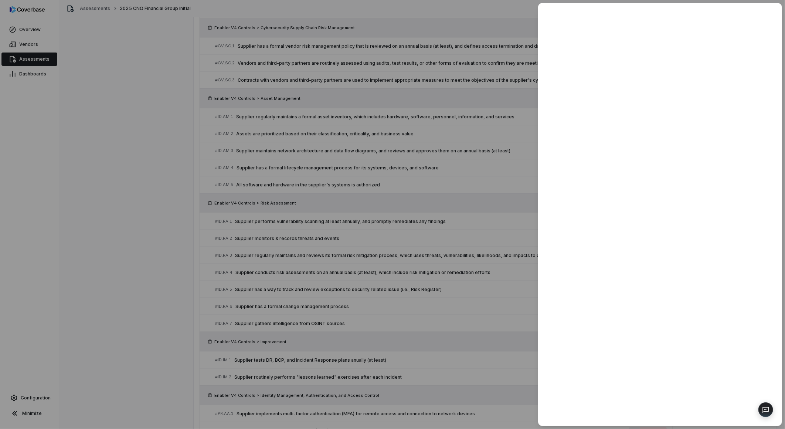
click at [482, 251] on div at bounding box center [392, 214] width 785 height 429
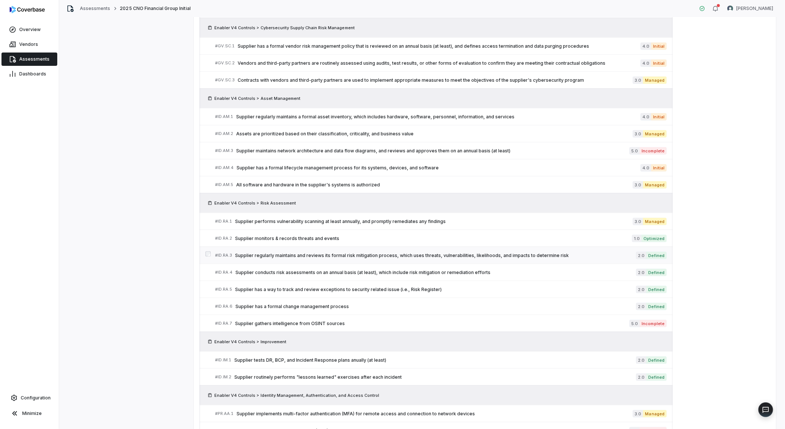
click at [386, 254] on span "Supplier regularly maintains and reviews its formal risk mitigation process, wh…" at bounding box center [435, 255] width 401 height 6
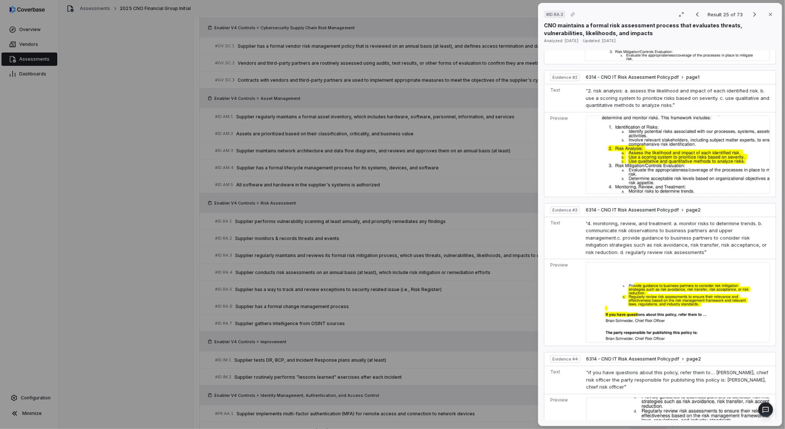
scroll to position [451, 0]
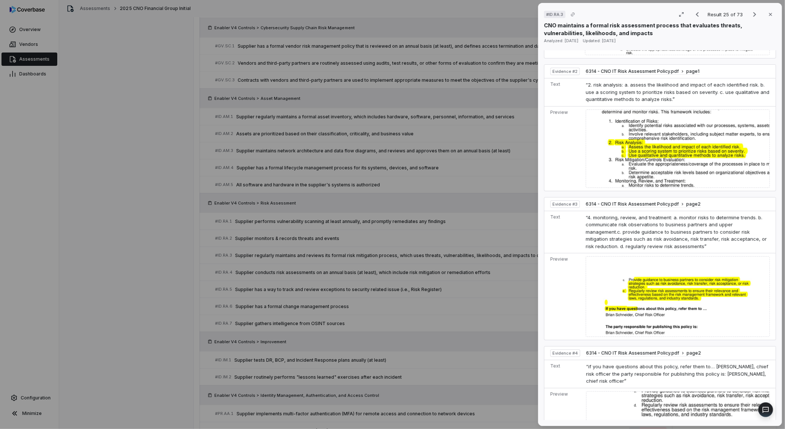
click at [417, 317] on div "# ID.RA.3 Result 25 of 73 Close CNO maintains a formal risk assessment process …" at bounding box center [392, 214] width 785 height 429
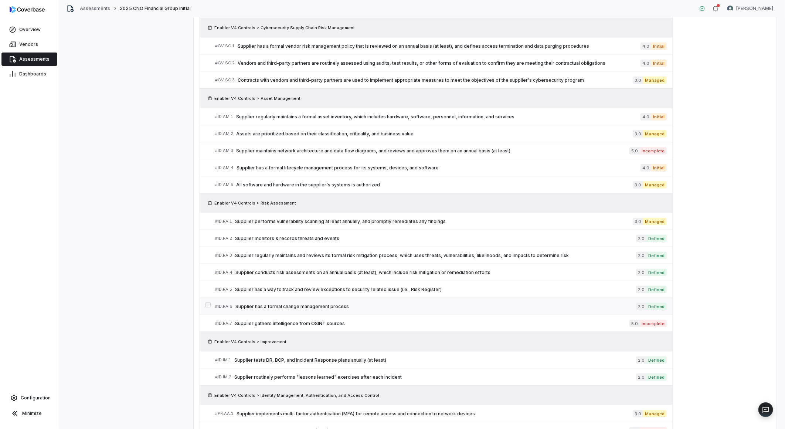
click at [326, 306] on span "Supplier has a formal change management process" at bounding box center [435, 306] width 400 height 6
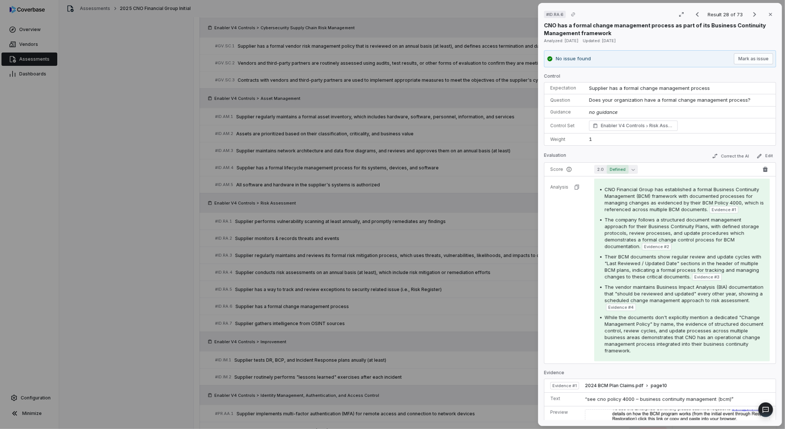
click at [605, 171] on button "2.0 Defined" at bounding box center [616, 169] width 44 height 9
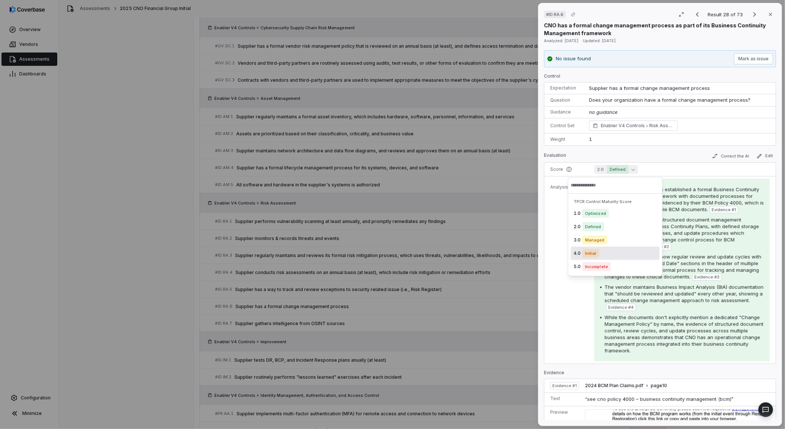
click at [596, 254] on span "Initial" at bounding box center [590, 253] width 17 height 9
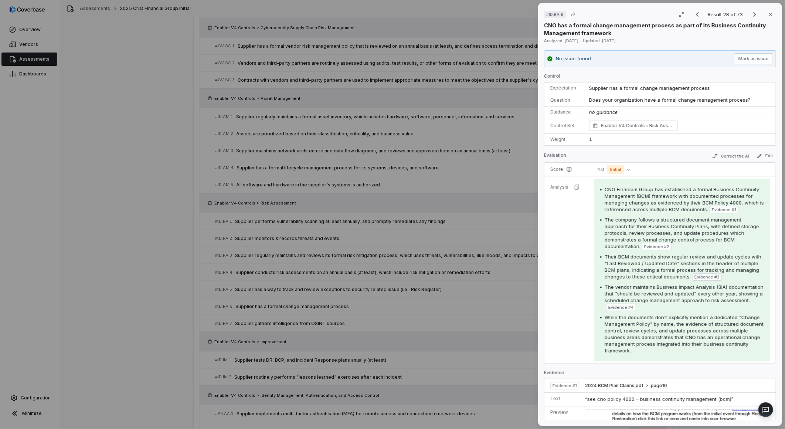
click at [494, 295] on div "# ID.RA.6 Result 28 of 73 Close CNO has a formal change management process as p…" at bounding box center [392, 214] width 785 height 429
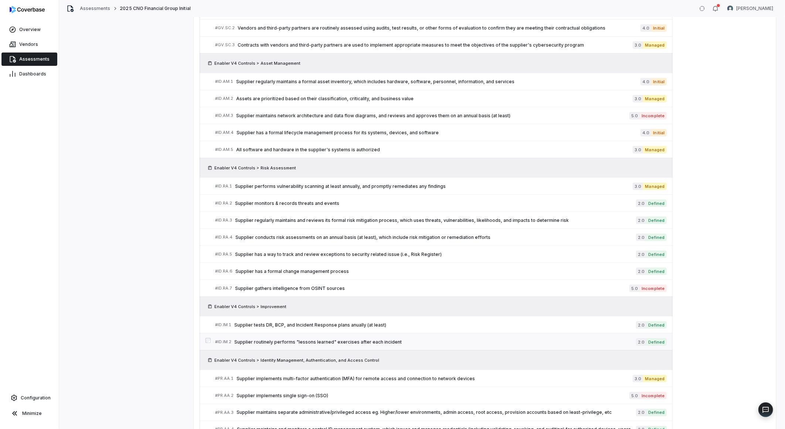
scroll to position [575, 0]
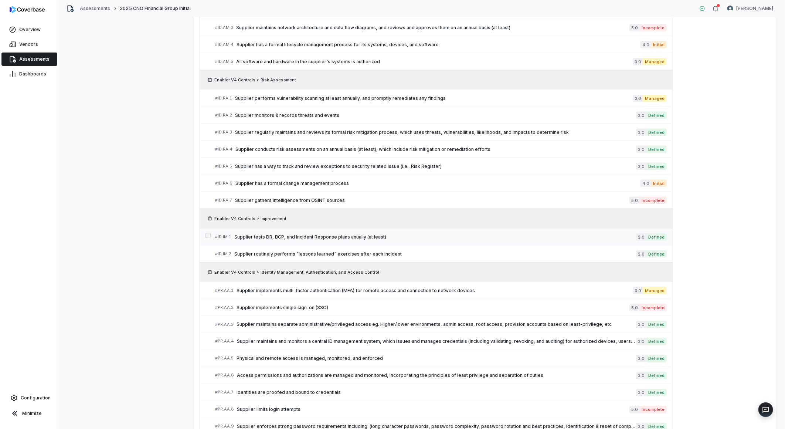
click at [323, 238] on span "Supplier tests DR, BCP, and Incident Response plans anually (at least)" at bounding box center [435, 237] width 402 height 6
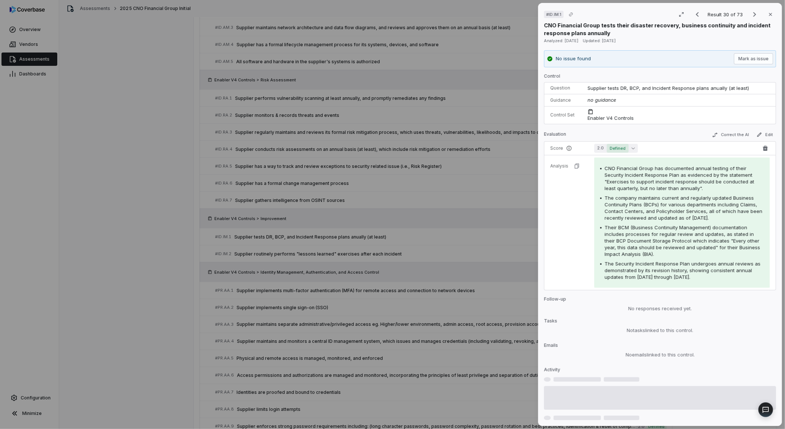
click at [621, 148] on span "Defined" at bounding box center [618, 148] width 22 height 9
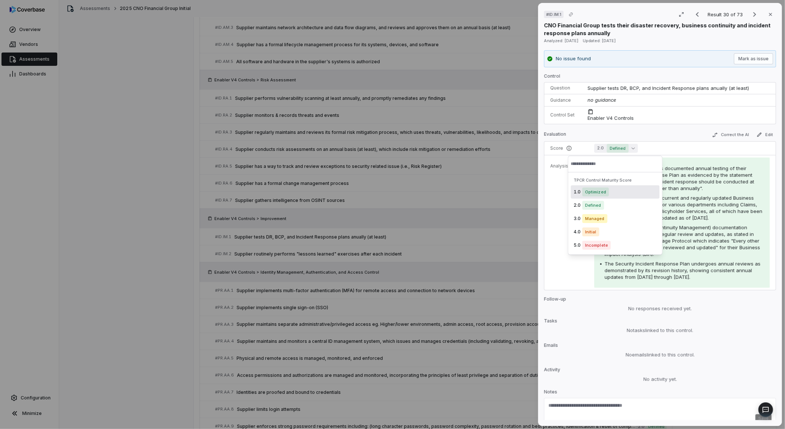
click at [584, 172] on input "text" at bounding box center [615, 164] width 89 height 16
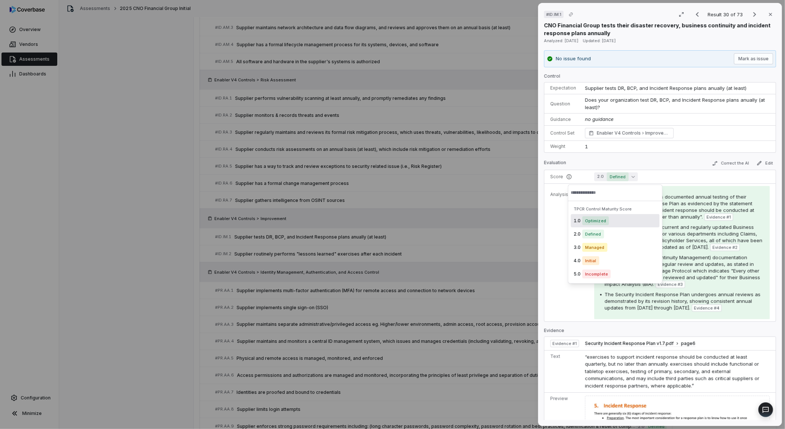
click at [587, 217] on span "Optimized" at bounding box center [595, 220] width 27 height 9
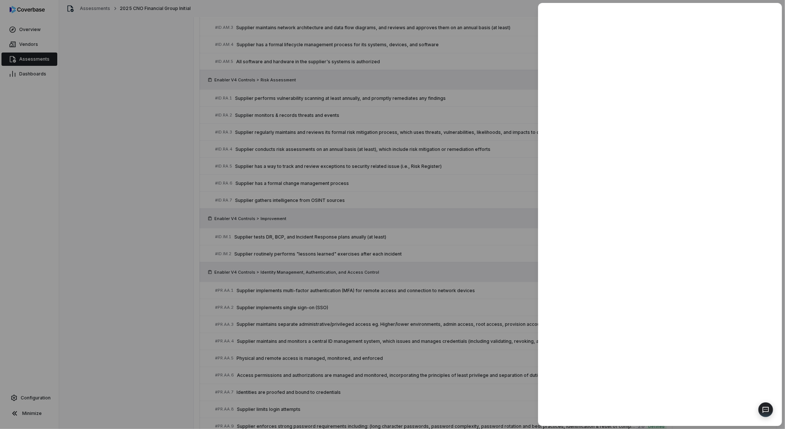
click at [116, 257] on div at bounding box center [392, 214] width 785 height 429
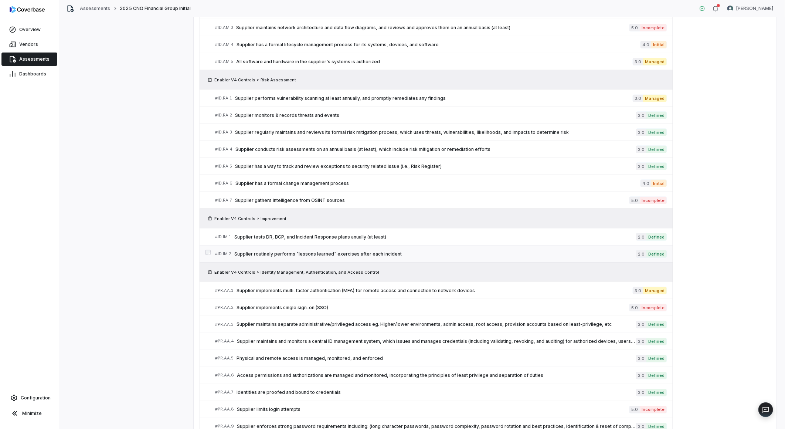
click at [375, 252] on span "Supplier routinely performs "lessons learned" exercises after each incident" at bounding box center [435, 254] width 402 height 6
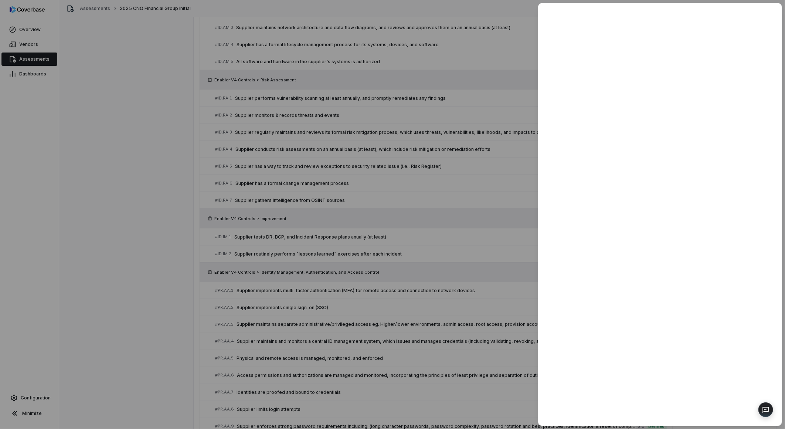
click at [446, 303] on div at bounding box center [392, 214] width 785 height 429
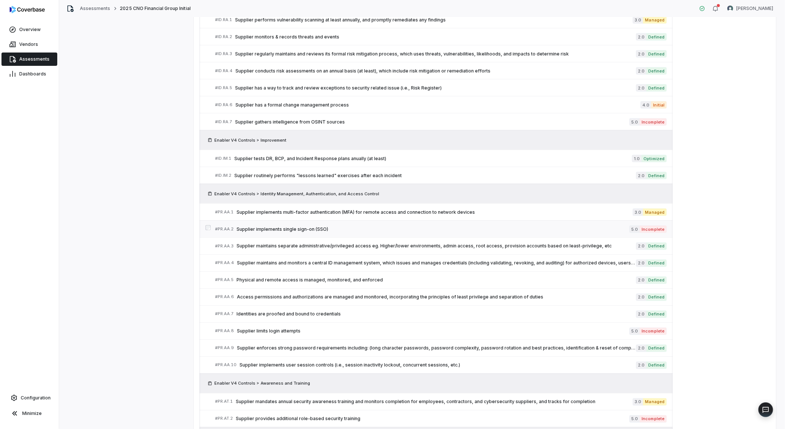
scroll to position [657, 0]
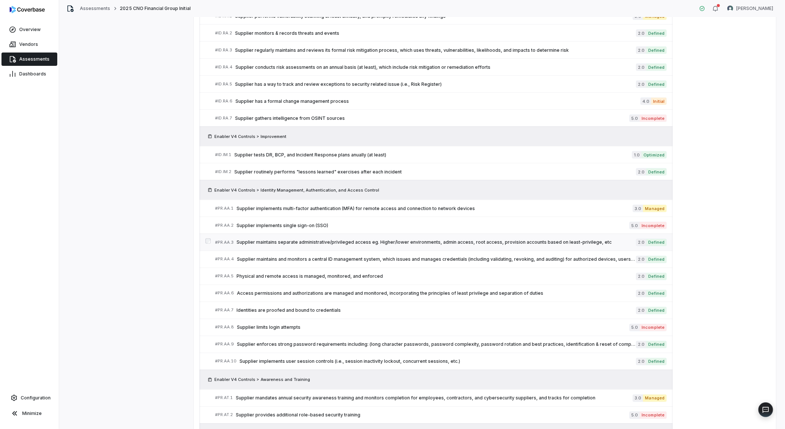
click at [402, 242] on span "Supplier maintains separate administrative/privileged access eg. Higher/lower e…" at bounding box center [435, 242] width 399 height 6
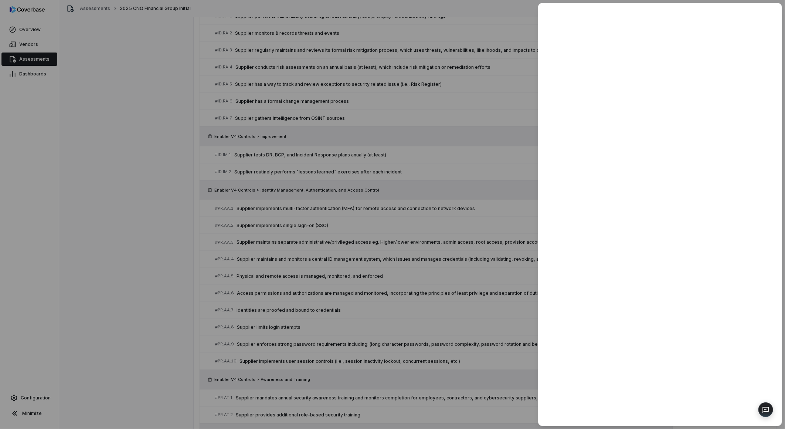
click at [443, 292] on div at bounding box center [392, 214] width 785 height 429
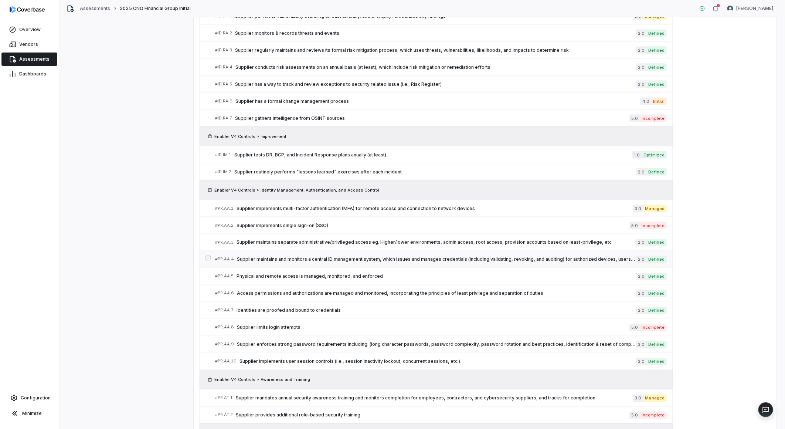
click at [411, 261] on span "Supplier maintains and monitors a central ID management system, which issues an…" at bounding box center [436, 259] width 399 height 6
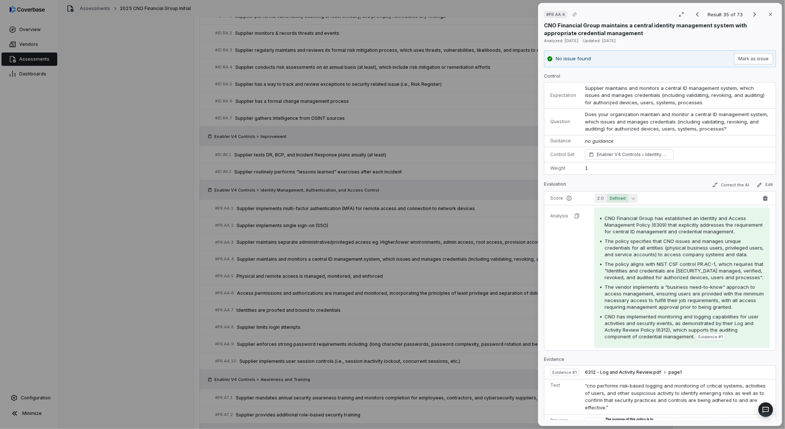
click at [605, 195] on button "2.0 Defined" at bounding box center [616, 198] width 44 height 9
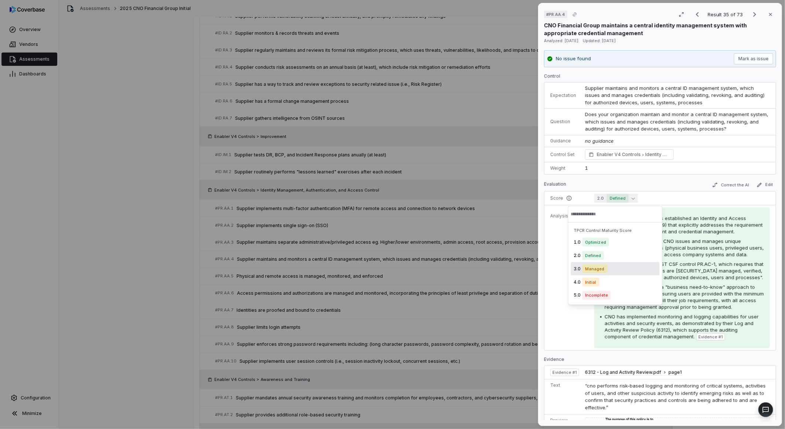
click at [594, 270] on span "Managed" at bounding box center [594, 268] width 25 height 9
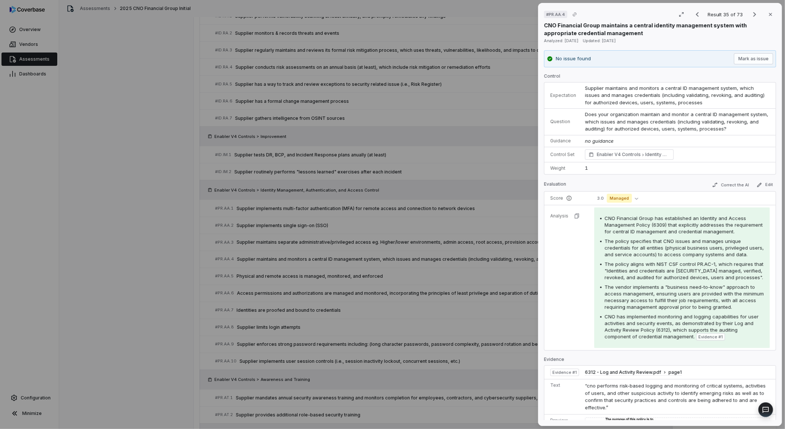
click at [416, 316] on div "# PR.AA.4 Result 35 of 73 Close CNO Financial Group maintains a central identit…" at bounding box center [392, 214] width 785 height 429
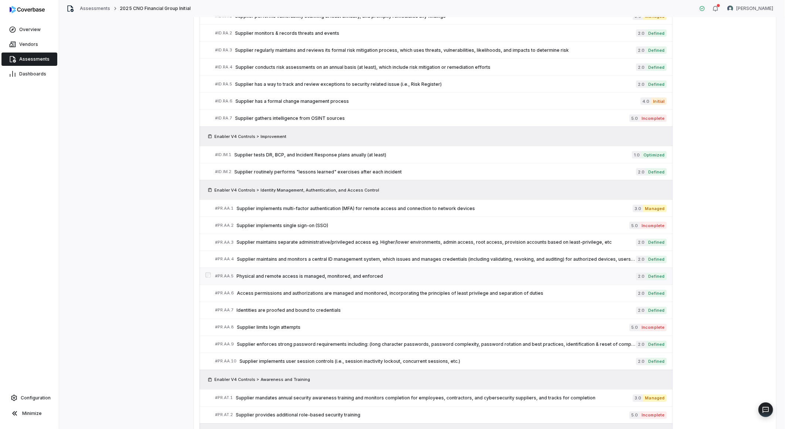
click at [363, 277] on span "Physical and remote access is managed, monitored, and enforced" at bounding box center [435, 276] width 399 height 6
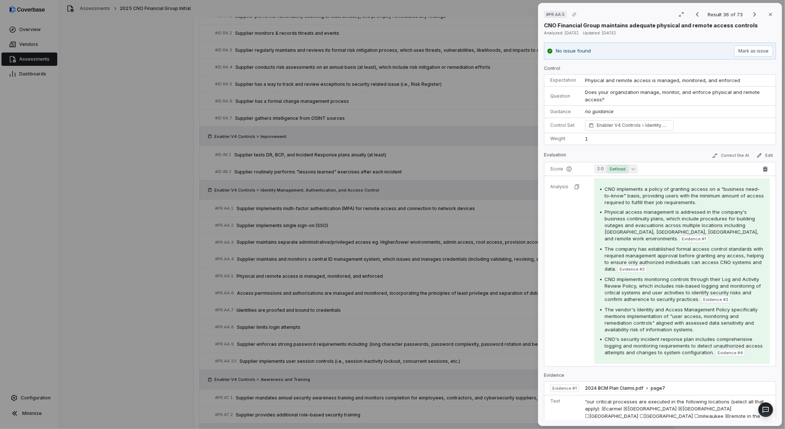
click at [608, 170] on span "Defined" at bounding box center [618, 168] width 22 height 9
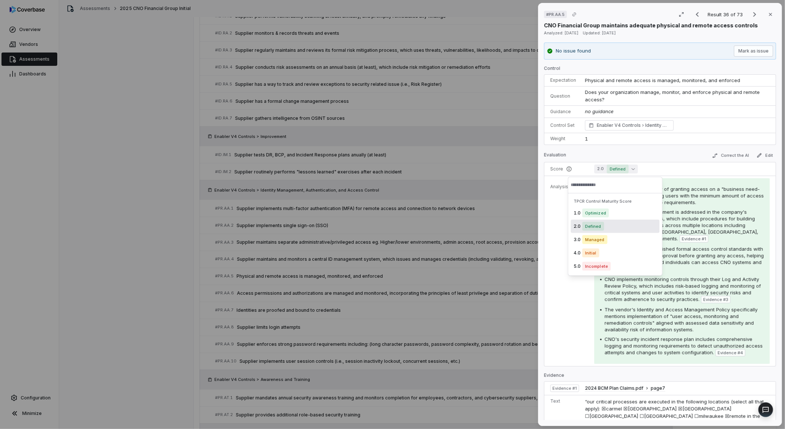
click at [593, 236] on span "Managed" at bounding box center [594, 239] width 25 height 9
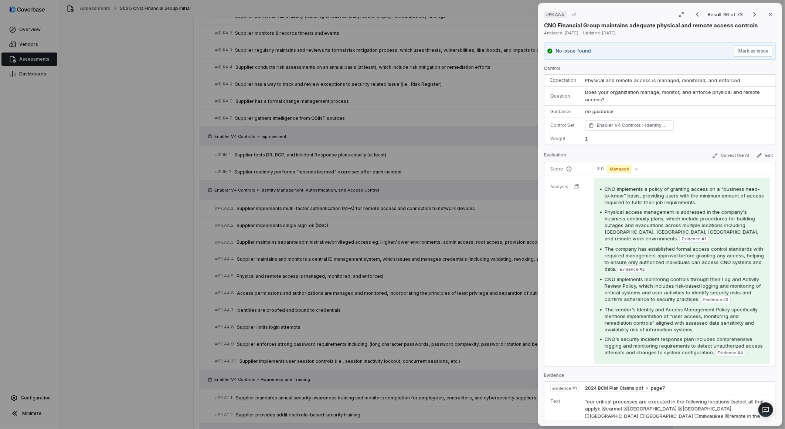
click at [419, 287] on div "# PR.AA.5 Result 36 of 73 Close CNO Financial Group maintains adequate physical…" at bounding box center [392, 214] width 785 height 429
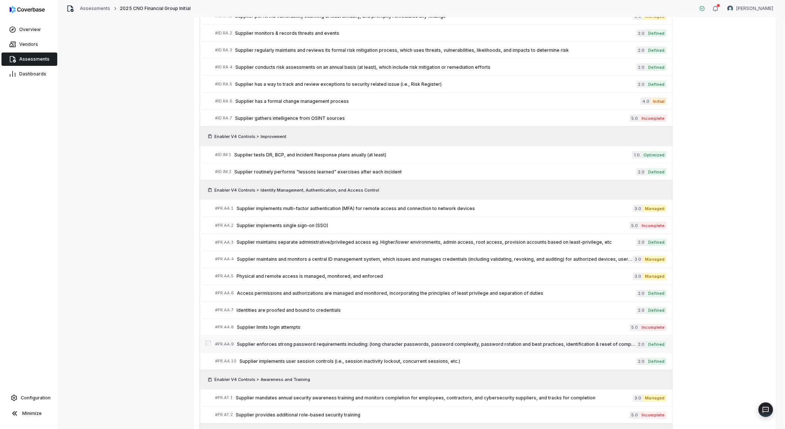
click at [335, 346] on span "Supplier enforces strong password requirements including: (long character passw…" at bounding box center [436, 344] width 399 height 6
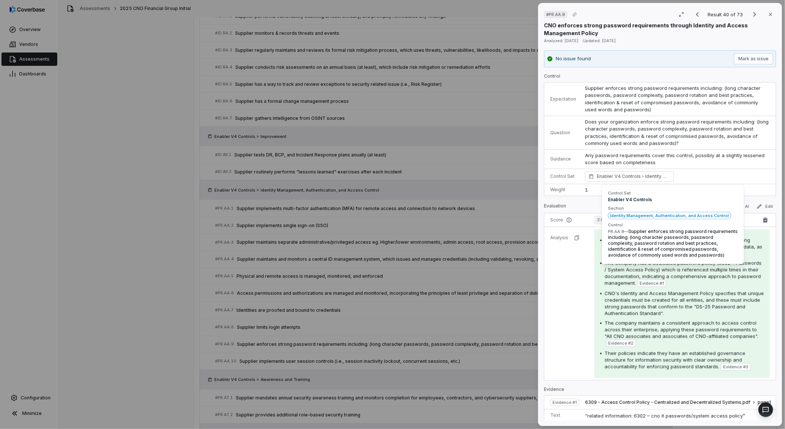
click at [599, 219] on button "2.0 Defined" at bounding box center [616, 219] width 44 height 9
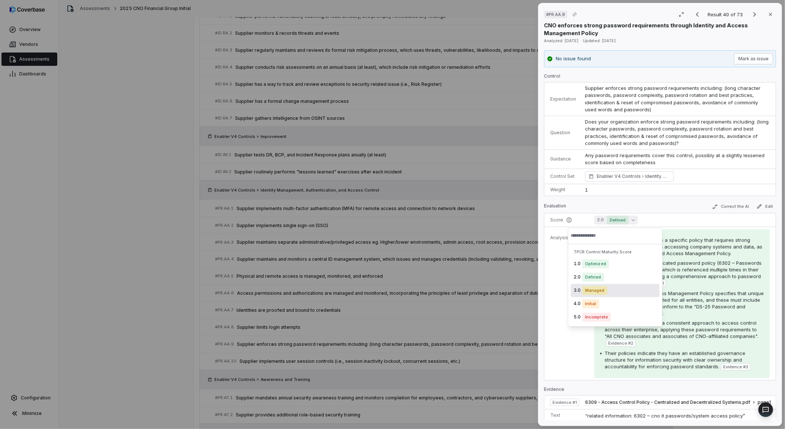
click at [589, 293] on span "Managed" at bounding box center [594, 290] width 25 height 9
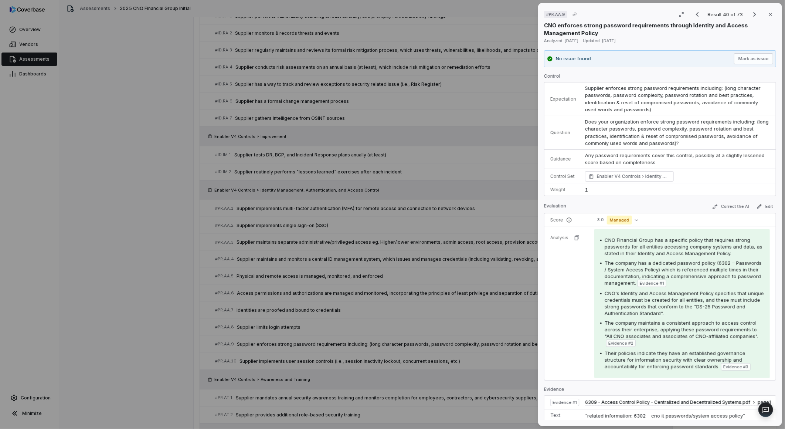
click at [441, 361] on div "# PR.AA.9 Result 40 of 73 Close CNO enforces strong password requirements throu…" at bounding box center [392, 214] width 785 height 429
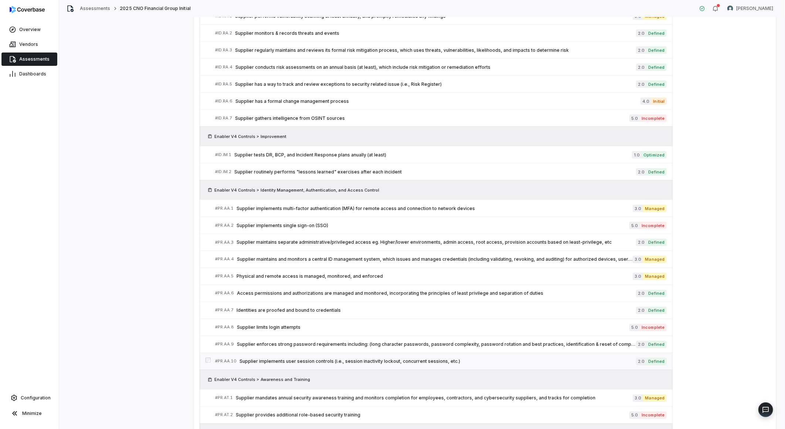
click at [429, 363] on span "Supplier implements user session controls (i.e., session inactivity lockout, co…" at bounding box center [437, 361] width 396 height 6
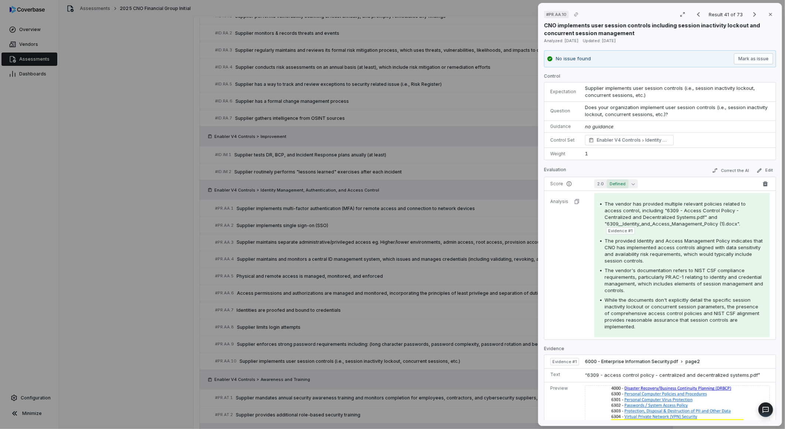
click at [607, 183] on span "Defined" at bounding box center [618, 183] width 22 height 9
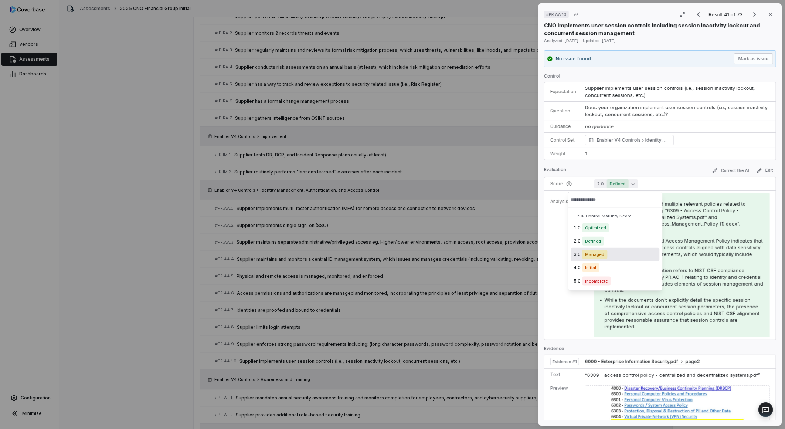
click at [597, 256] on span "Managed" at bounding box center [594, 254] width 25 height 9
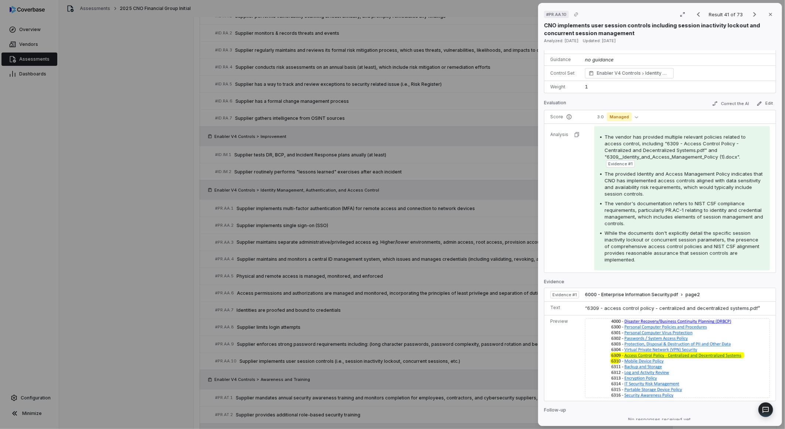
scroll to position [123, 0]
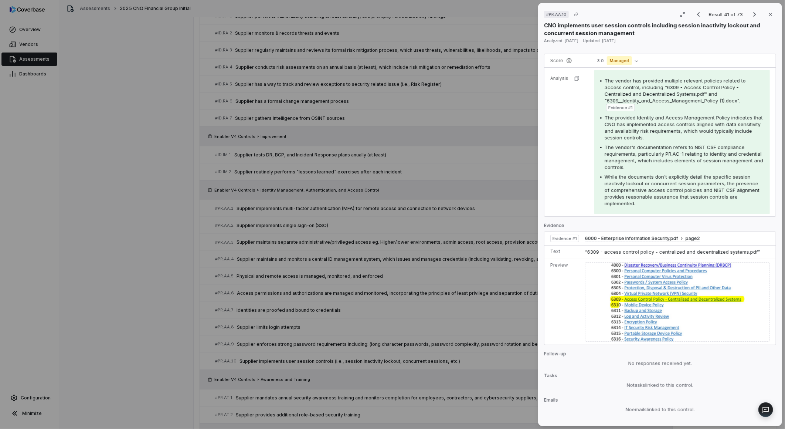
click at [440, 341] on div "# PR.AA.10 Result 41 of 73 Close CNO implements user session controls including…" at bounding box center [392, 214] width 785 height 429
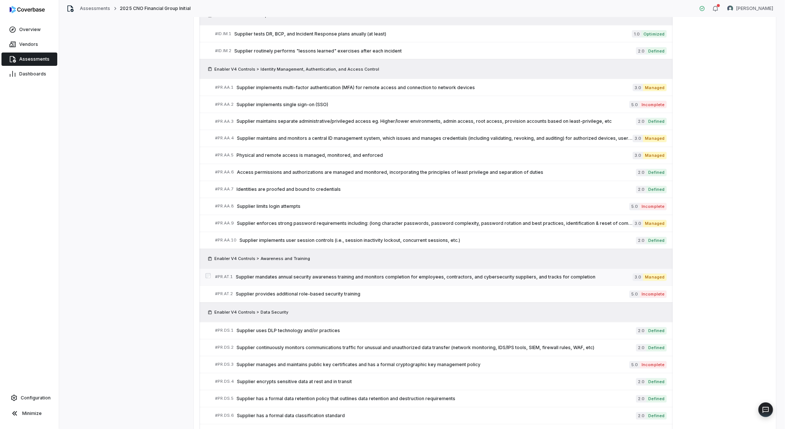
scroll to position [780, 0]
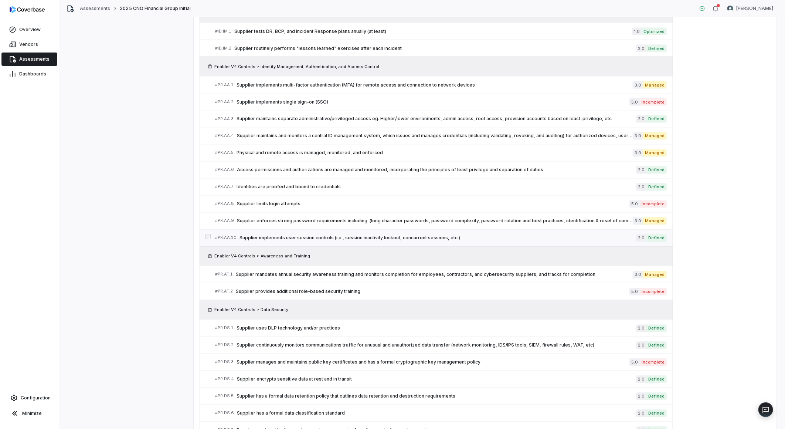
click at [572, 239] on span "Supplier implements user session controls (i.e., session inactivity lockout, co…" at bounding box center [437, 238] width 396 height 6
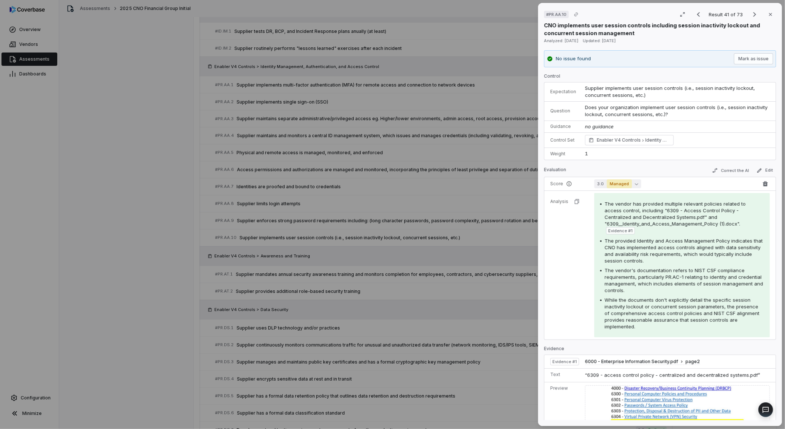
click at [625, 185] on span "Managed" at bounding box center [619, 183] width 25 height 9
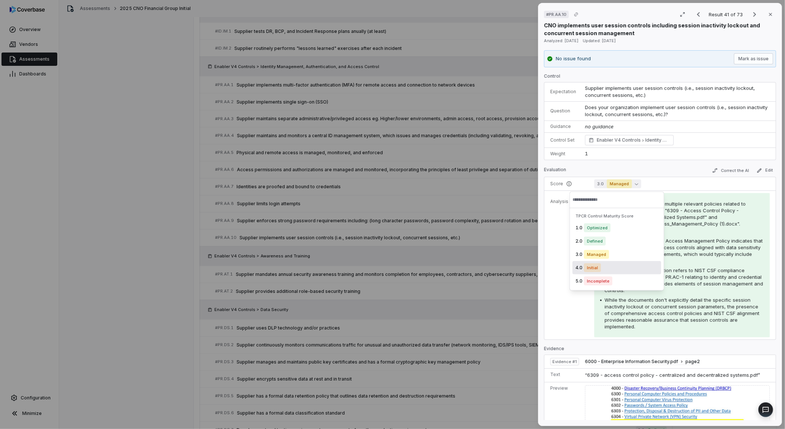
click at [595, 271] on span "Initial" at bounding box center [592, 267] width 17 height 9
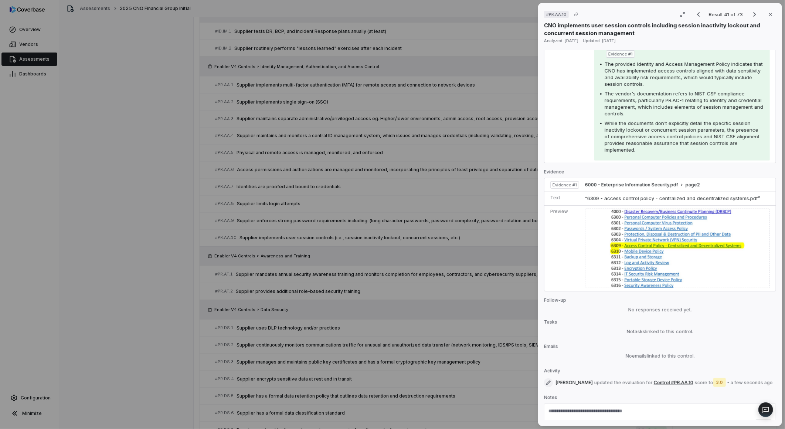
scroll to position [208, 0]
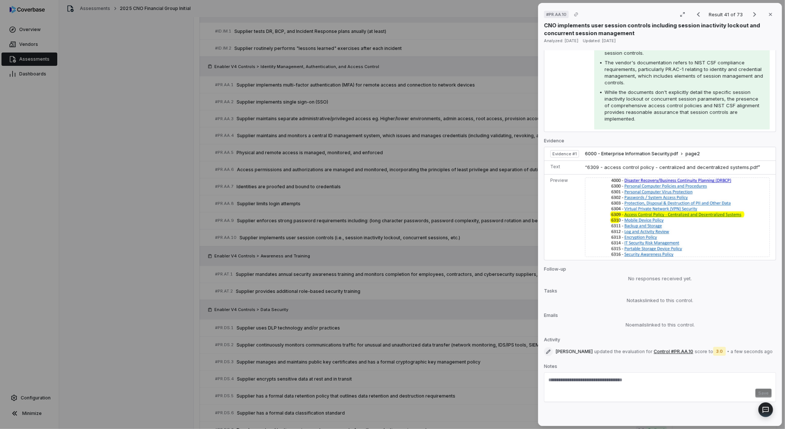
click at [478, 326] on div "# PR.AA.10 Result 41 of 73 Close CNO implements user session controls including…" at bounding box center [392, 214] width 785 height 429
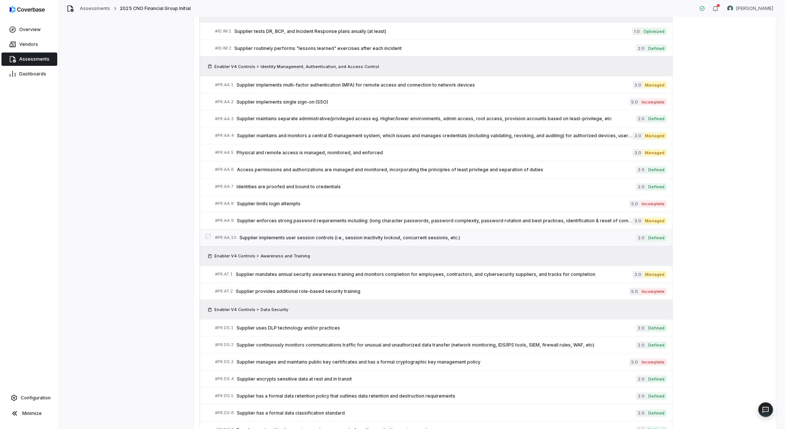
click at [505, 241] on span "Supplier implements user session controls (i.e., session inactivity lockout, co…" at bounding box center [437, 238] width 396 height 6
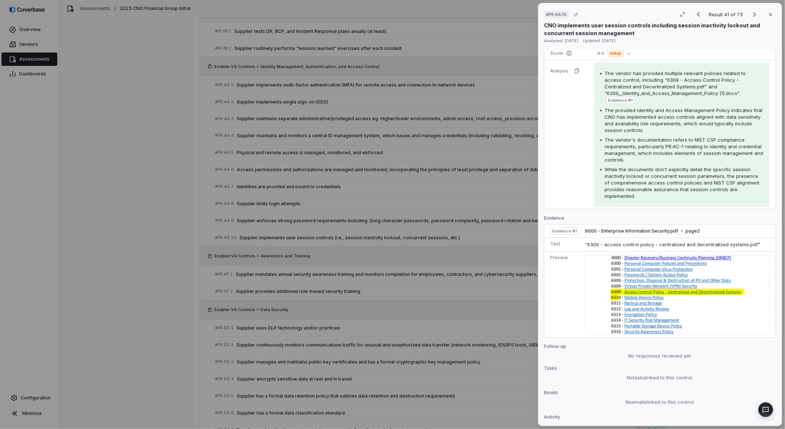
scroll to position [224, 0]
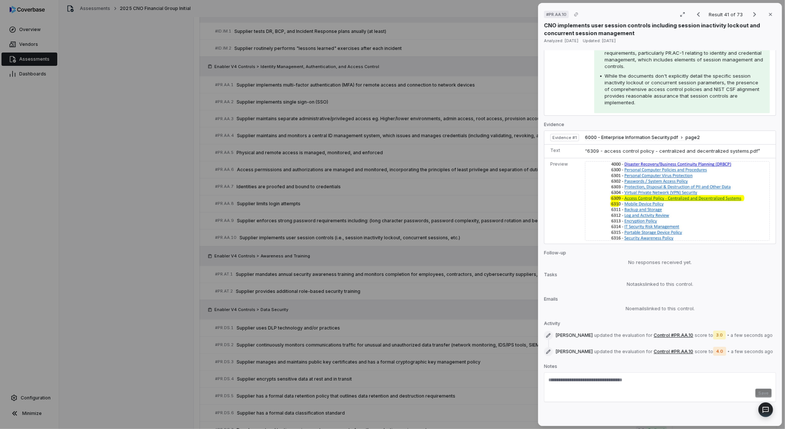
click at [457, 355] on div "# PR.AA.10 Result 41 of 73 Close CNO implements user session controls including…" at bounding box center [392, 214] width 785 height 429
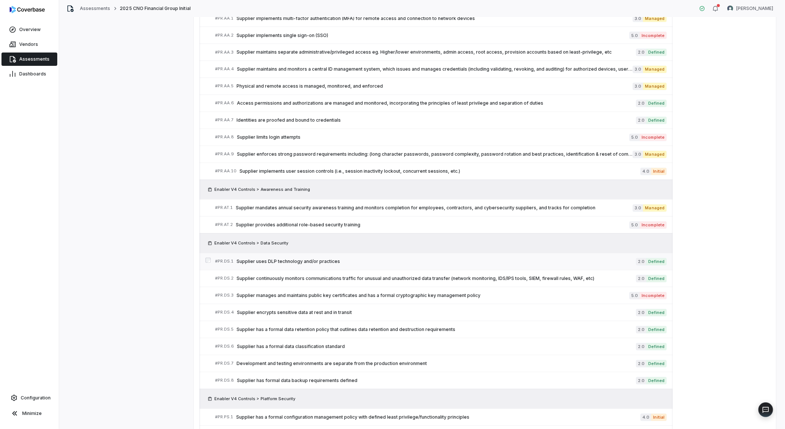
scroll to position [903, 0]
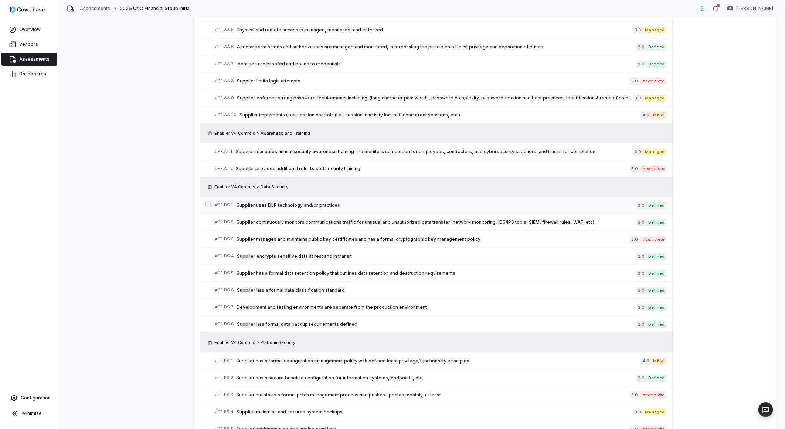
click at [368, 201] on link "# PR.DS.1 Supplier uses DLP technology and/or practices 2.0 Defined" at bounding box center [440, 205] width 451 height 17
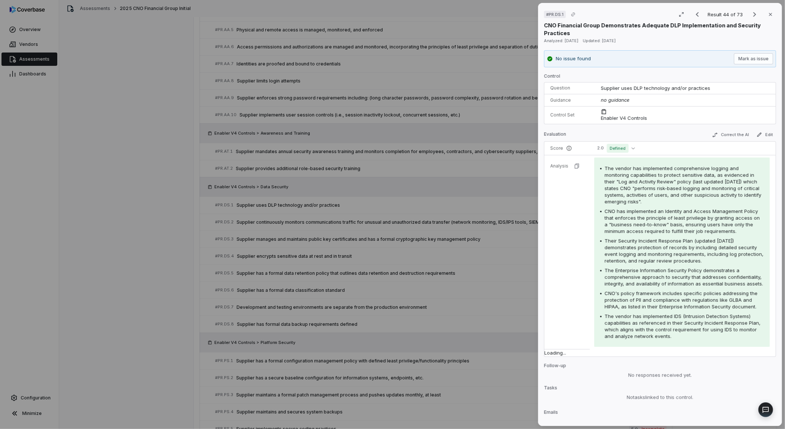
click at [339, 219] on div "# PR.DS.1 Result 44 of 73 Close CNO Financial Group Demonstrates Adequate DLP I…" at bounding box center [392, 214] width 785 height 429
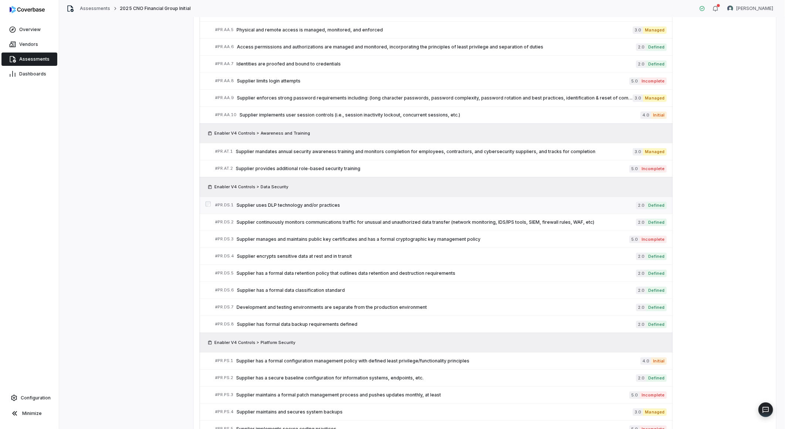
click at [438, 207] on span "Supplier uses DLP technology and/or practices" at bounding box center [435, 205] width 399 height 6
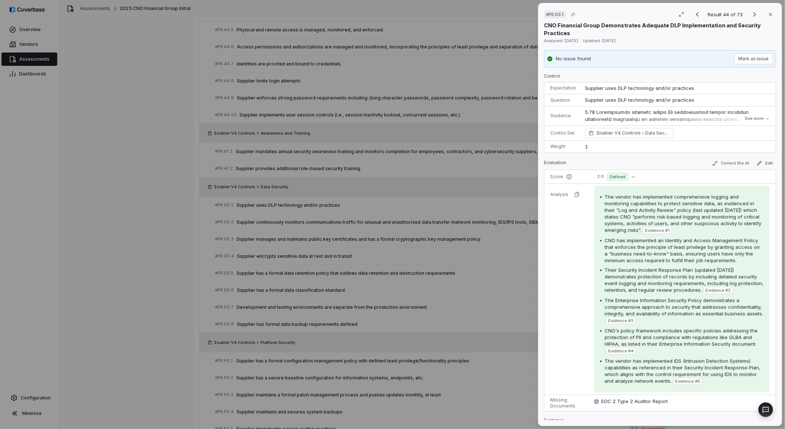
click at [608, 182] on td "2.0 Defined" at bounding box center [683, 177] width 186 height 14
click at [607, 178] on span "Defined" at bounding box center [618, 176] width 22 height 9
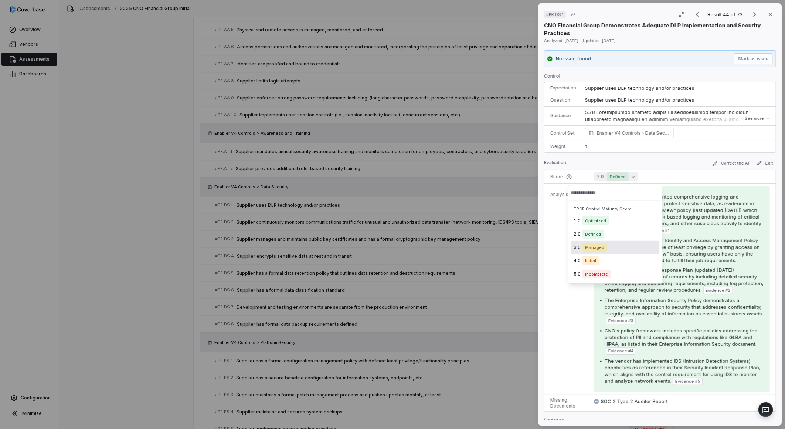
click at [590, 243] on span "Managed" at bounding box center [594, 247] width 25 height 9
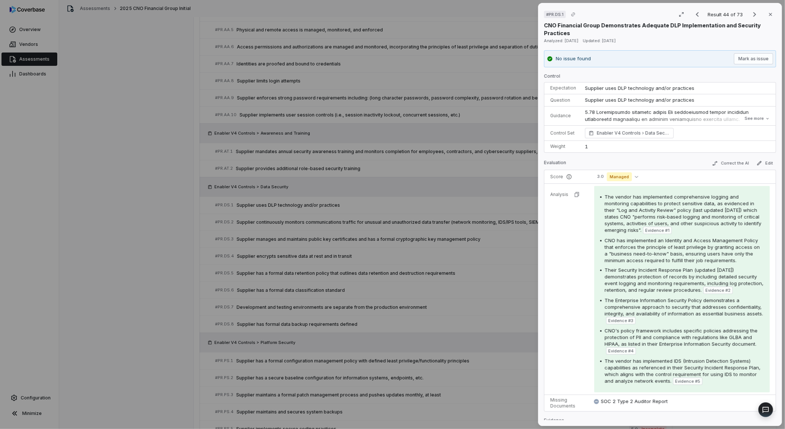
click at [477, 260] on div "# PR.DS.1 Result 44 of 73 Close CNO Financial Group Demonstrates Adequate DLP I…" at bounding box center [392, 214] width 785 height 429
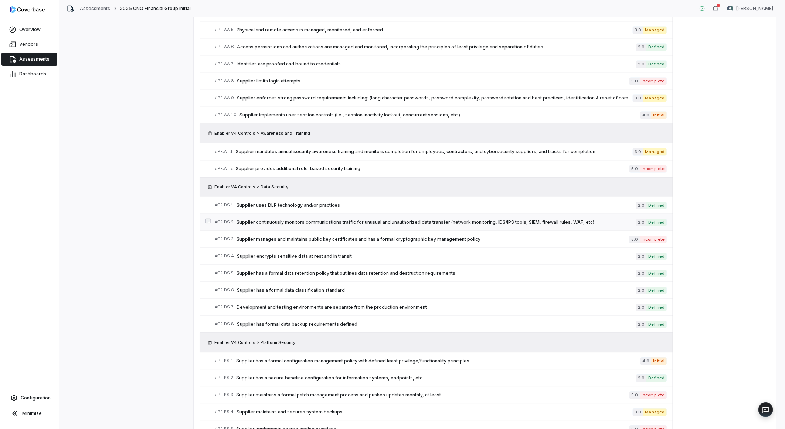
click at [489, 217] on link "# PR.DS.2 Supplier continuously monitors communications traffic for unusual and…" at bounding box center [440, 222] width 451 height 17
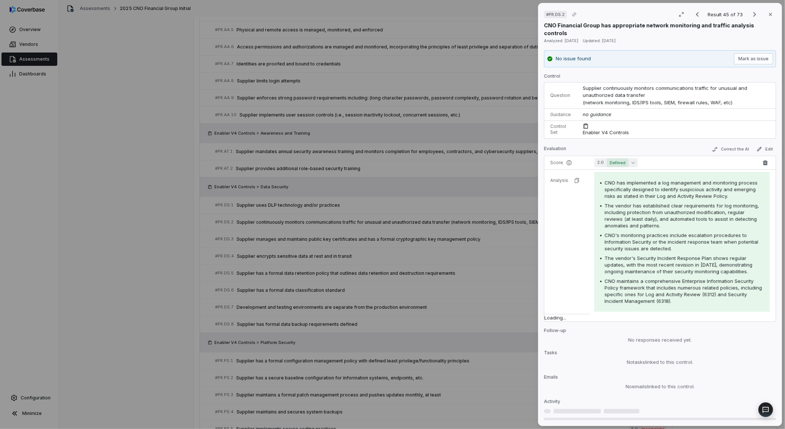
click at [611, 158] on span "Defined" at bounding box center [618, 162] width 22 height 9
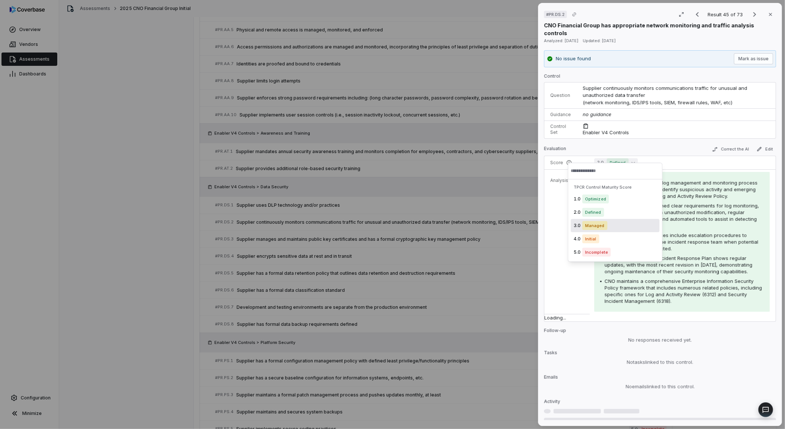
click at [586, 226] on span "Managed" at bounding box center [594, 225] width 25 height 9
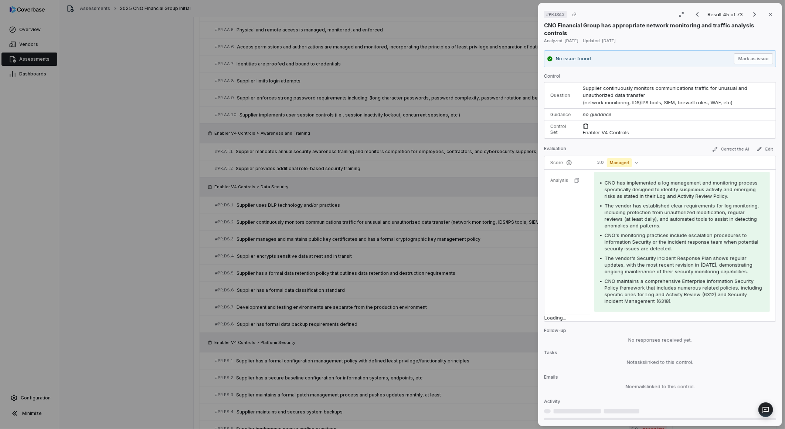
click at [474, 295] on div "# PR.DS.2 Result 45 of 73 Close CNO Financial Group has appropriate network mon…" at bounding box center [392, 214] width 785 height 429
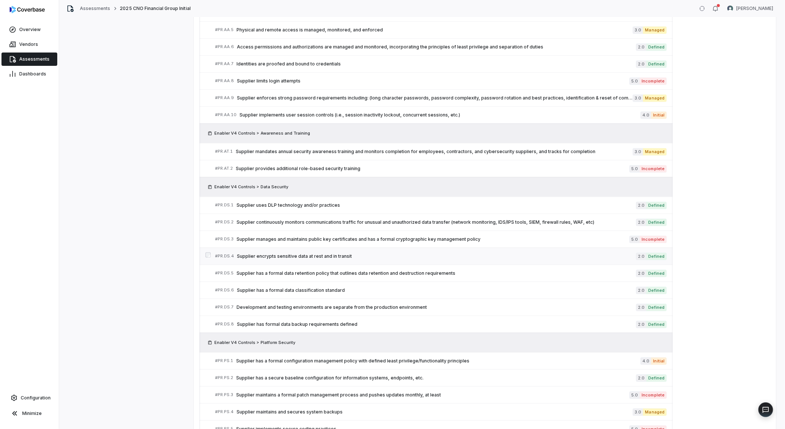
click at [368, 260] on div "# PR.DS.4 Supplier encrypts sensitive data at rest and in transit" at bounding box center [425, 256] width 421 height 8
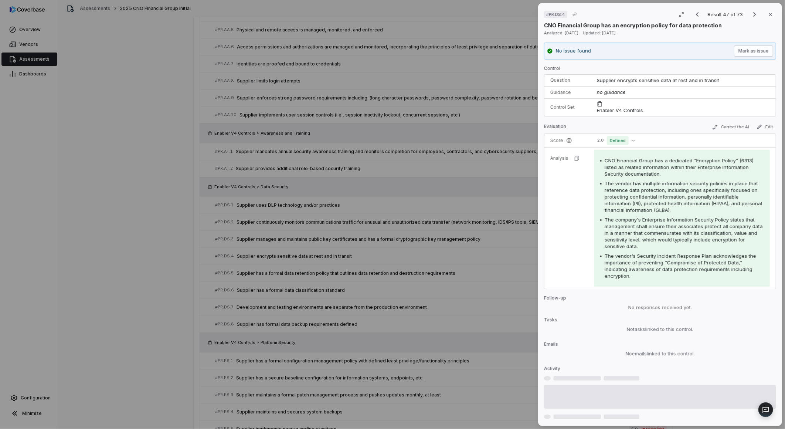
click at [376, 270] on div "# PR.DS.4 Result 47 of 73 Close CNO Financial Group has an encryption policy fo…" at bounding box center [392, 214] width 785 height 429
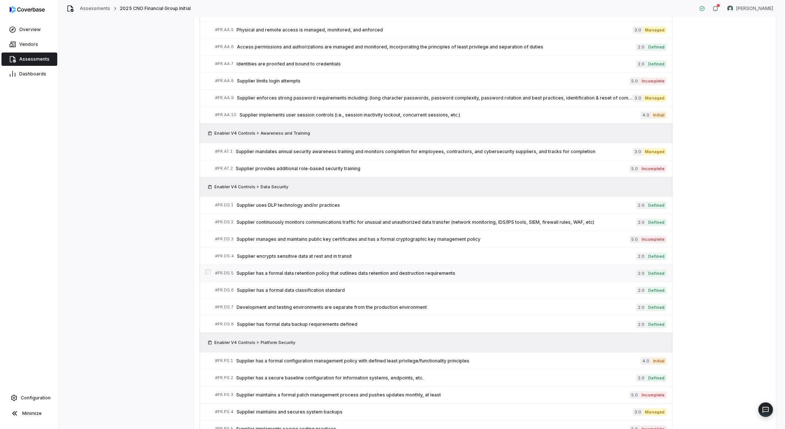
click at [385, 276] on span "Supplier has a formal data retention policy that outlines data retention and de…" at bounding box center [435, 273] width 399 height 6
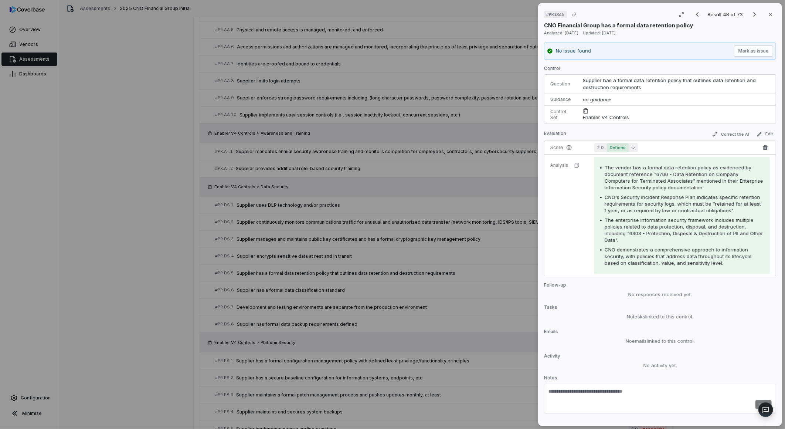
click at [617, 147] on span "Defined" at bounding box center [618, 147] width 22 height 9
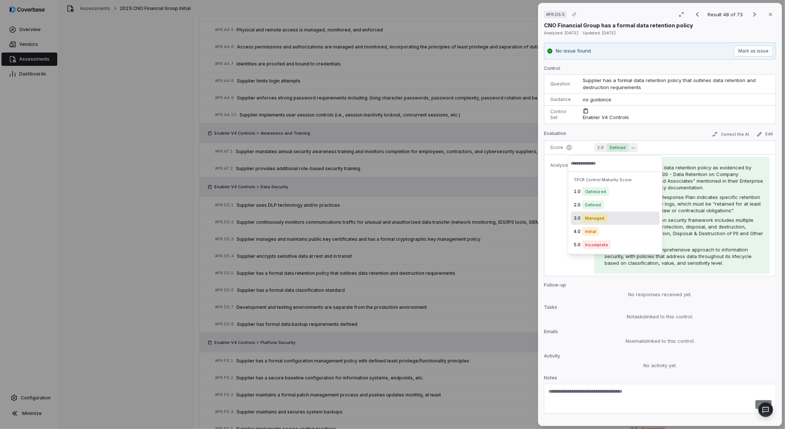
click at [593, 220] on span "Managed" at bounding box center [594, 218] width 25 height 9
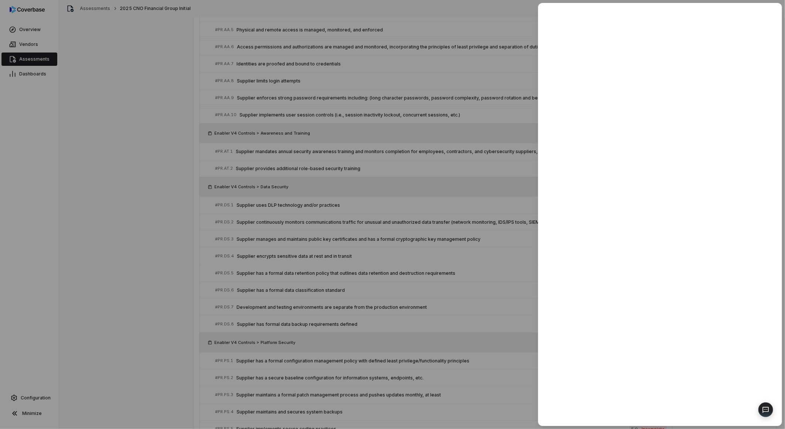
click at [483, 330] on div at bounding box center [392, 214] width 785 height 429
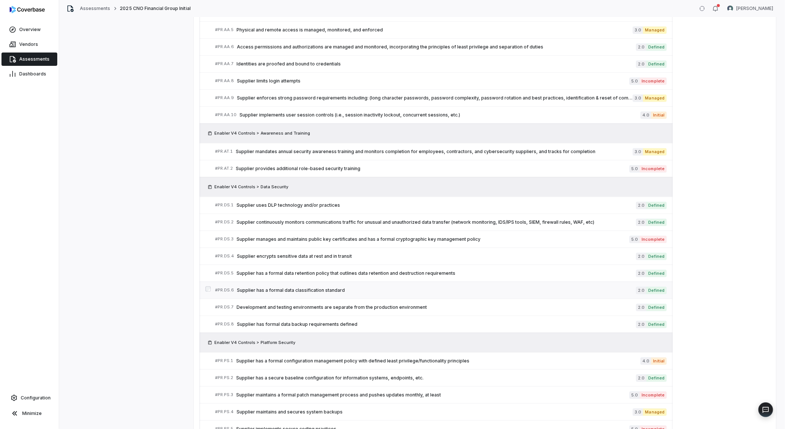
click at [383, 292] on span "Supplier has a formal data classification standard" at bounding box center [436, 290] width 399 height 6
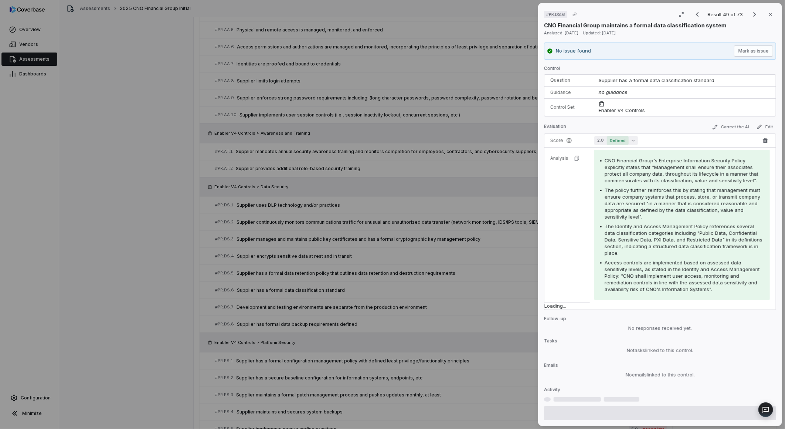
click at [621, 136] on span "Defined" at bounding box center [618, 140] width 22 height 9
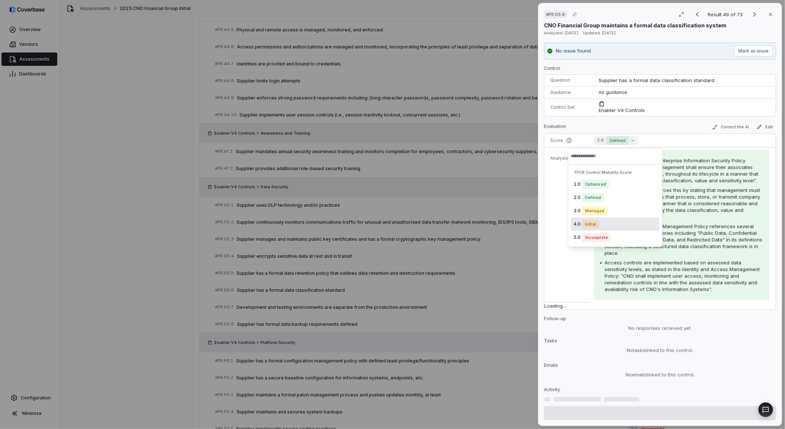
click at [593, 227] on span "Initial" at bounding box center [590, 223] width 17 height 9
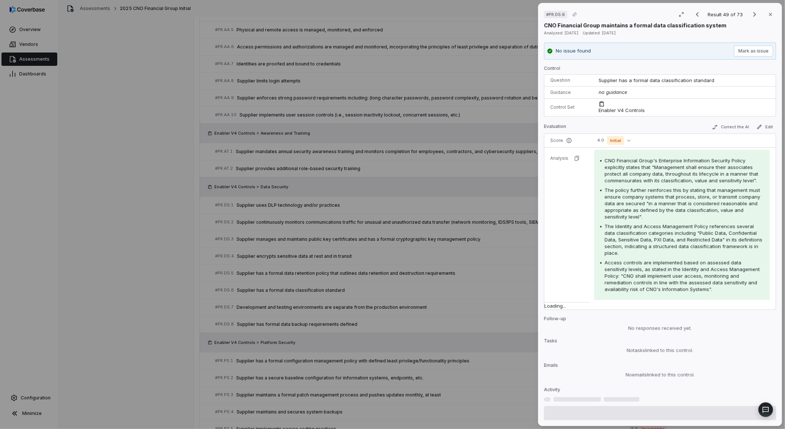
click at [480, 310] on div "# PR.DS.6 Result 49 of 73 Close CNO Financial Group maintains a formal data cla…" at bounding box center [392, 214] width 785 height 429
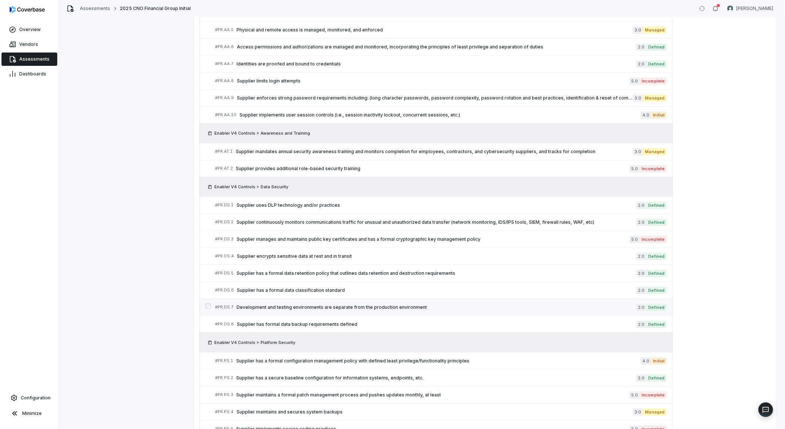
click at [430, 309] on span "Development and testing environments are separate from the production environme…" at bounding box center [435, 307] width 399 height 6
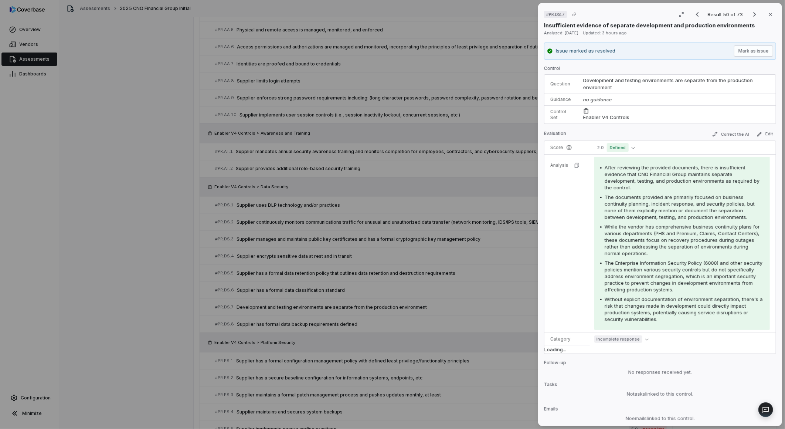
click at [614, 140] on div "Score 2.0 Defined Analysis After reviewing the provided documents, there is ins…" at bounding box center [660, 246] width 232 height 213
click at [614, 145] on span "Defined" at bounding box center [618, 147] width 22 height 9
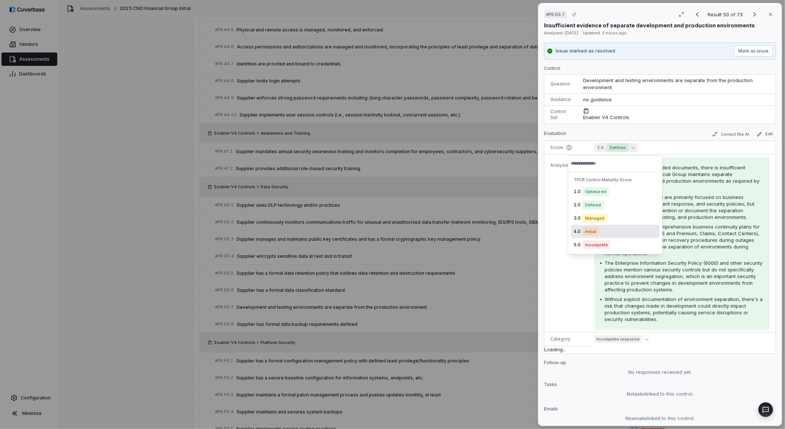
click at [590, 233] on span "Initial" at bounding box center [590, 231] width 17 height 9
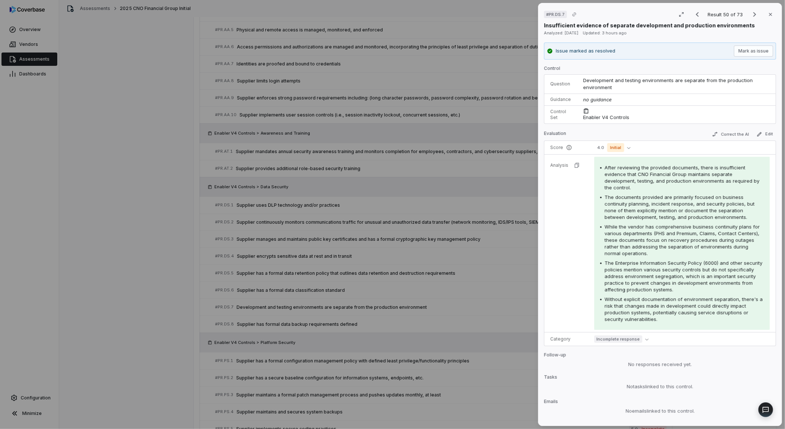
click at [614, 157] on div "After reviewing the provided documents, there is insufficient evidence that CNO…" at bounding box center [681, 243] width 175 height 173
click at [616, 150] on span "Initial" at bounding box center [615, 147] width 17 height 9
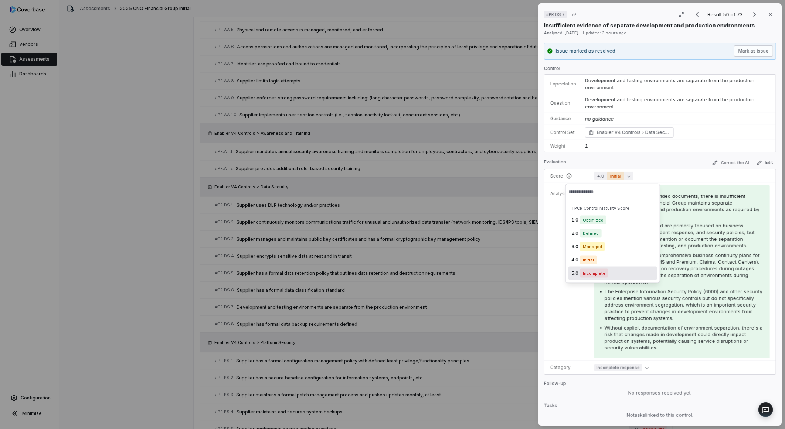
drag, startPoint x: 596, startPoint y: 239, endPoint x: 592, endPoint y: 272, distance: 33.1
click at [592, 272] on div "1.0 Optimized 2.0 Defined 3.0 Managed 4.0 Initial 5.0 Incomplete" at bounding box center [612, 246] width 89 height 67
click at [591, 272] on span "Incomplete" at bounding box center [594, 273] width 28 height 9
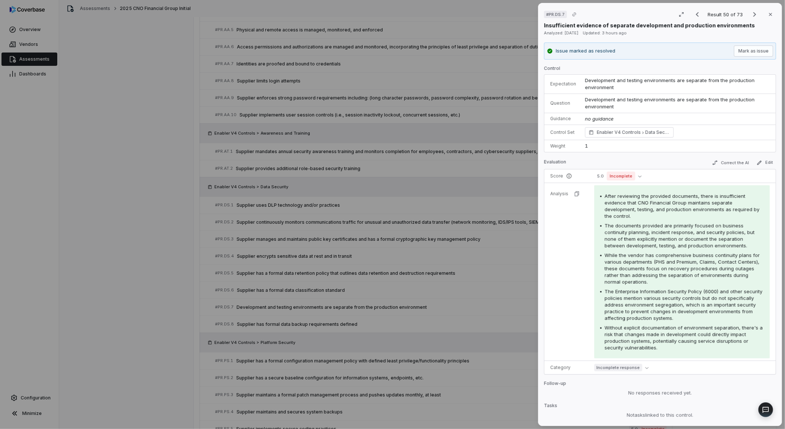
click at [459, 318] on div "# PR.DS.7 Result 50 of 73 Close Insufficient evidence of separate development a…" at bounding box center [392, 214] width 785 height 429
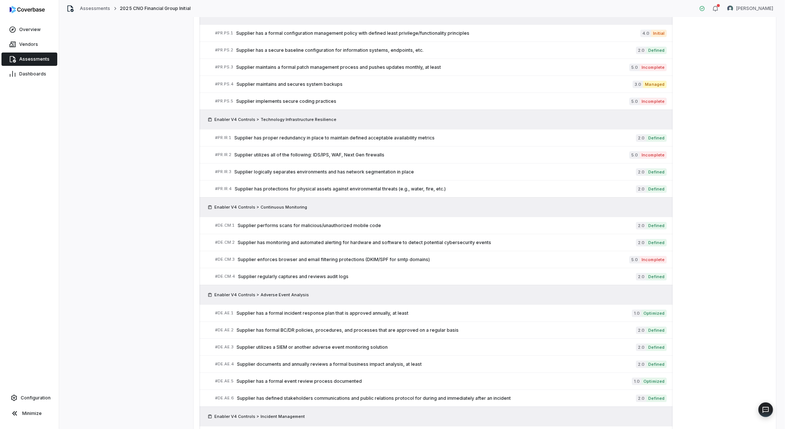
scroll to position [1231, 0]
click at [368, 171] on span "Supplier logically separates environments and has network segmentation in place" at bounding box center [435, 171] width 402 height 6
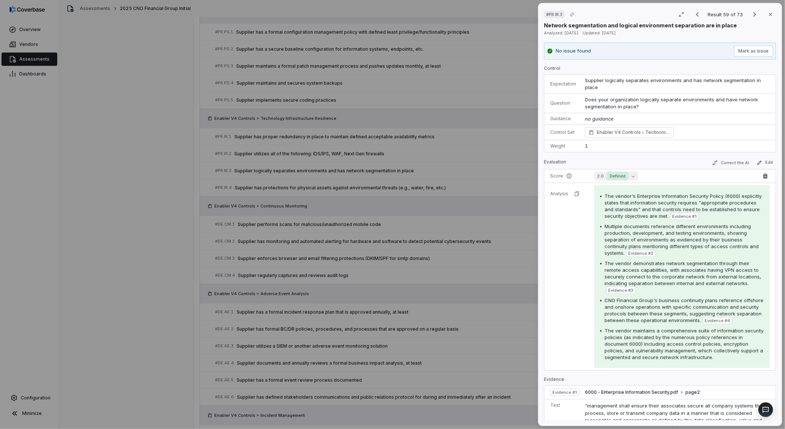
drag, startPoint x: 621, startPoint y: 172, endPoint x: 618, endPoint y: 175, distance: 3.9
click at [620, 173] on td "2.0 Defined" at bounding box center [683, 176] width 186 height 14
click at [611, 181] on td "2.0 Defined" at bounding box center [683, 176] width 186 height 14
click at [612, 174] on span "Defined" at bounding box center [618, 175] width 22 height 9
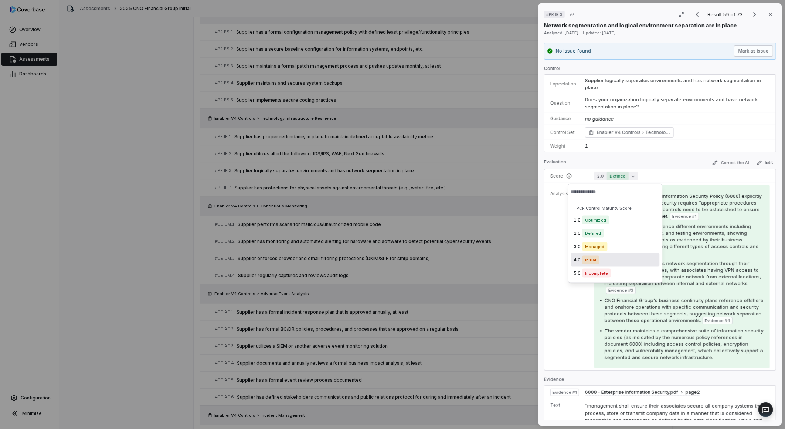
click at [582, 262] on span "Initial" at bounding box center [590, 259] width 17 height 9
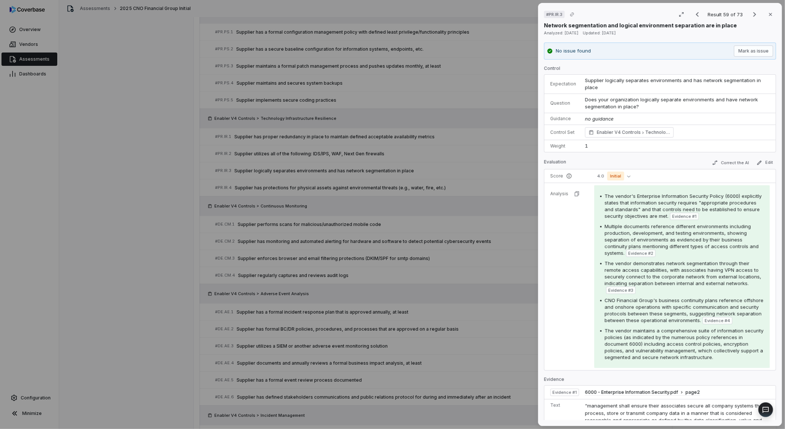
click at [608, 235] on span "Multiple documents reference different environments including production, devel…" at bounding box center [681, 239] width 154 height 33
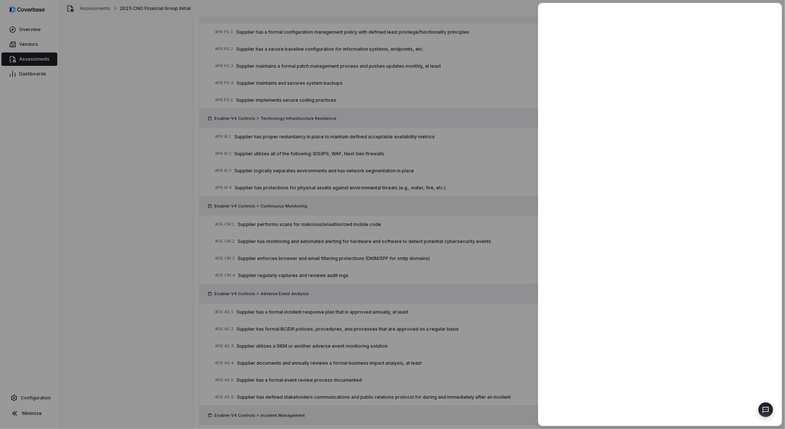
click at [425, 277] on div at bounding box center [392, 214] width 785 height 429
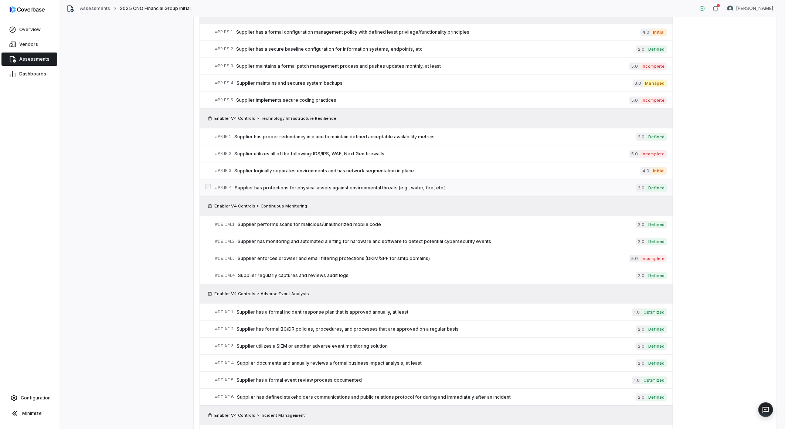
click at [404, 187] on span "Supplier has protections for physical assets against environmental threats (e.g…" at bounding box center [435, 188] width 401 height 6
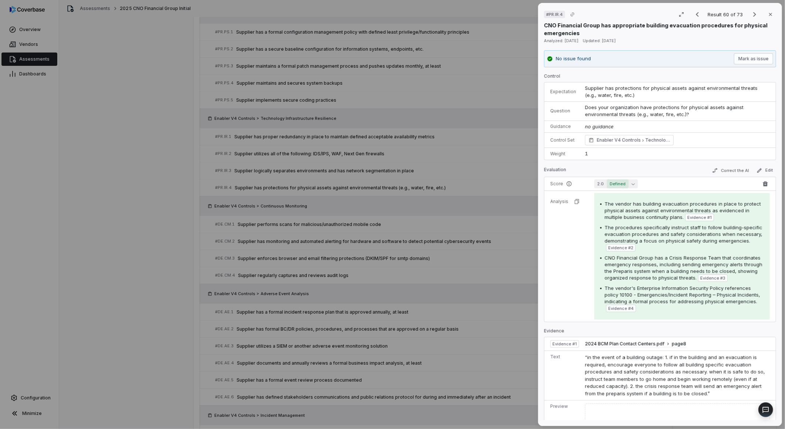
click at [613, 181] on span "Defined" at bounding box center [618, 183] width 22 height 9
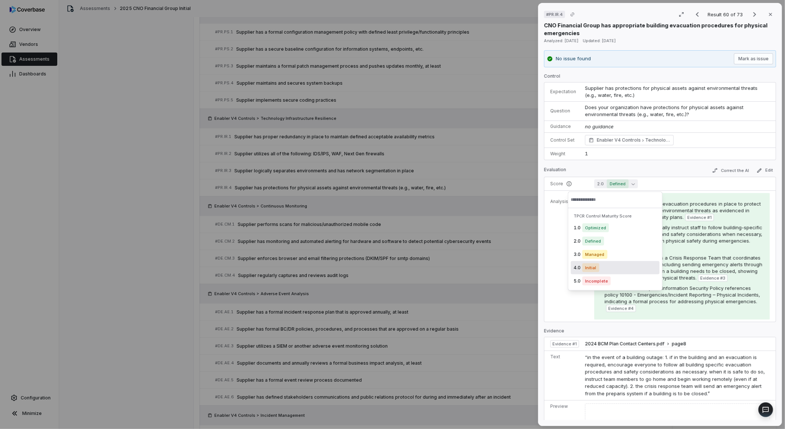
click at [593, 255] on span "Managed" at bounding box center [594, 254] width 25 height 9
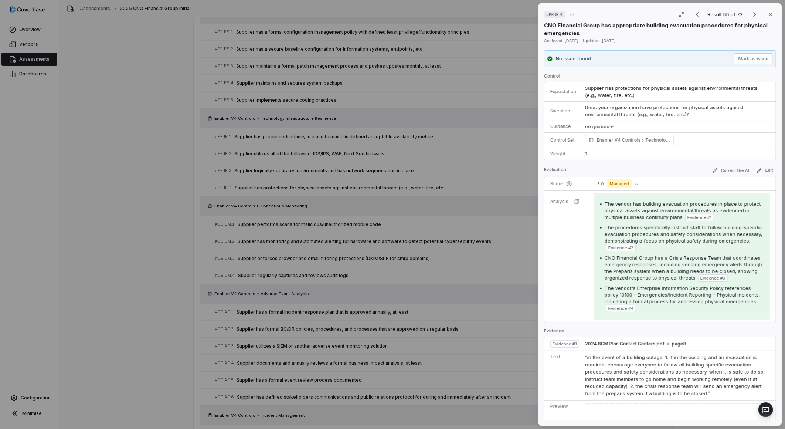
click at [515, 290] on div "# PR.IR.4 Result 60 of 73 Close CNO Financial Group has appropriate building ev…" at bounding box center [392, 214] width 785 height 429
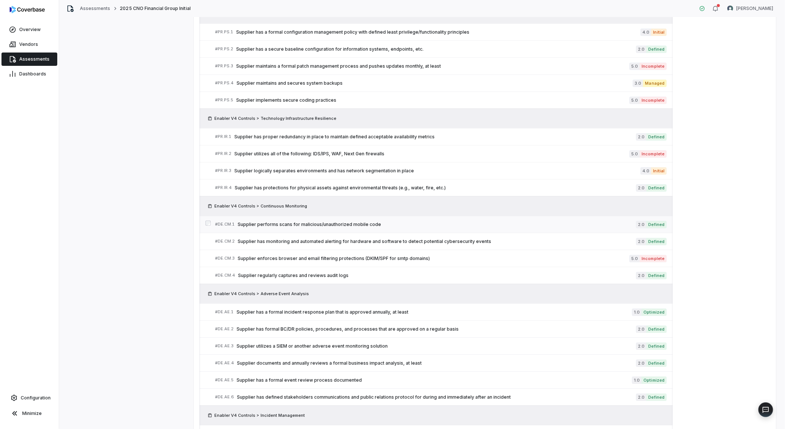
click at [358, 227] on span "Supplier performs scans for malicious/unauthorized mobile code" at bounding box center [437, 224] width 398 height 6
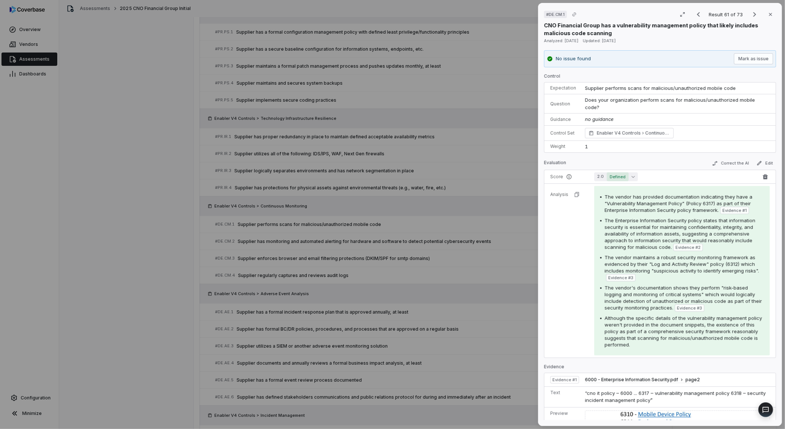
click at [625, 178] on span "Defined" at bounding box center [618, 176] width 22 height 9
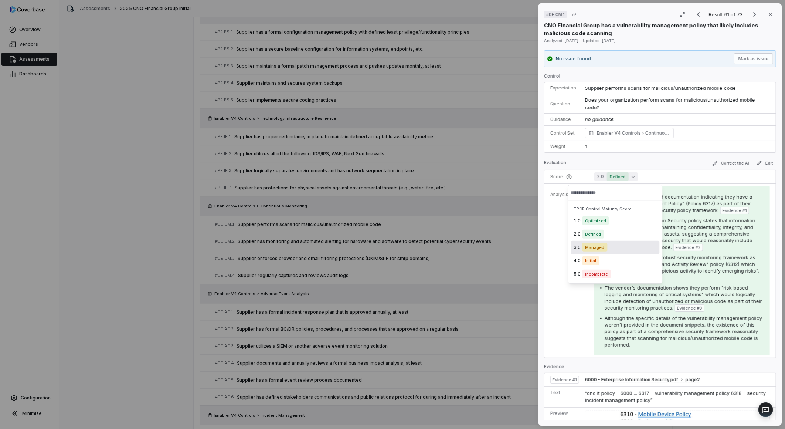
click at [596, 249] on span "Managed" at bounding box center [594, 247] width 25 height 9
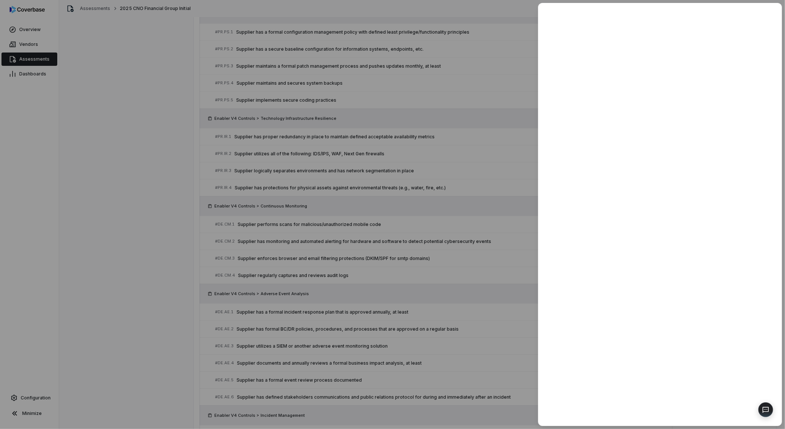
click at [485, 263] on div at bounding box center [392, 214] width 785 height 429
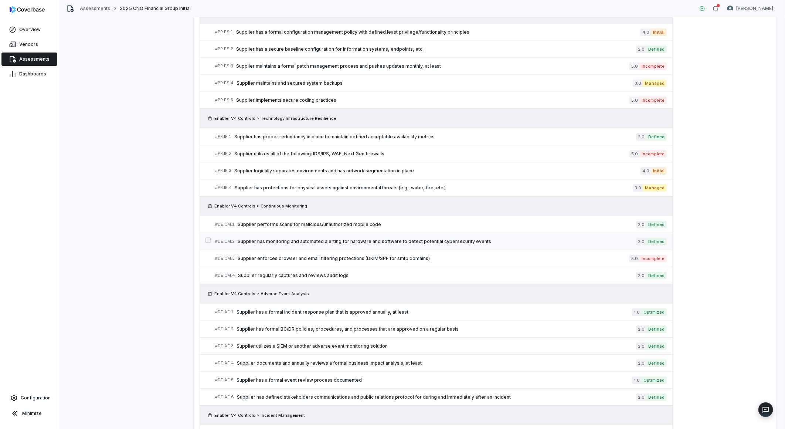
click at [452, 242] on span "Supplier has monitoring and automated alerting for hardware and software to det…" at bounding box center [437, 241] width 398 height 6
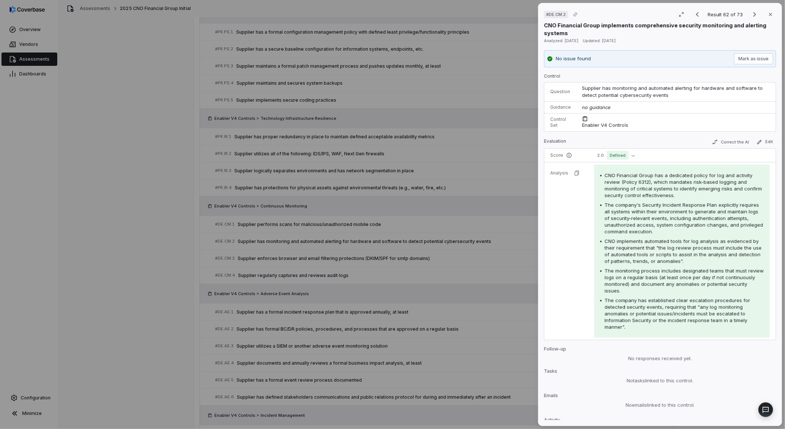
click at [520, 263] on div "# DE.CM.2 Result 62 of 73 Close CNO Financial Group implements comprehensive se…" at bounding box center [392, 214] width 785 height 429
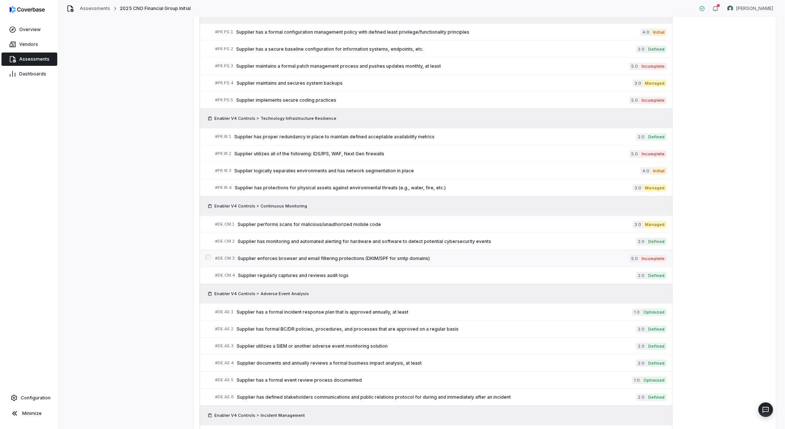
click at [390, 260] on span "Supplier enforces browser and email filtering protections (DKIM/SPF for smtp do…" at bounding box center [434, 258] width 392 height 6
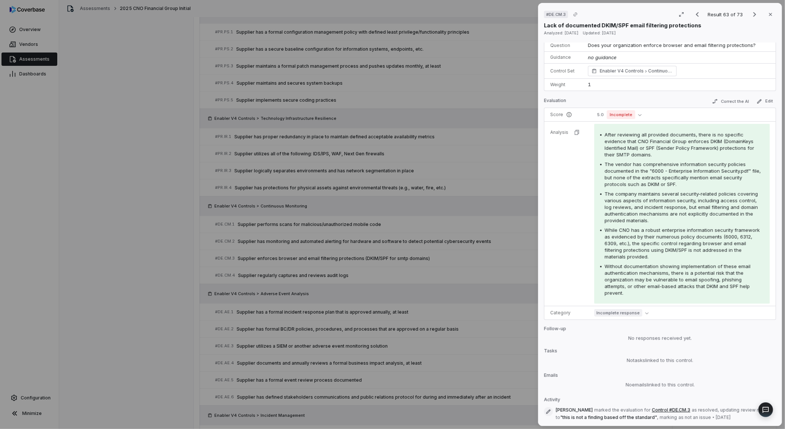
scroll to position [128, 0]
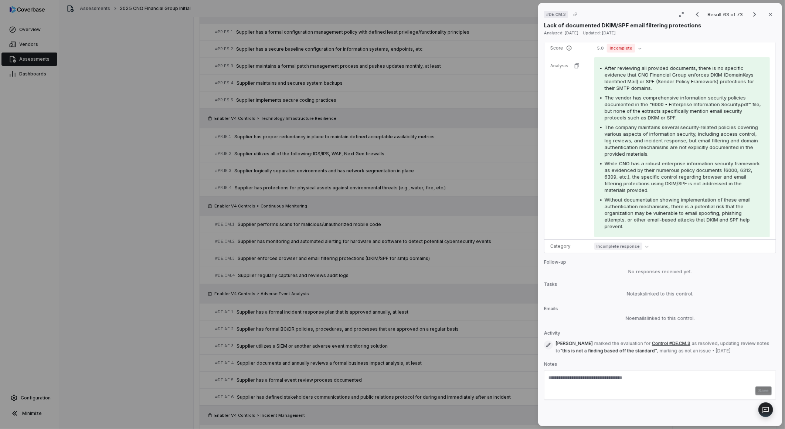
click at [509, 320] on div "# DE.CM.3 Result 63 of 73 Close Lack of documented DKIM/SPF email filtering pro…" at bounding box center [392, 214] width 785 height 429
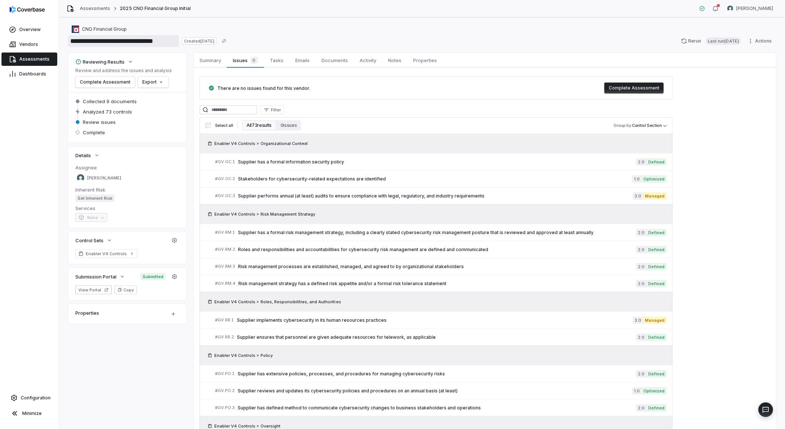
drag, startPoint x: 89, startPoint y: 39, endPoint x: 174, endPoint y: 40, distance: 85.7
click at [174, 40] on input "**********" at bounding box center [123, 41] width 111 height 12
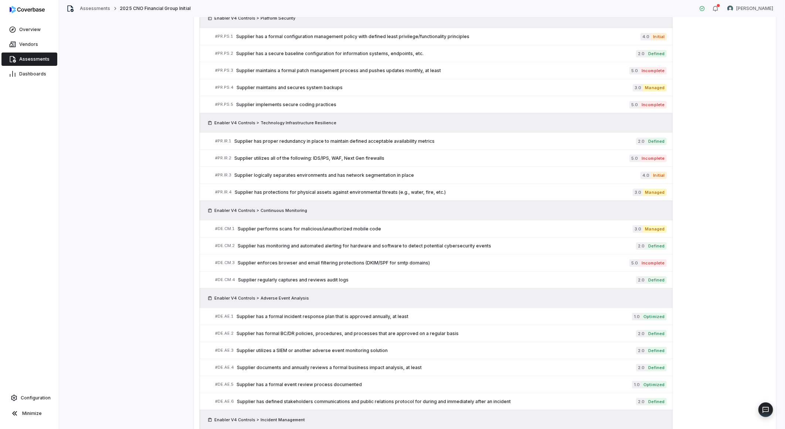
scroll to position [1231, 0]
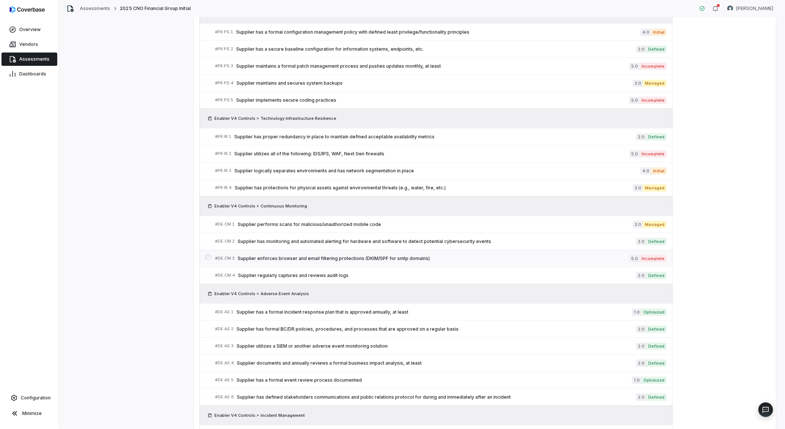
click at [338, 261] on span "Supplier enforces browser and email filtering protections (DKIM/SPF for smtp do…" at bounding box center [434, 258] width 392 height 6
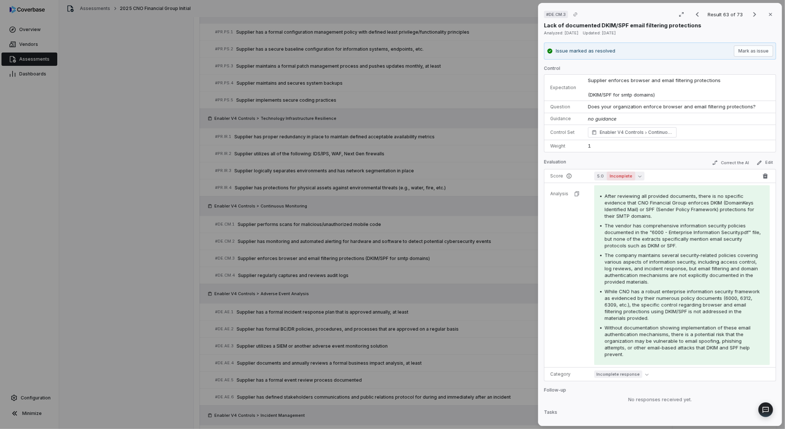
click at [633, 177] on span "Incomplete" at bounding box center [621, 175] width 28 height 9
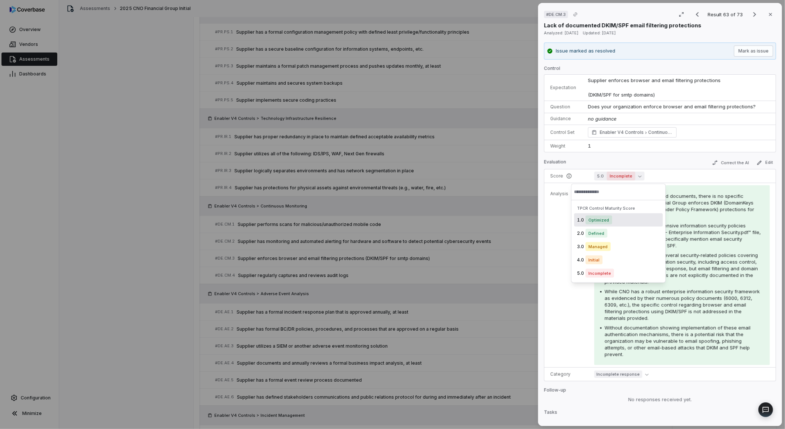
click at [599, 219] on span "Optimized" at bounding box center [599, 219] width 27 height 9
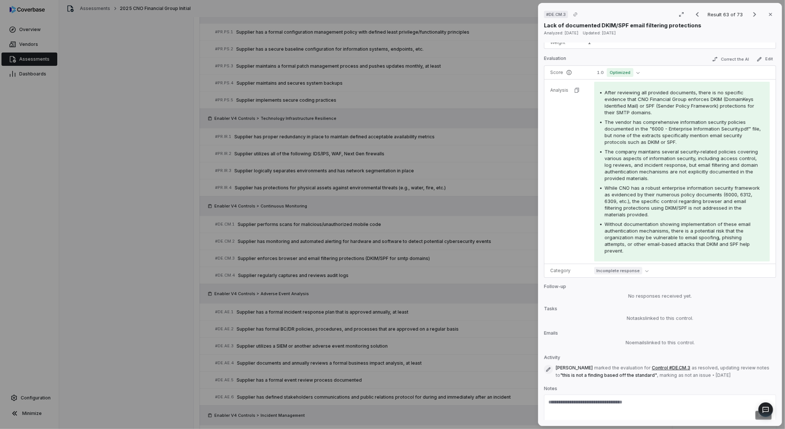
scroll to position [128, 0]
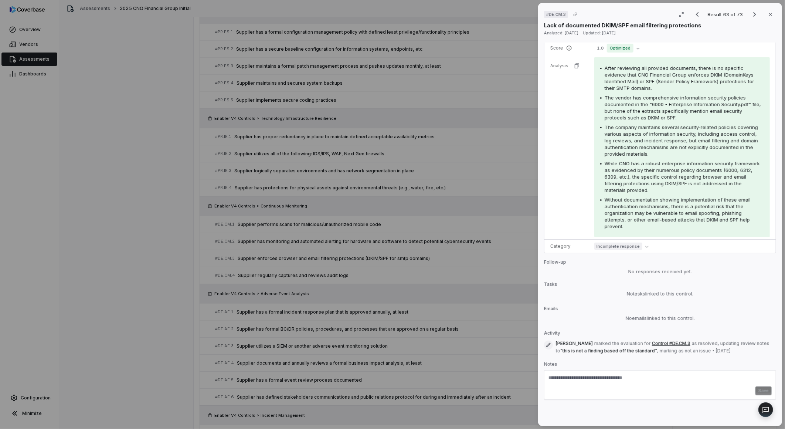
click at [580, 381] on textarea at bounding box center [659, 380] width 223 height 12
paste textarea "**********"
type textarea "**********"
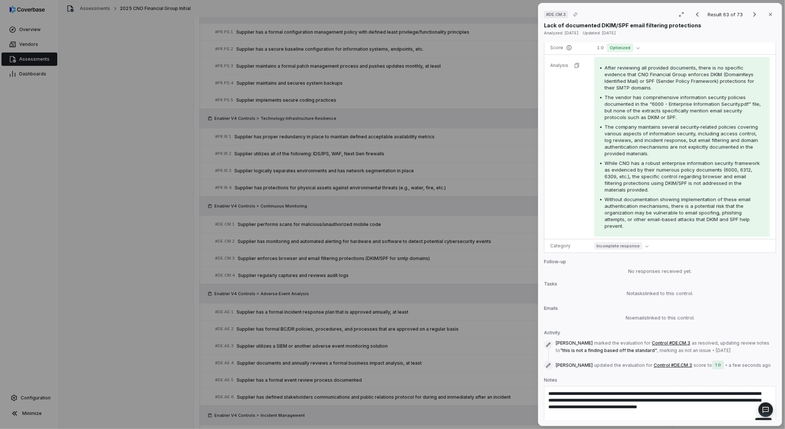
scroll to position [160, 0]
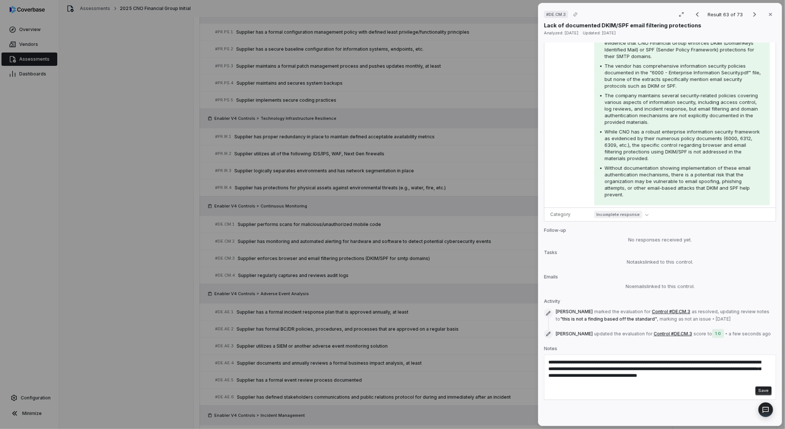
click at [755, 391] on button "Save" at bounding box center [763, 390] width 16 height 9
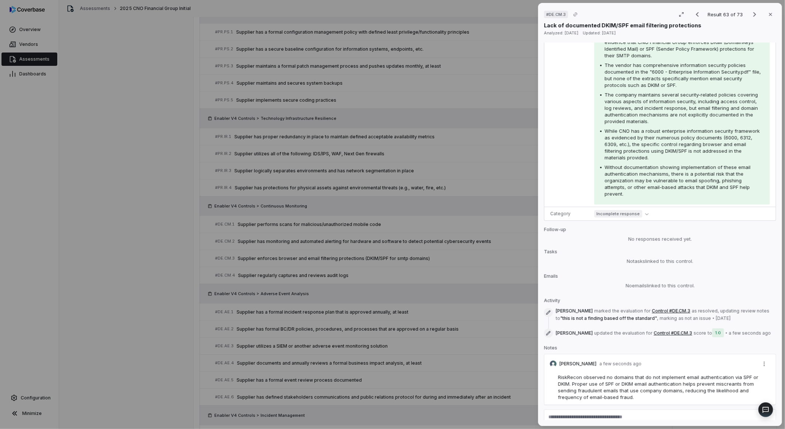
click at [396, 282] on div "# DE.CM.3 Result 63 of 73 Close Lack of documented DKIM/SPF email filtering pro…" at bounding box center [392, 214] width 785 height 429
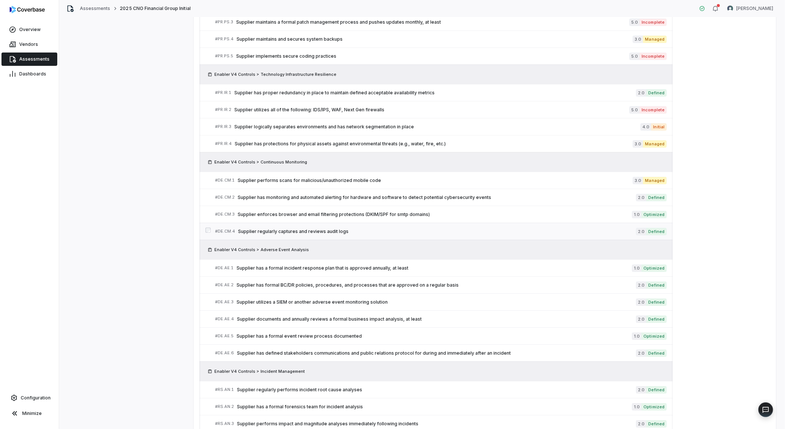
scroll to position [1313, 0]
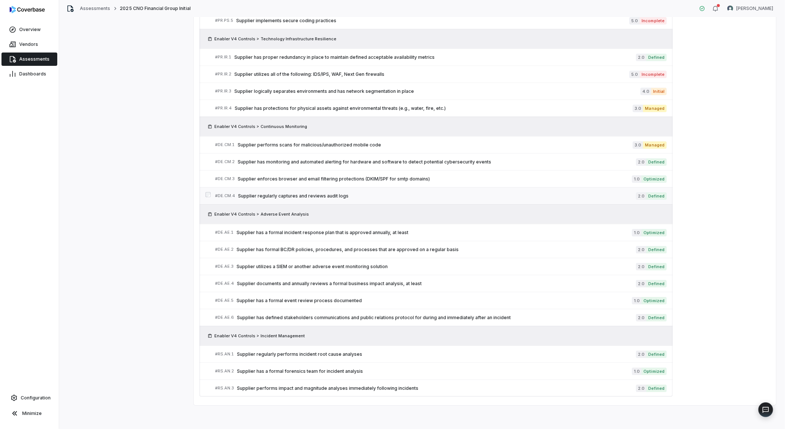
click at [333, 194] on span "Supplier regularly captures and reviews audit logs" at bounding box center [437, 196] width 398 height 6
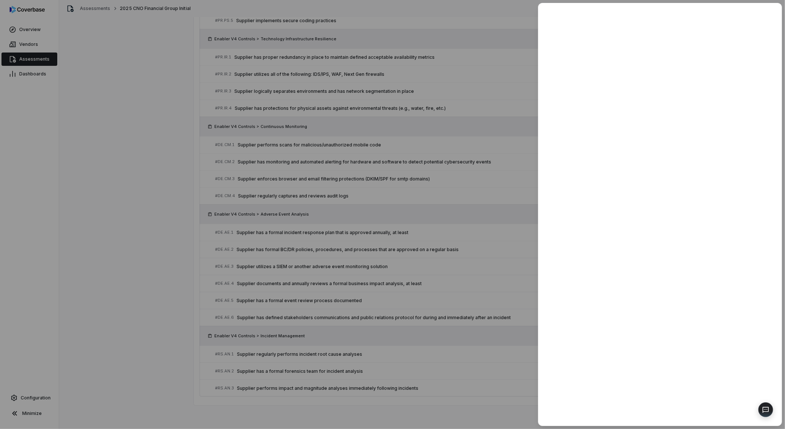
click at [474, 296] on div at bounding box center [392, 214] width 785 height 429
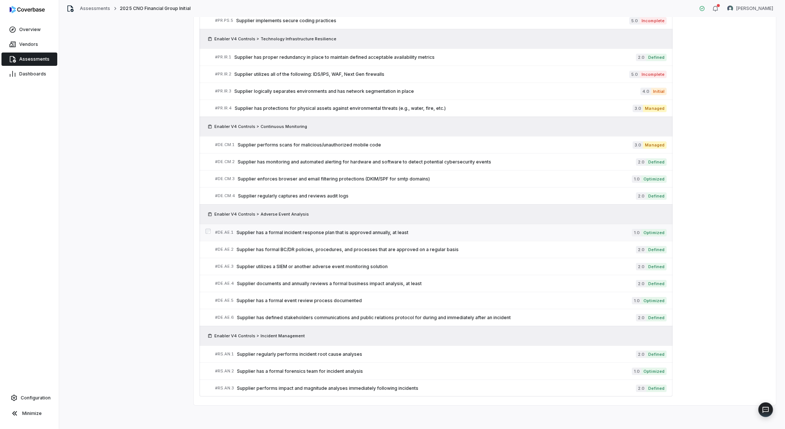
click at [326, 230] on span "Supplier has a formal incident response plan that is approved annually, at least" at bounding box center [433, 232] width 395 height 6
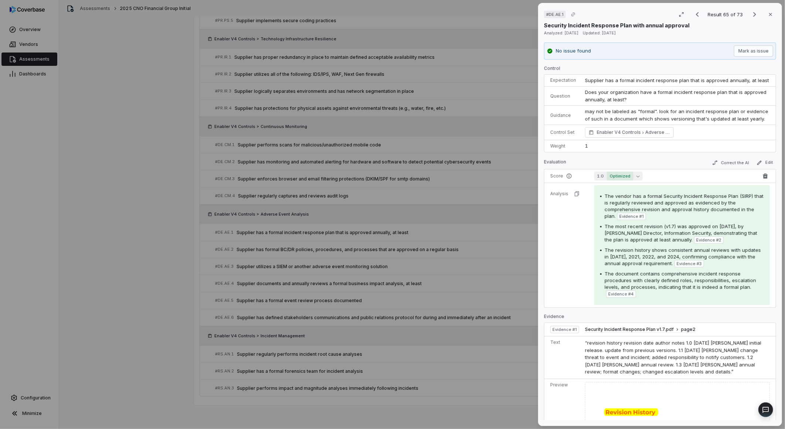
click at [614, 180] on span "Optimized" at bounding box center [620, 175] width 27 height 9
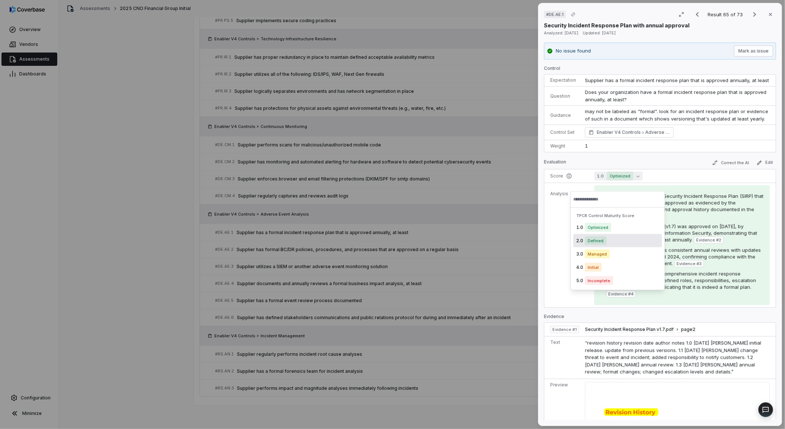
click at [597, 238] on span "Defined" at bounding box center [595, 240] width 22 height 9
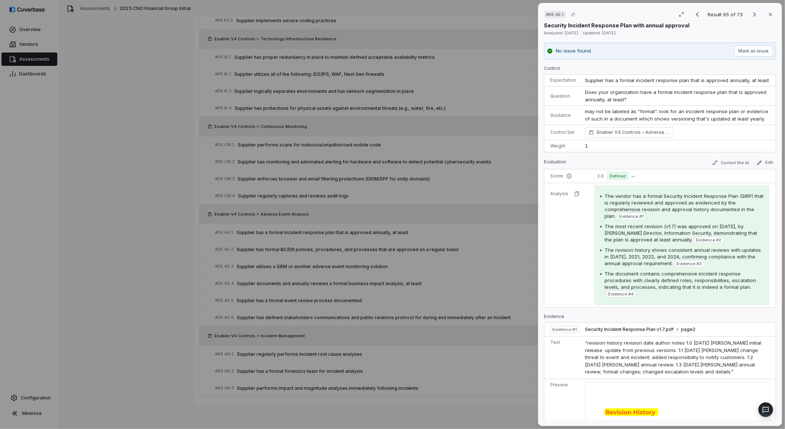
click at [480, 296] on div "# DE.AE.1 Result 65 of 73 Close Security Incident Response Plan with annual app…" at bounding box center [392, 214] width 785 height 429
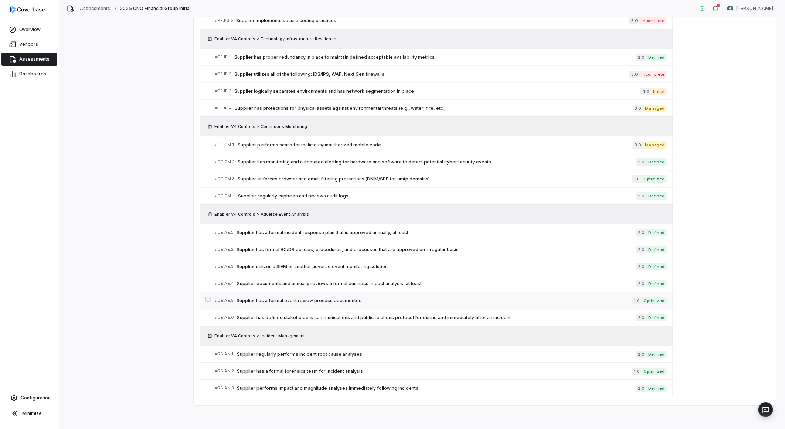
click at [337, 299] on span "Supplier has a formal event review process documented" at bounding box center [433, 300] width 395 height 6
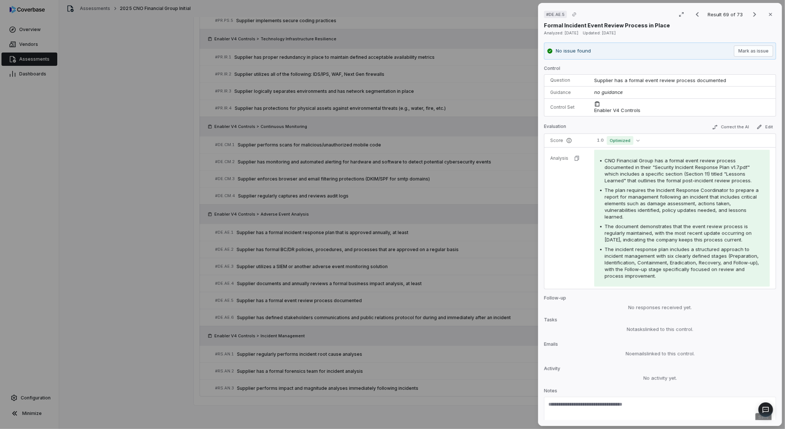
click at [430, 295] on div "# DE.AE.5 Result 69 of 73 Close Formal Incident Event Review Process in Place A…" at bounding box center [392, 214] width 785 height 429
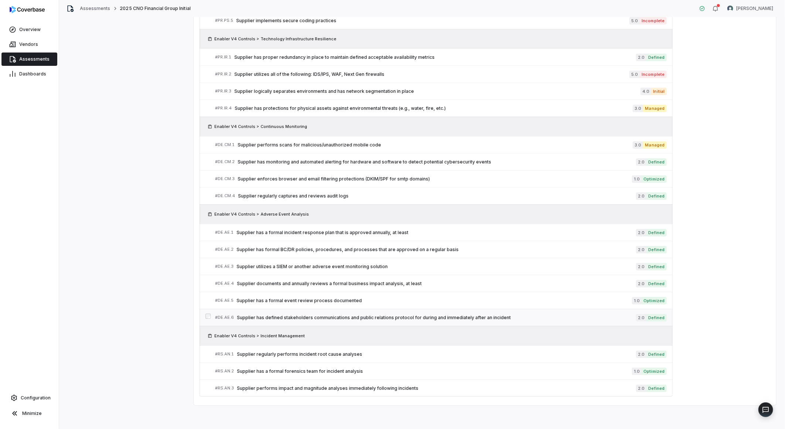
click at [368, 318] on span "Supplier has defined stakeholders communications and public relations protocol …" at bounding box center [436, 317] width 399 height 6
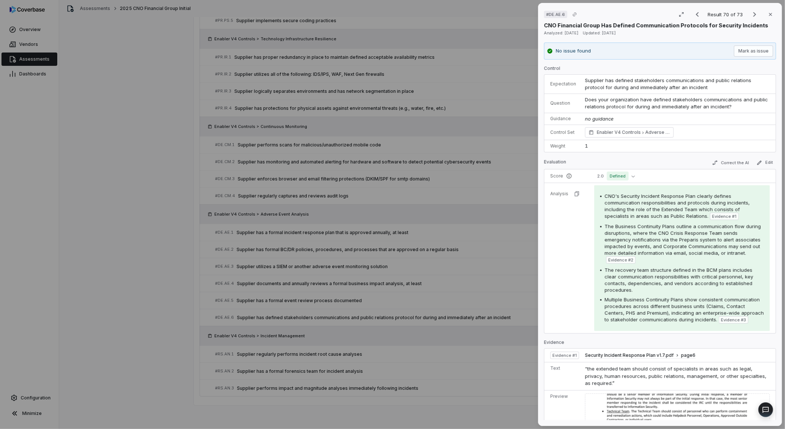
click at [362, 341] on div "# DE.AE.6 Result 70 of 73 Close CNO Financial Group Has Defined Communication P…" at bounding box center [392, 214] width 785 height 429
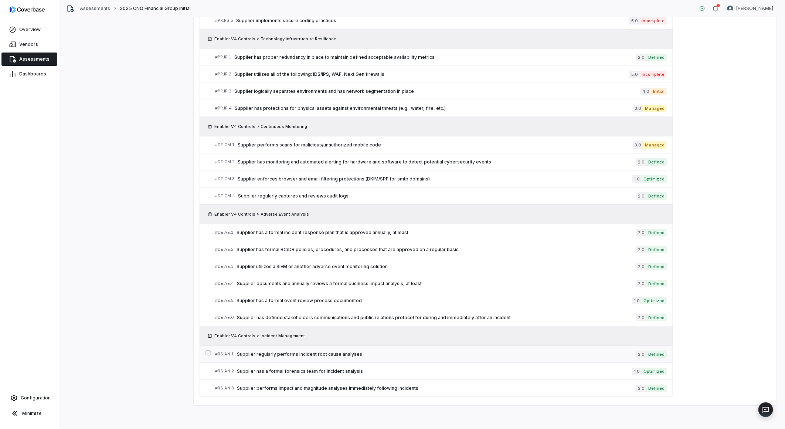
click at [329, 352] on span "Supplier regularly performs incident root cause analyses" at bounding box center [436, 354] width 399 height 6
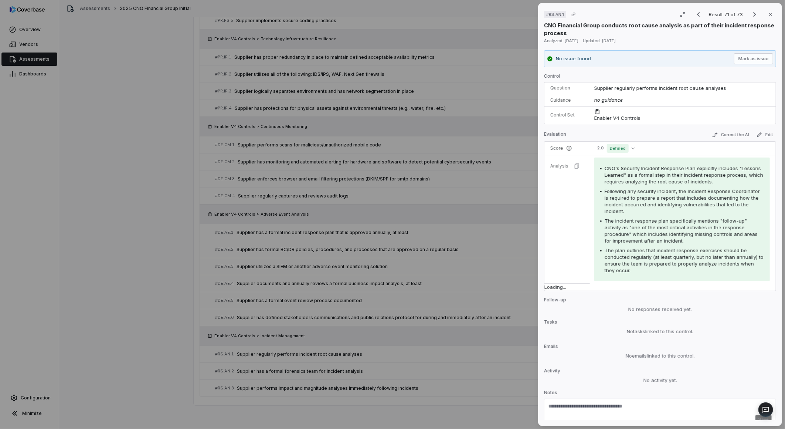
click at [475, 335] on div "# RS.AN.1 Result 71 of 73 Close CNO Financial Group conducts root cause analysi…" at bounding box center [392, 214] width 785 height 429
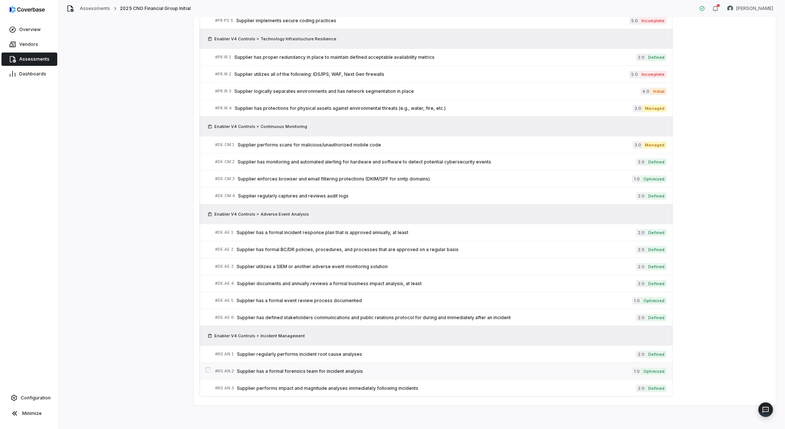
click at [310, 368] on span "Supplier has a formal forensics team for incident analysis" at bounding box center [434, 371] width 395 height 6
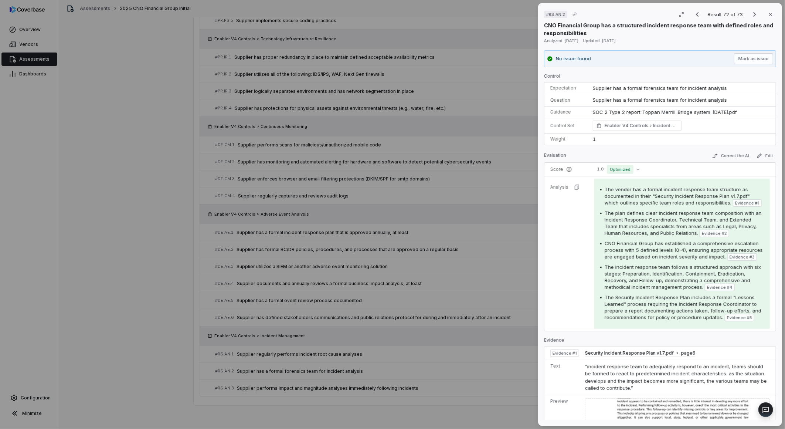
click at [391, 361] on div "# RS.AN.2 Result 72 of 73 Close CNO Financial Group has a structured incident r…" at bounding box center [392, 214] width 785 height 429
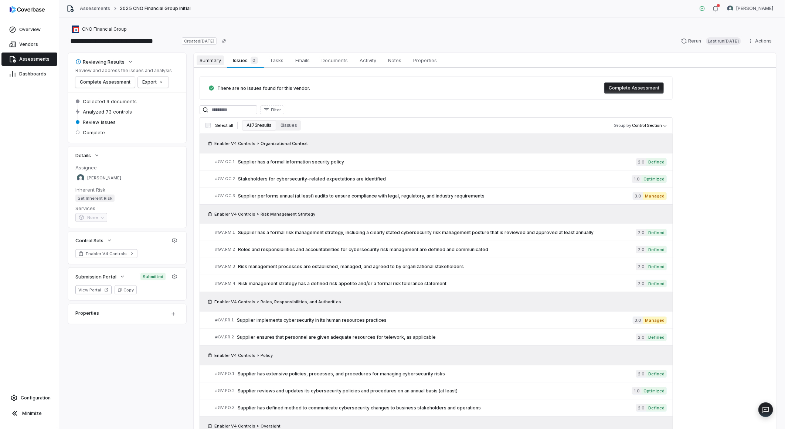
click at [201, 64] on span "Summary" at bounding box center [210, 60] width 27 height 10
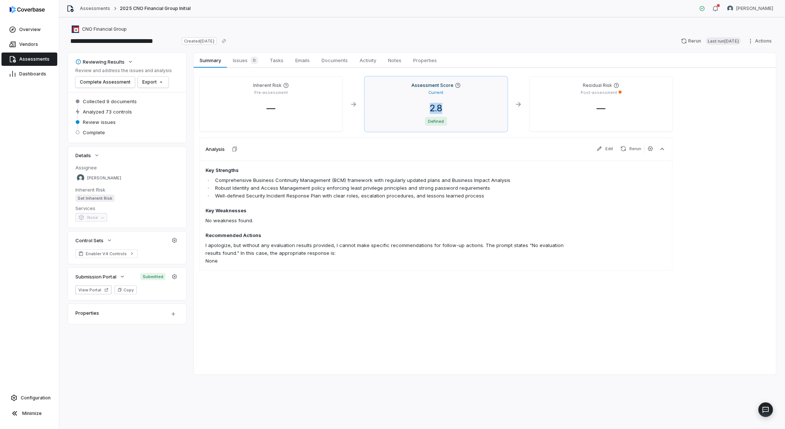
drag, startPoint x: 427, startPoint y: 106, endPoint x: 442, endPoint y: 109, distance: 15.5
click at [442, 109] on span "2.8" at bounding box center [436, 108] width 24 height 11
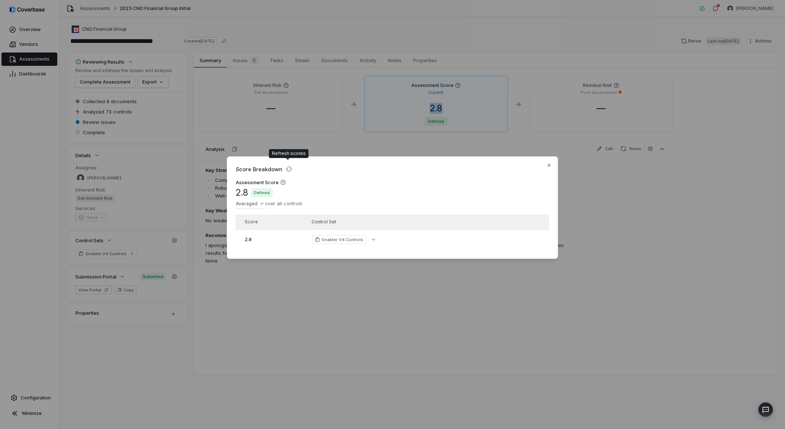
copy span "2.8"
click at [538, 337] on div "Score Breakdown Assessment Score 2.8 Defined Averaged over all controls Score C…" at bounding box center [392, 214] width 785 height 429
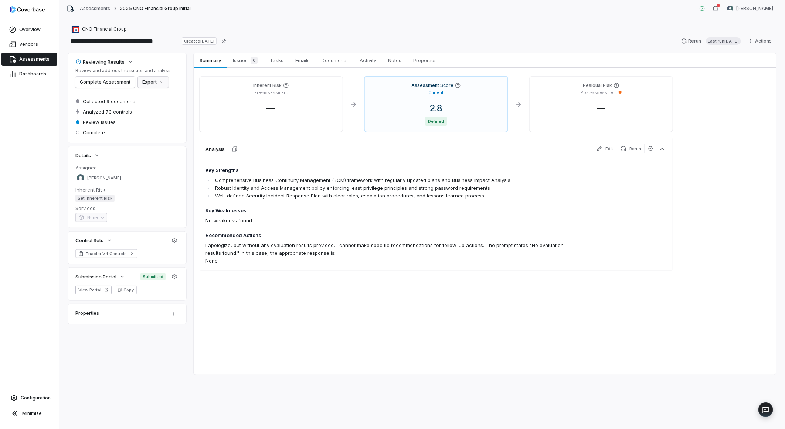
click at [152, 84] on html "**********" at bounding box center [392, 214] width 785 height 429
click at [167, 109] on div "Export as Excel" at bounding box center [163, 110] width 52 height 12
